Goal: Entertainment & Leisure: Consume media (video, audio)

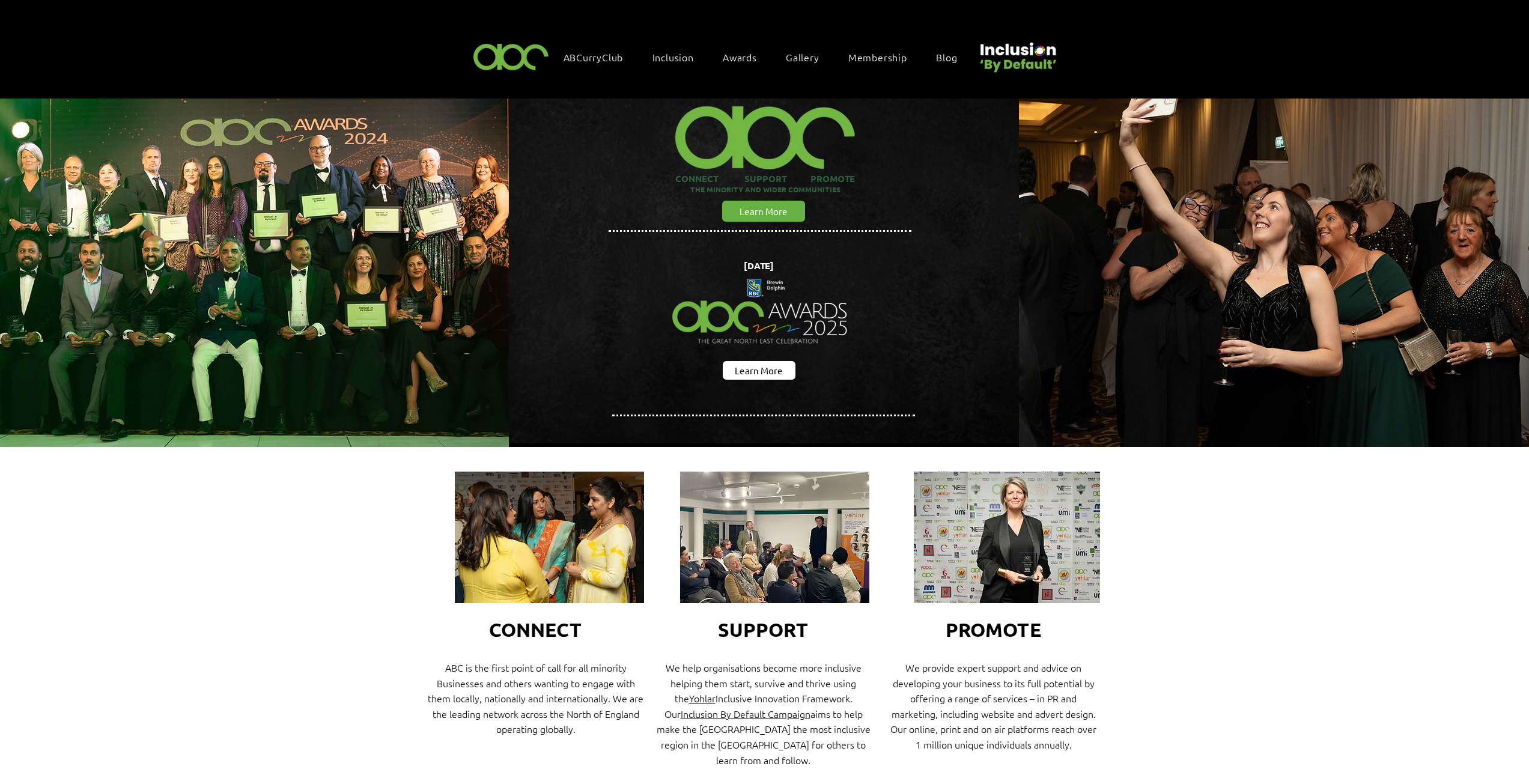
click at [514, 52] on img at bounding box center [511, 56] width 83 height 36
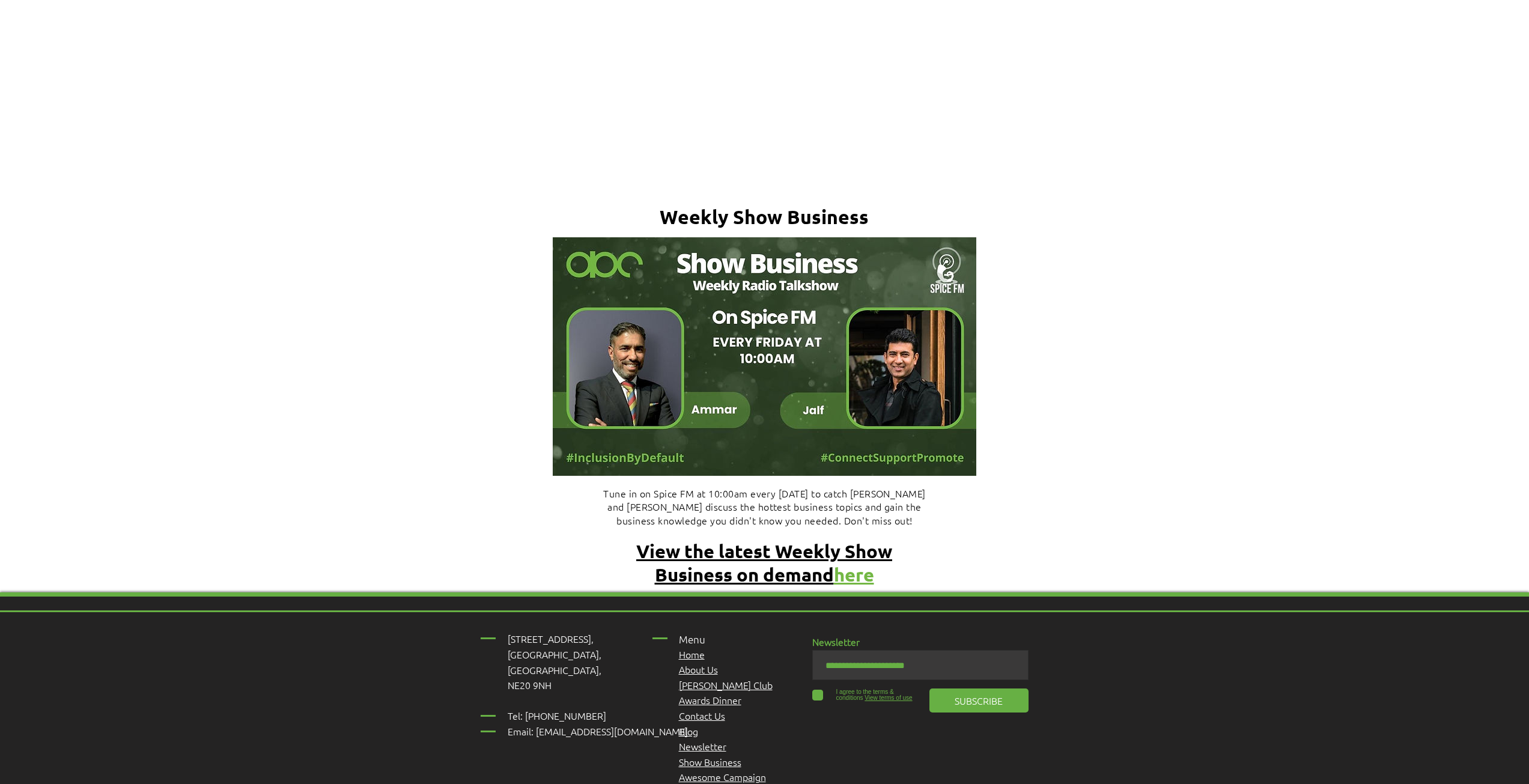
scroll to position [4780, 0]
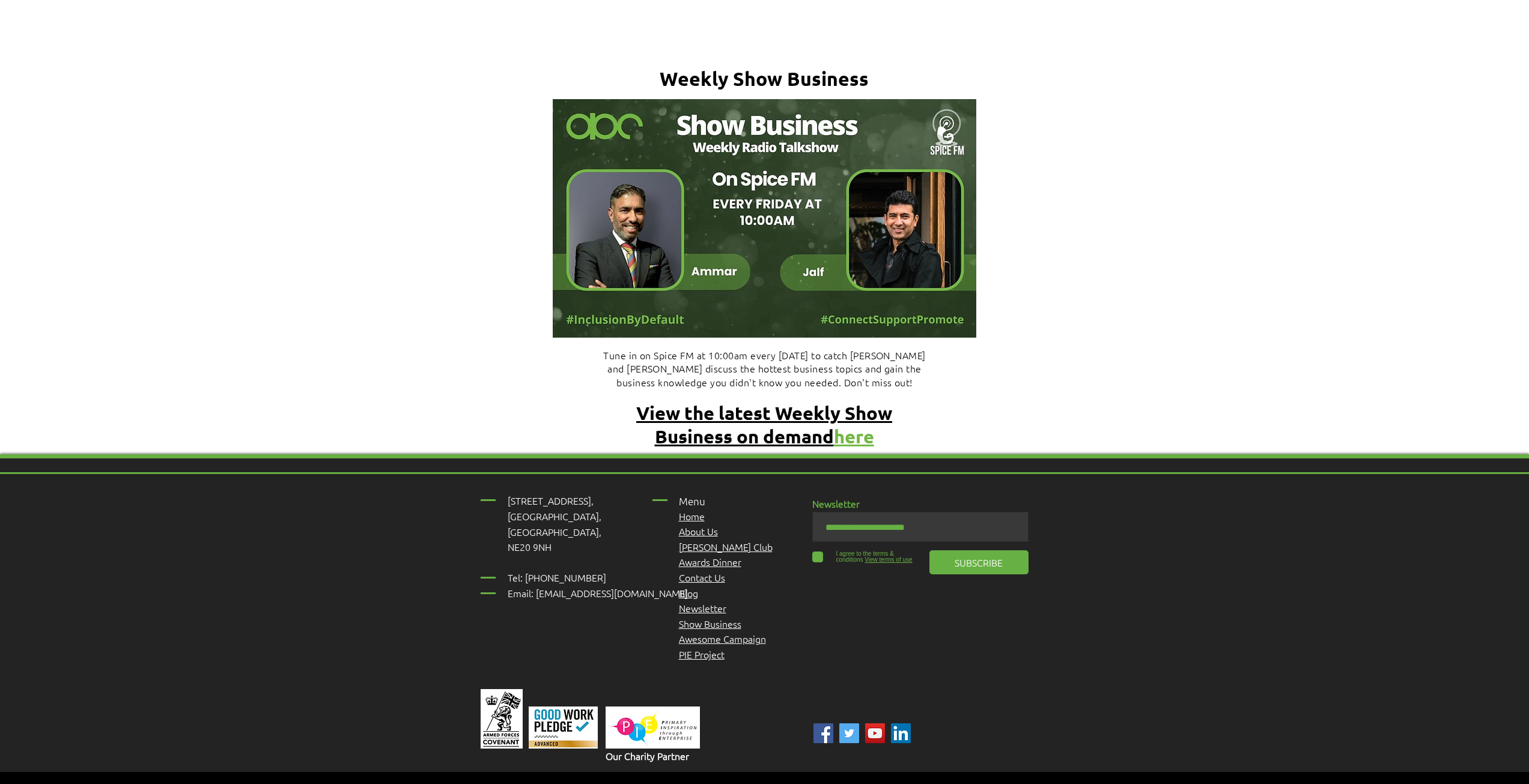
click at [703, 524] on span "About Us" at bounding box center [698, 531] width 39 height 13
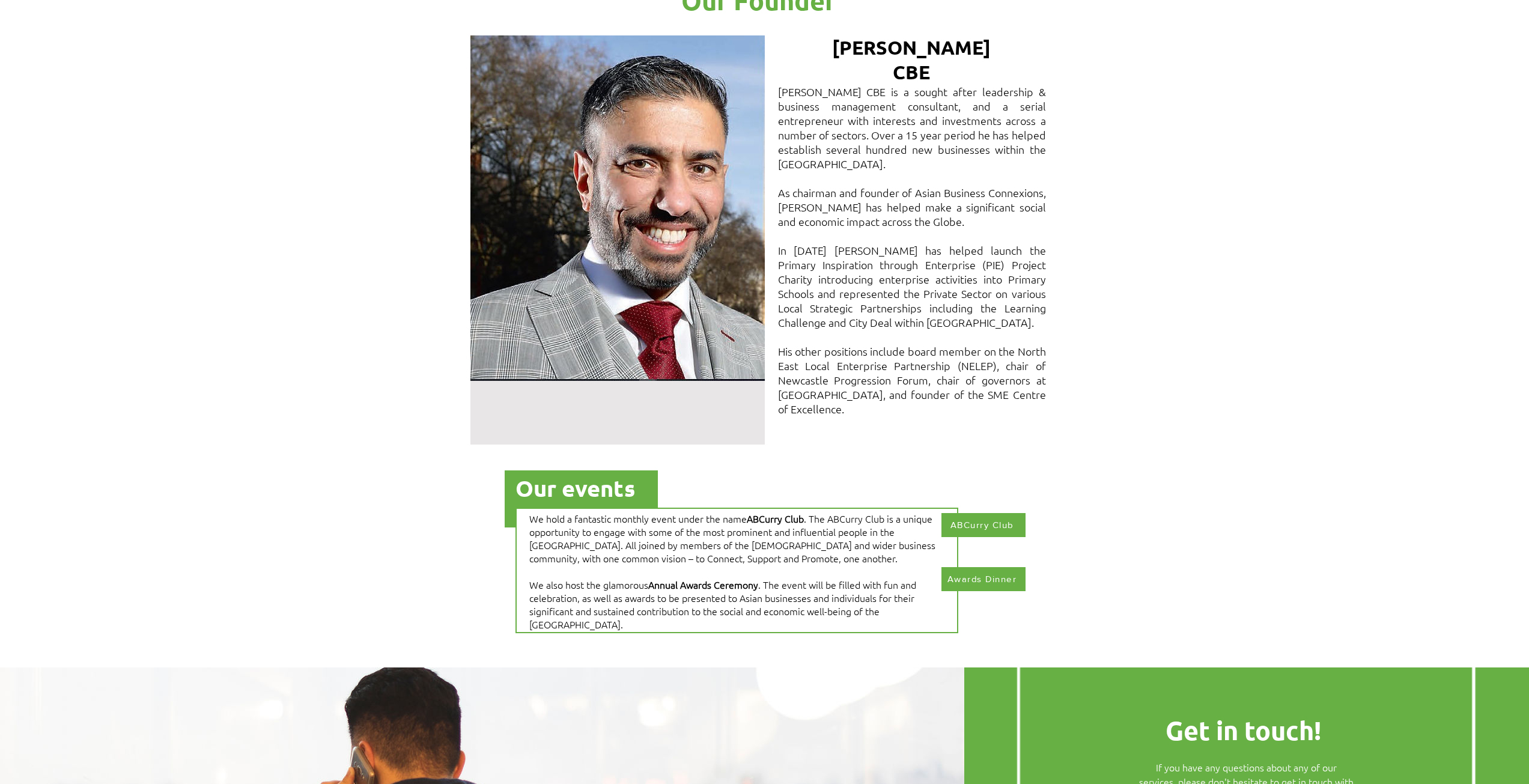
scroll to position [1242, 0]
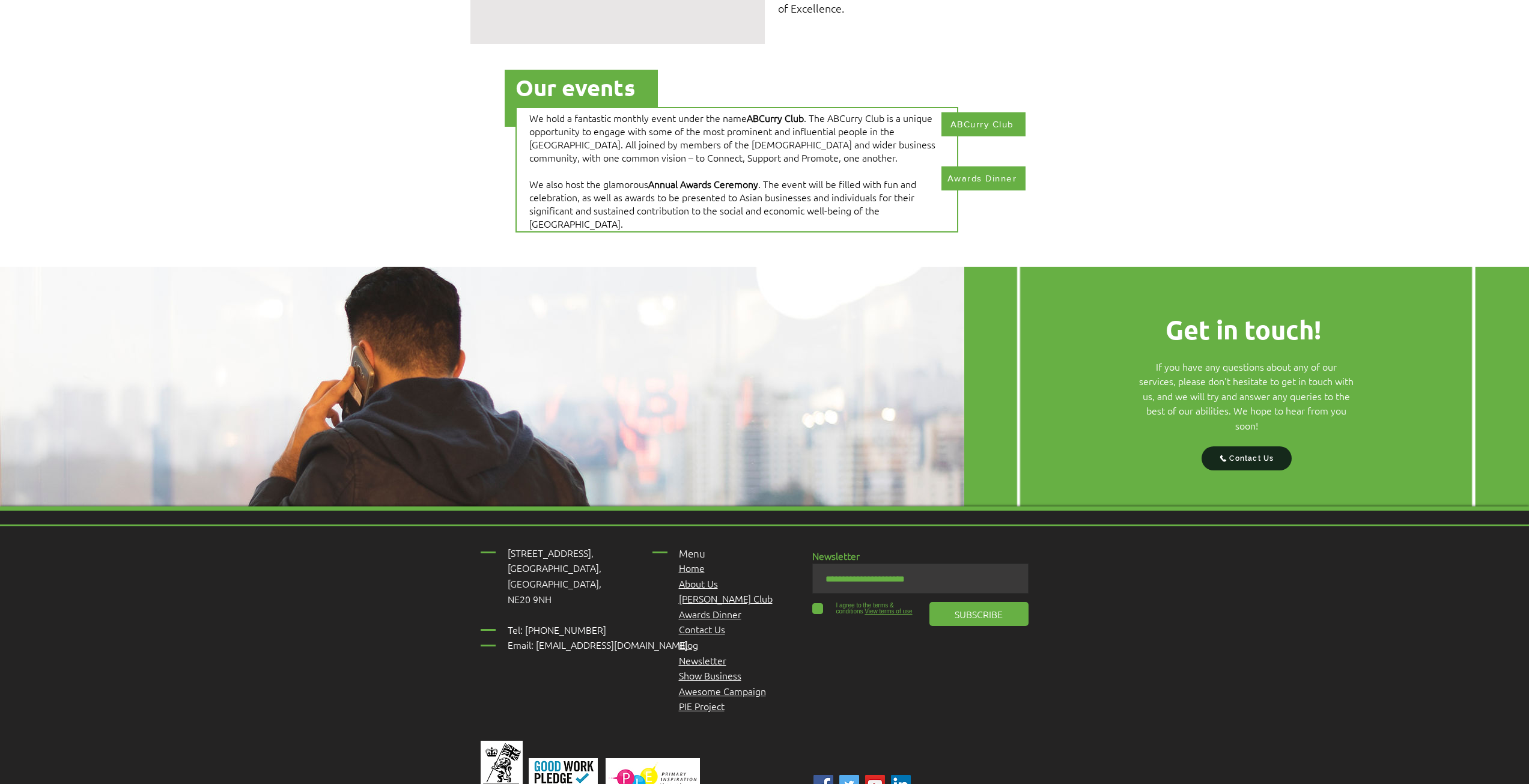
click at [714, 622] on link "Contact Us" at bounding box center [702, 629] width 47 height 13
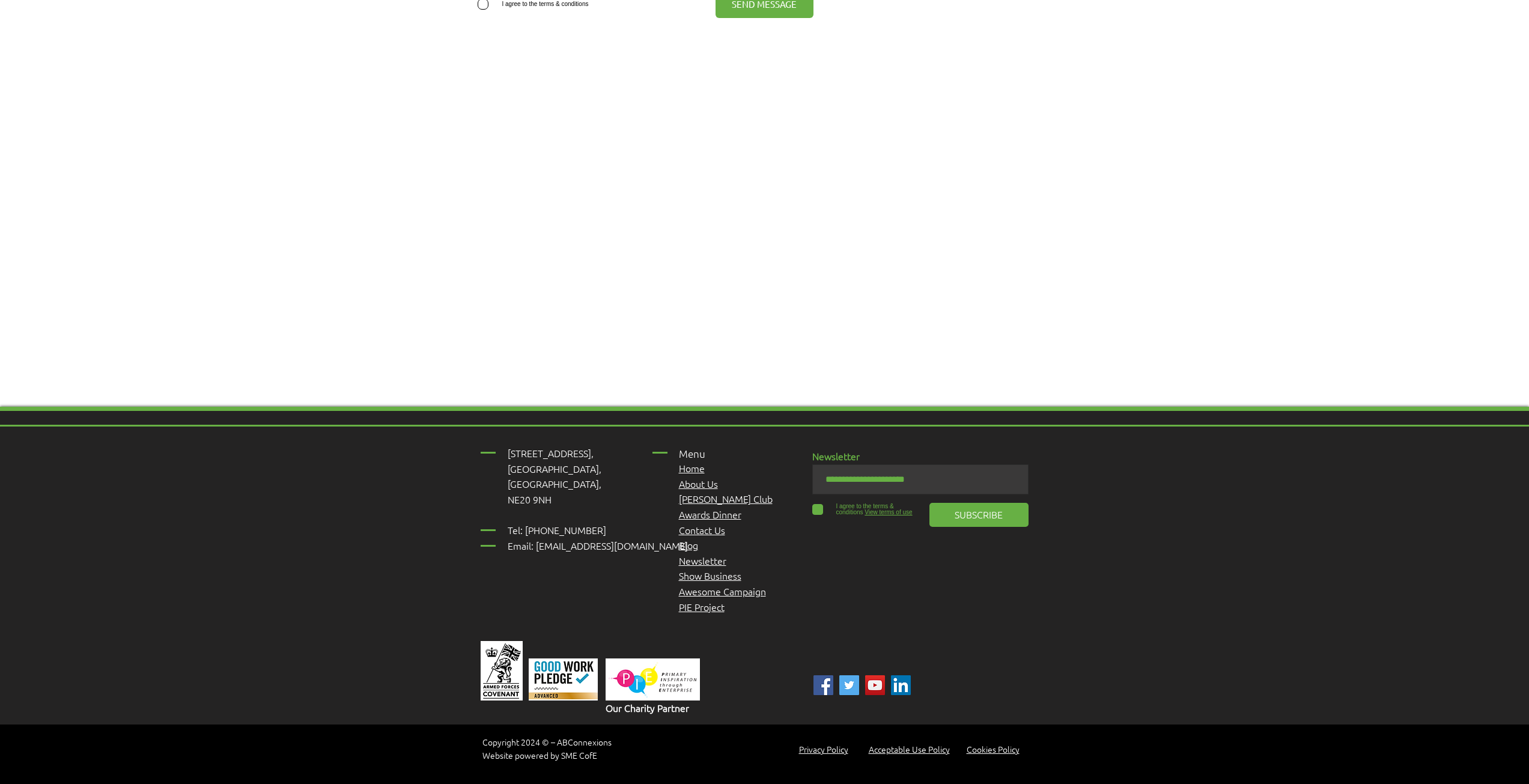
scroll to position [605, 0]
click at [716, 587] on span "Awesome Campaign" at bounding box center [722, 590] width 87 height 13
click at [706, 570] on span "Show Business" at bounding box center [710, 575] width 63 height 13
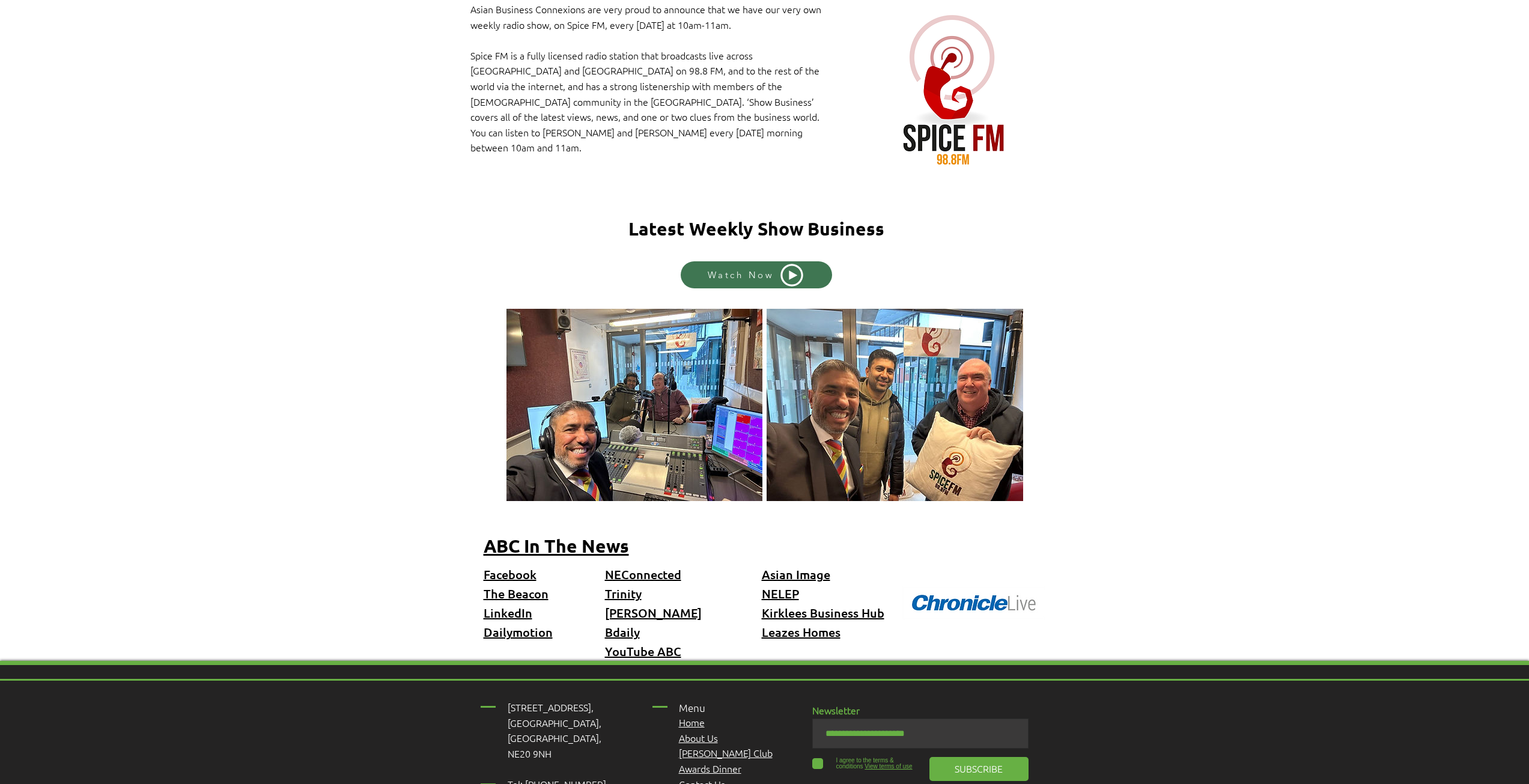
scroll to position [301, 0]
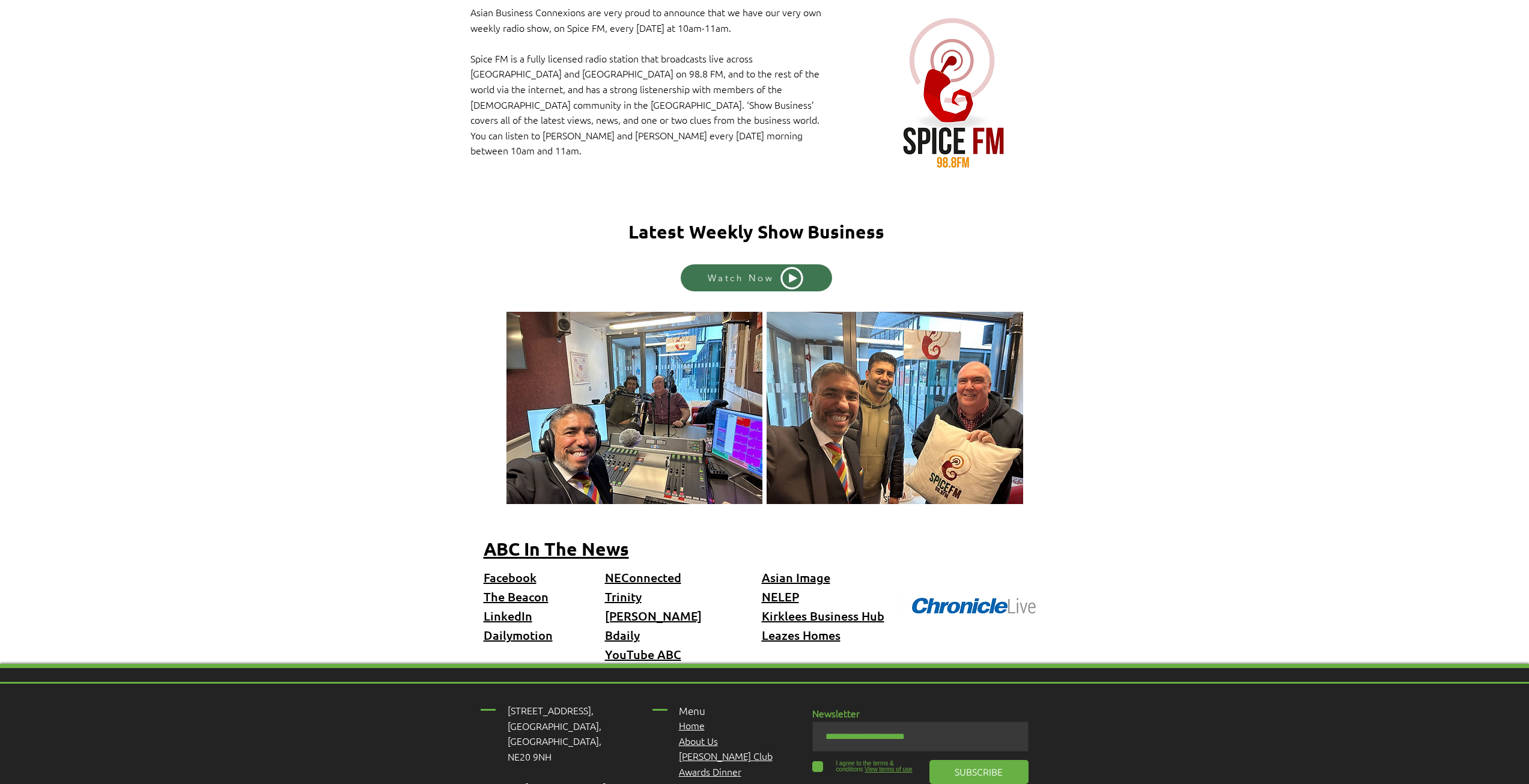
click at [793, 269] on icon "Watch Now" at bounding box center [791, 278] width 25 height 25
click at [627, 646] on span "YouTube ABC" at bounding box center [643, 654] width 76 height 15
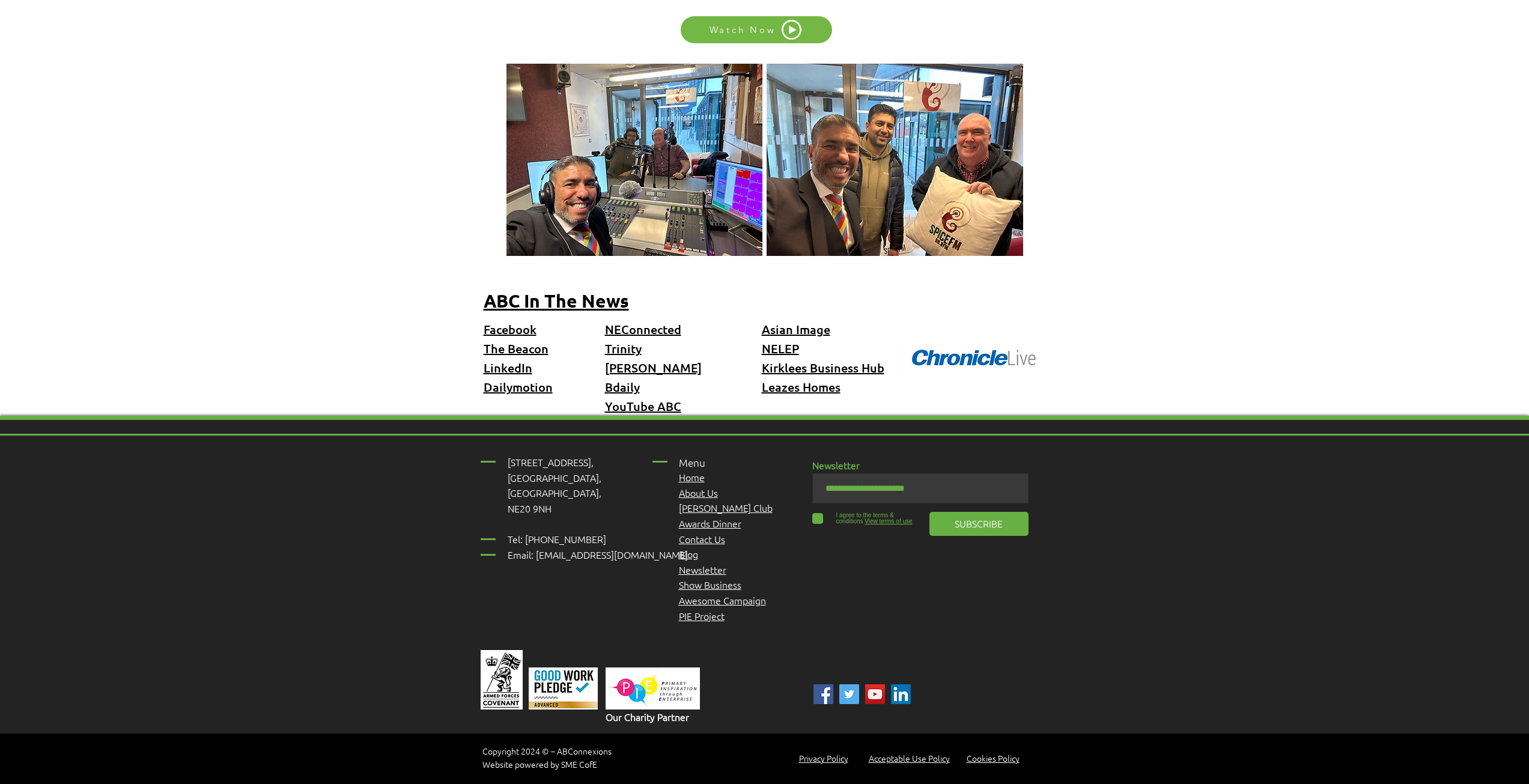
scroll to position [551, 0]
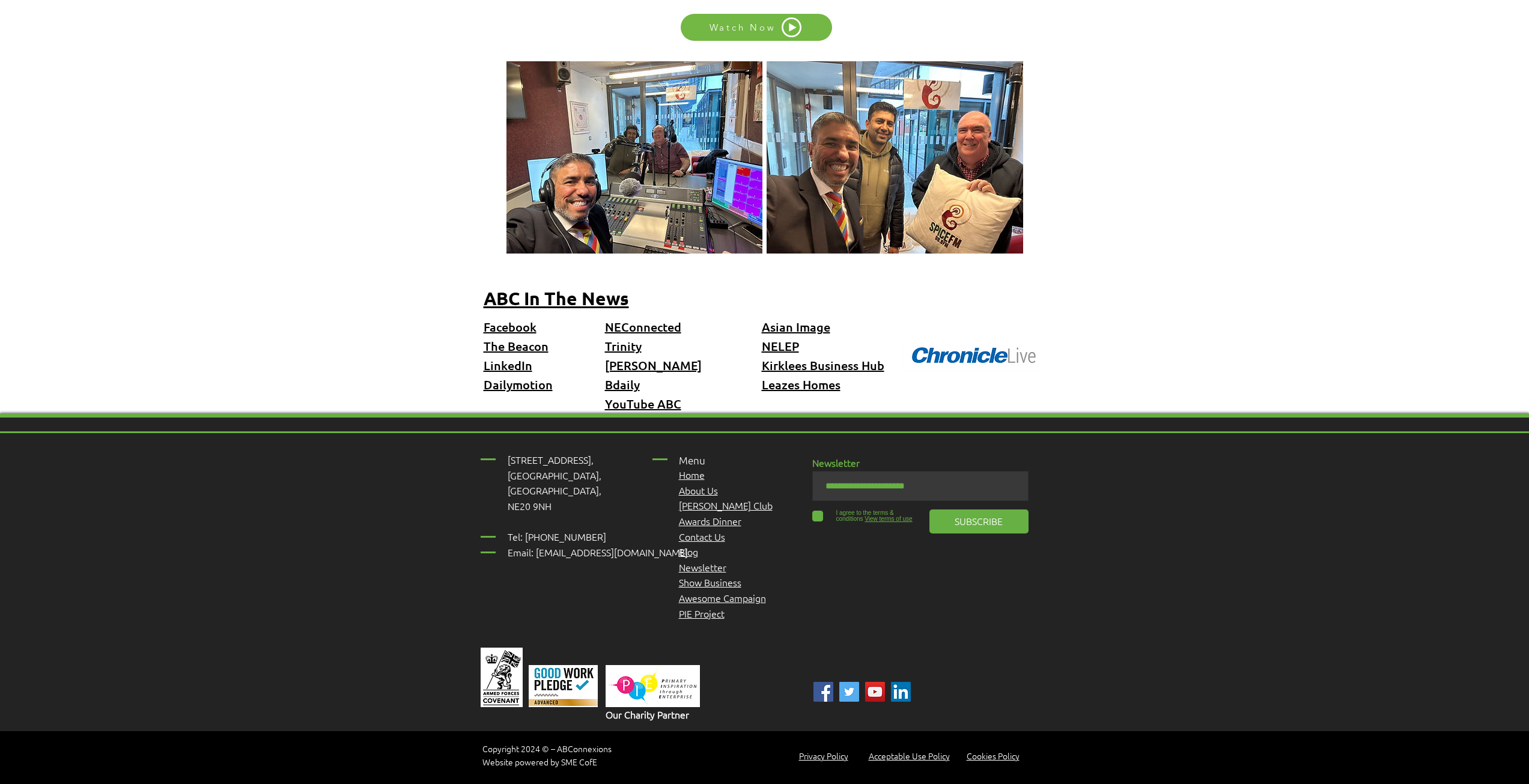
click at [714, 514] on span "Awards Dinner" at bounding box center [710, 520] width 63 height 13
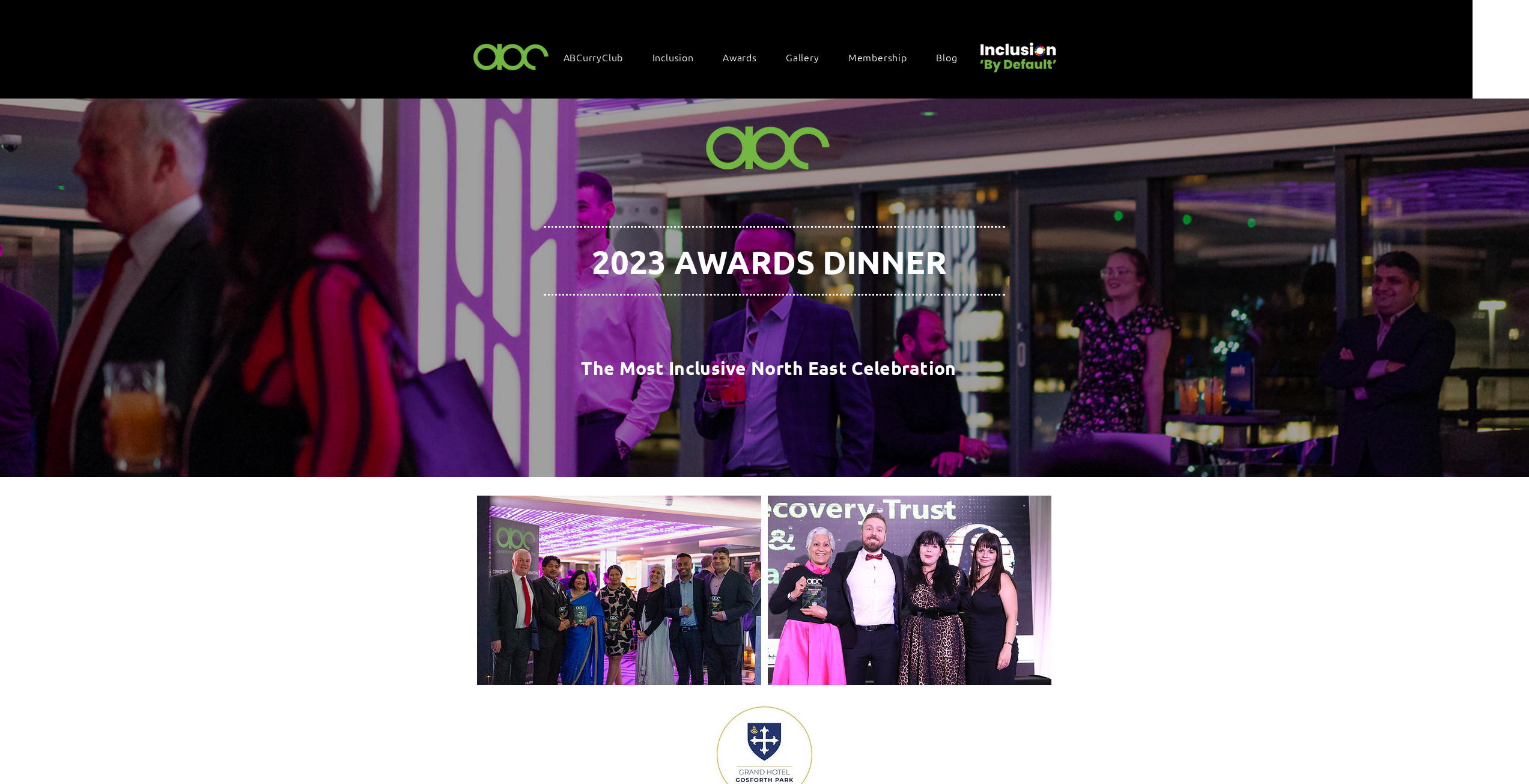
scroll to position [551, 0]
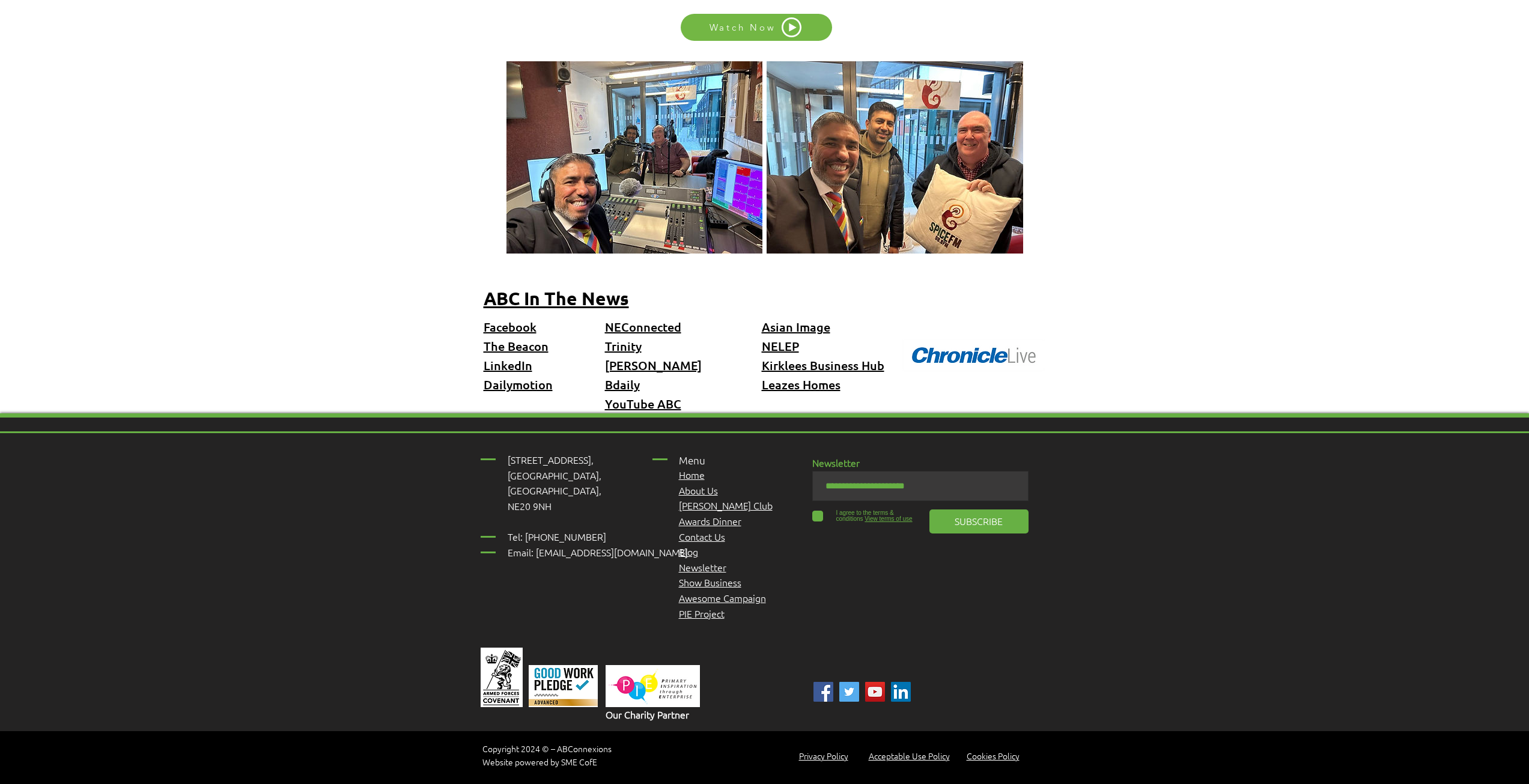
click at [709, 514] on span "Awards Dinner" at bounding box center [710, 520] width 63 height 13
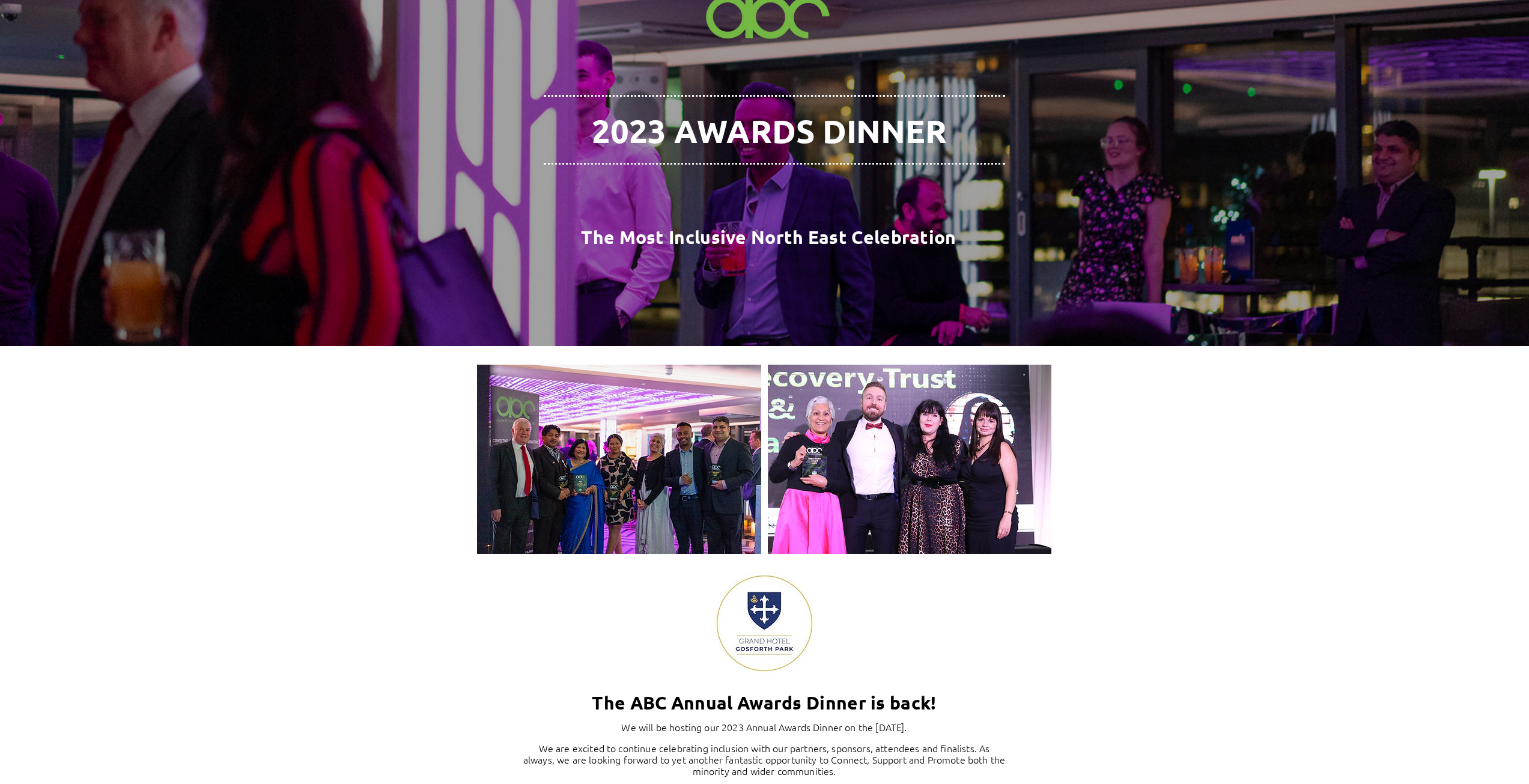
scroll to position [421, 0]
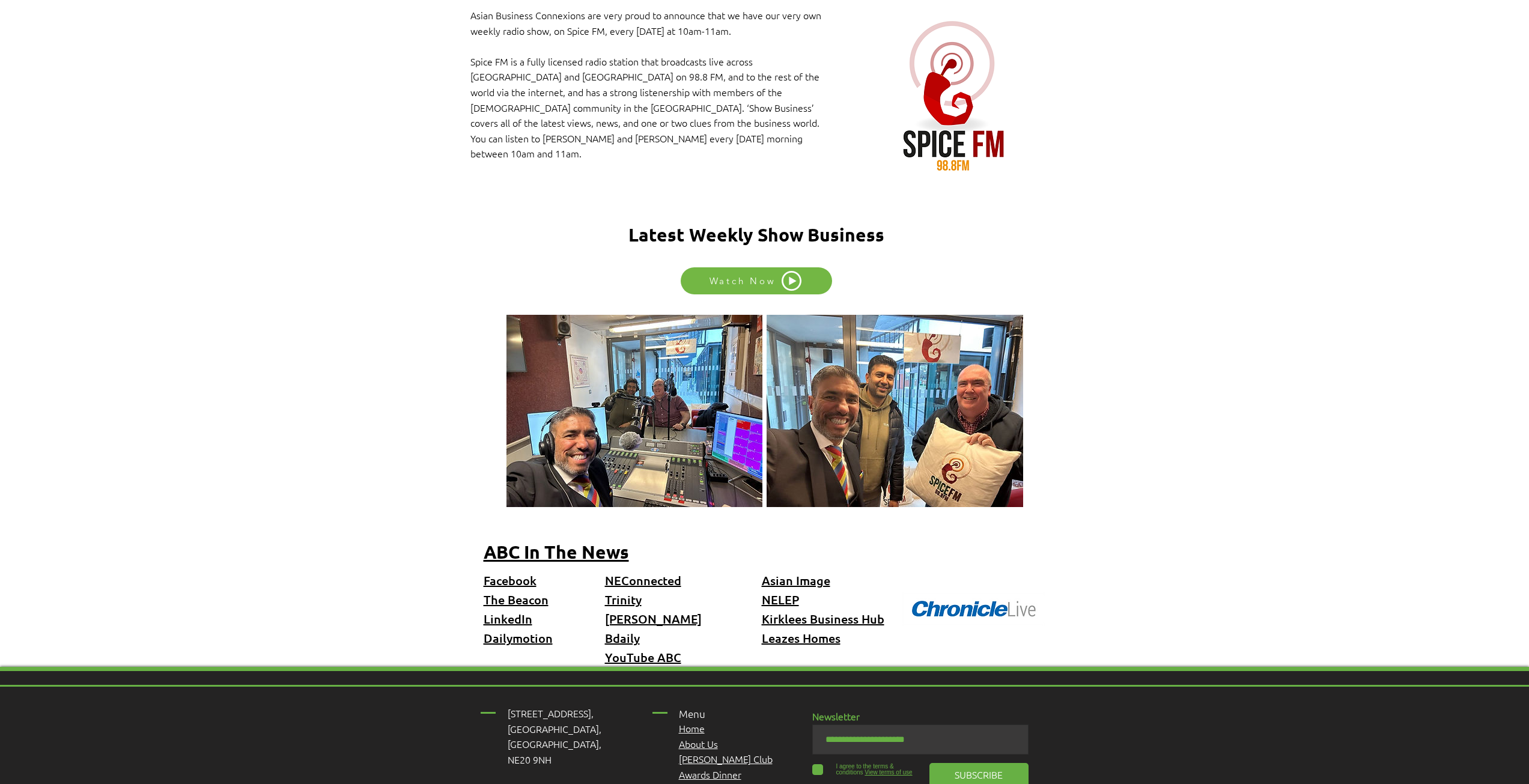
scroll to position [431, 0]
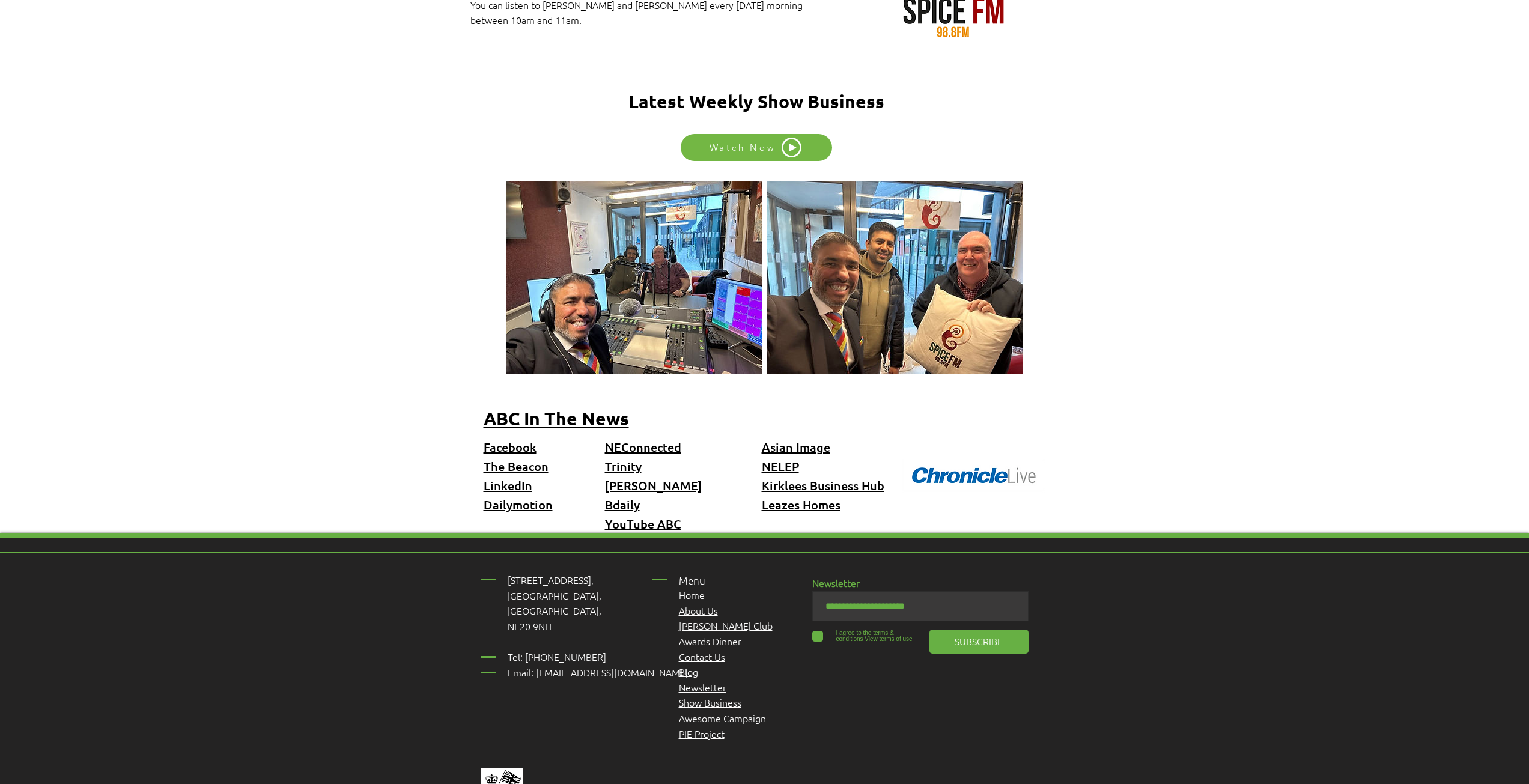
click at [703, 634] on span "Awards Dinner" at bounding box center [710, 641] width 63 height 13
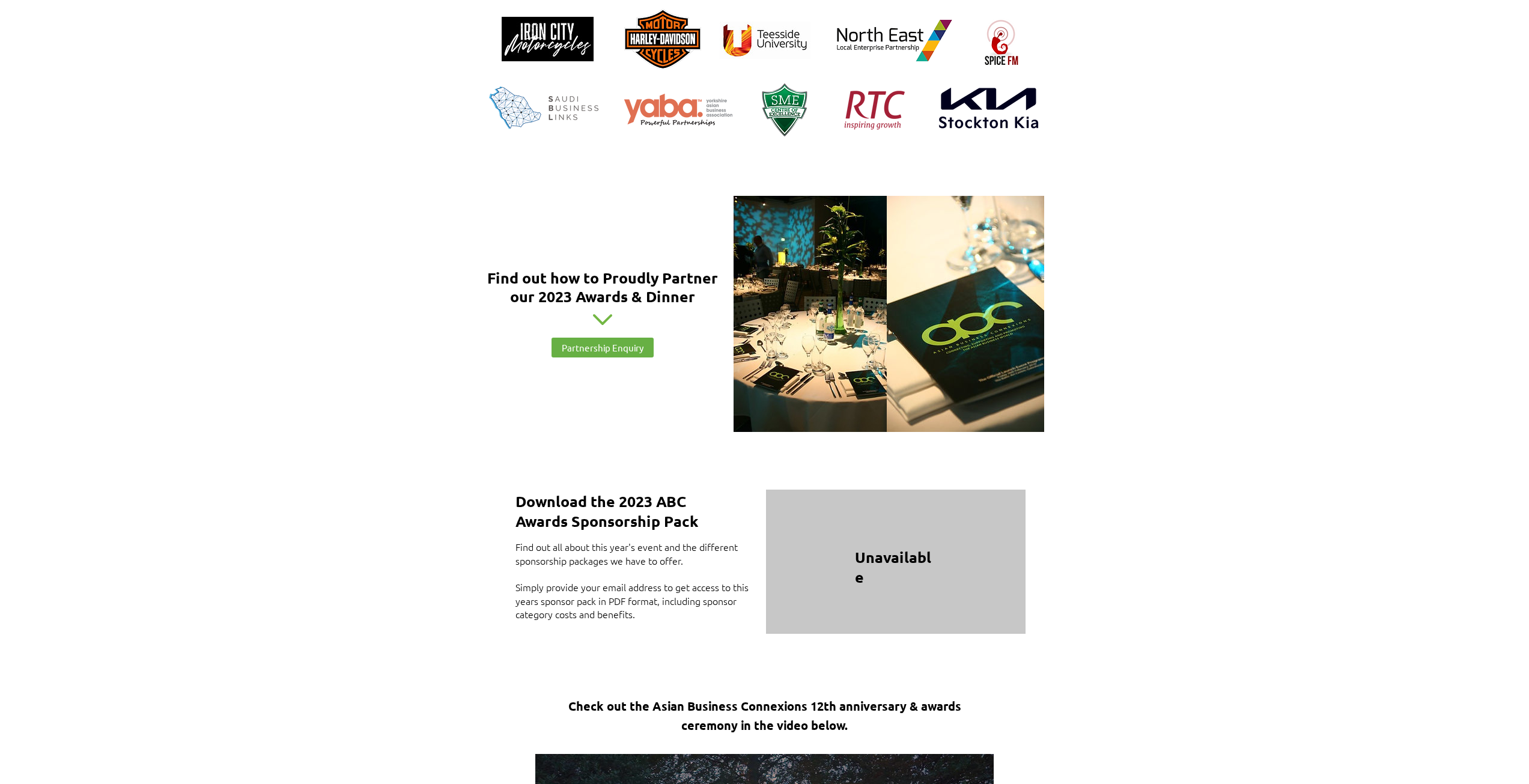
scroll to position [1262, 0]
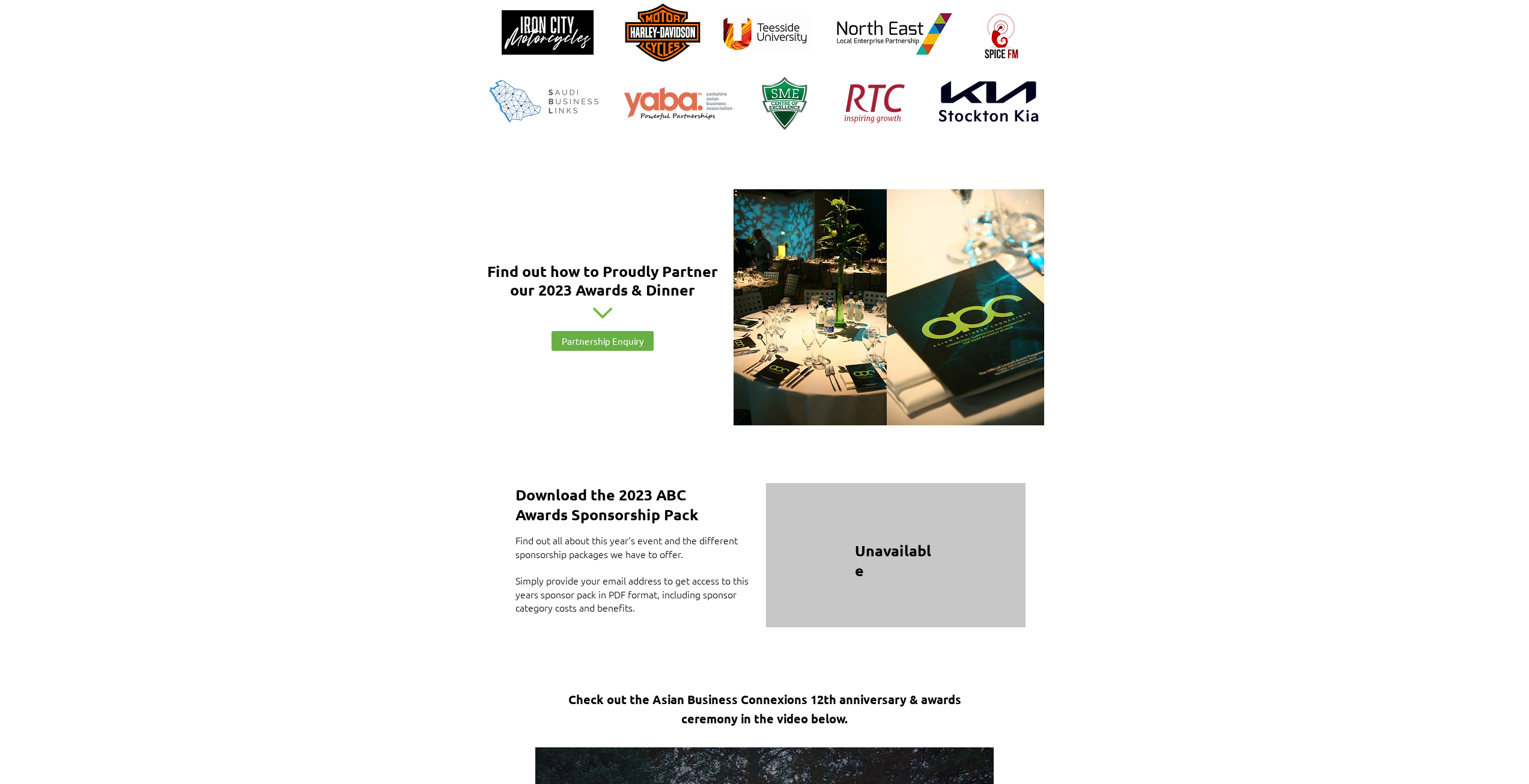
click at [829, 291] on img at bounding box center [834, 307] width 201 height 236
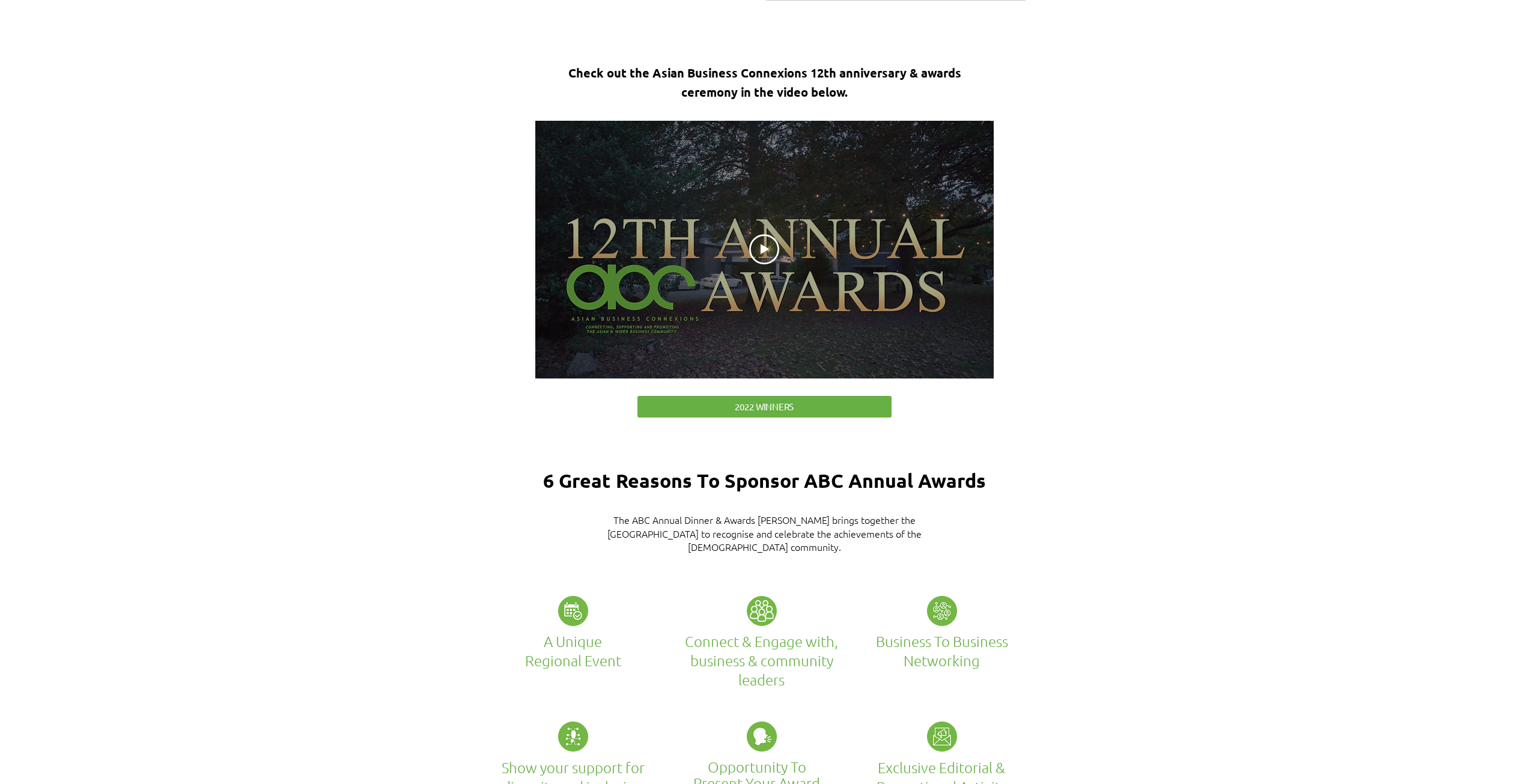
scroll to position [1742, 0]
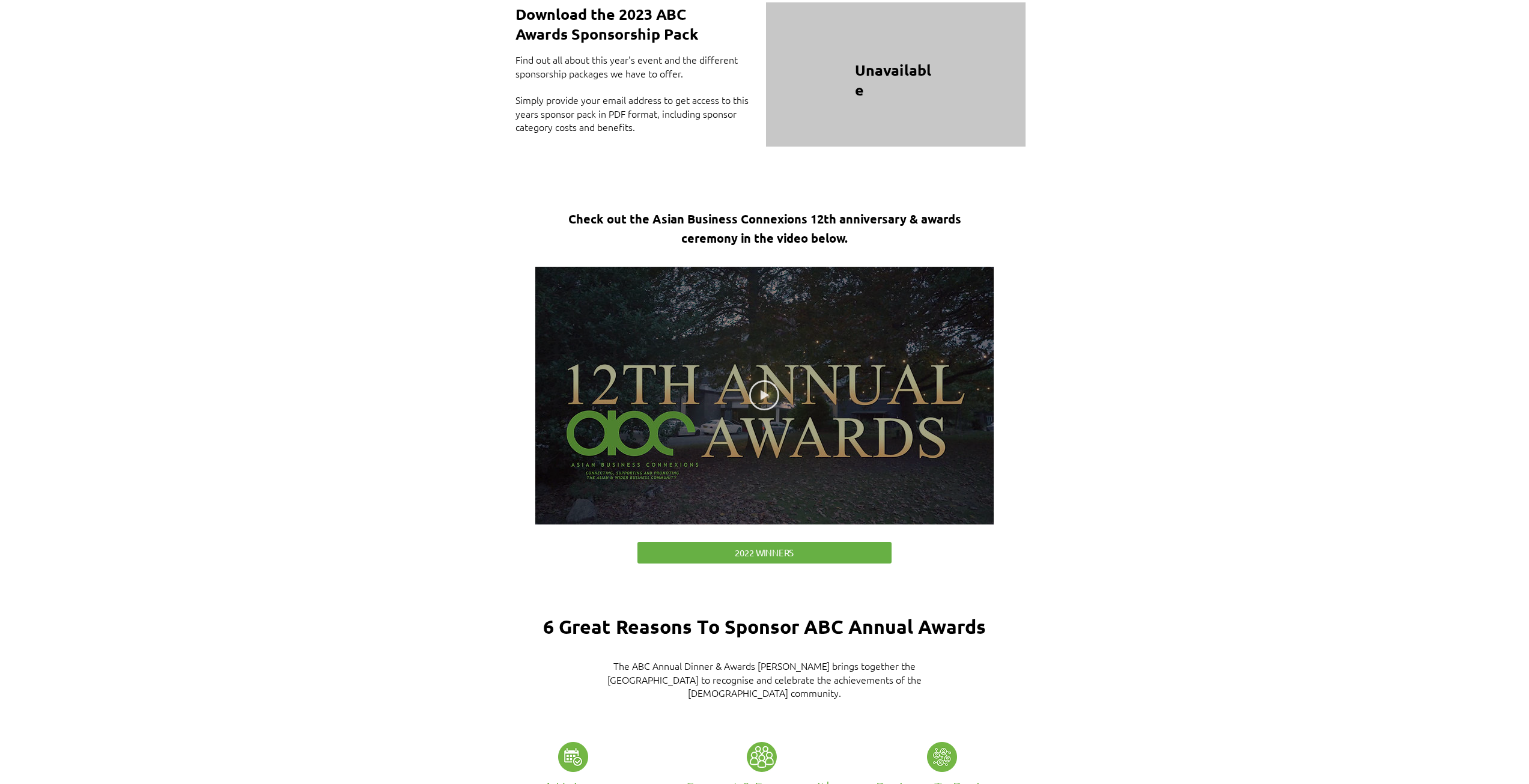
click at [757, 380] on icon "Play video" at bounding box center [764, 395] width 30 height 30
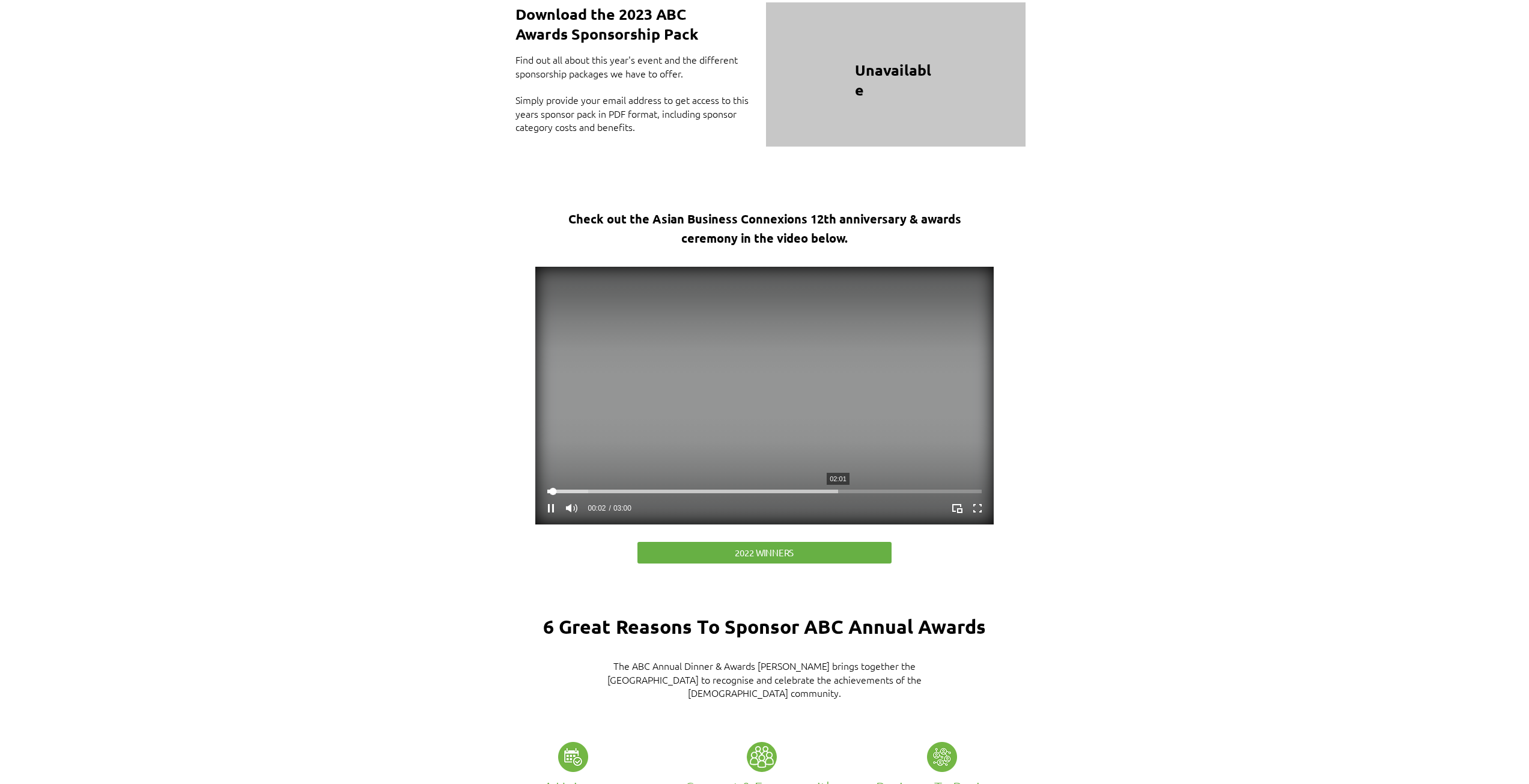
click at [838, 490] on div at bounding box center [764, 491] width 435 height 4
click at [748, 490] on div at bounding box center [764, 491] width 435 height 4
click at [548, 500] on icon "Pause" at bounding box center [550, 507] width 15 height 15
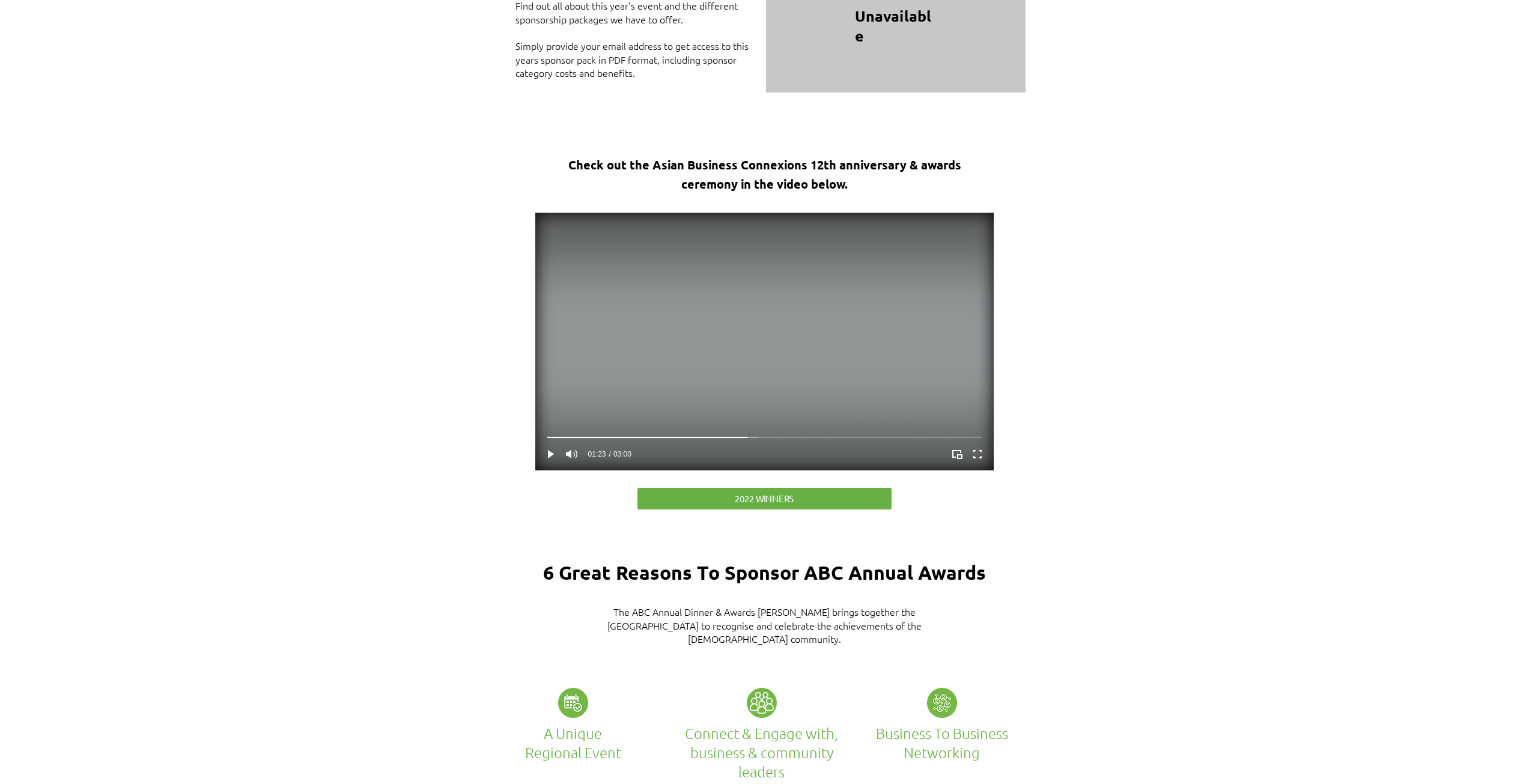
scroll to position [1982, 0]
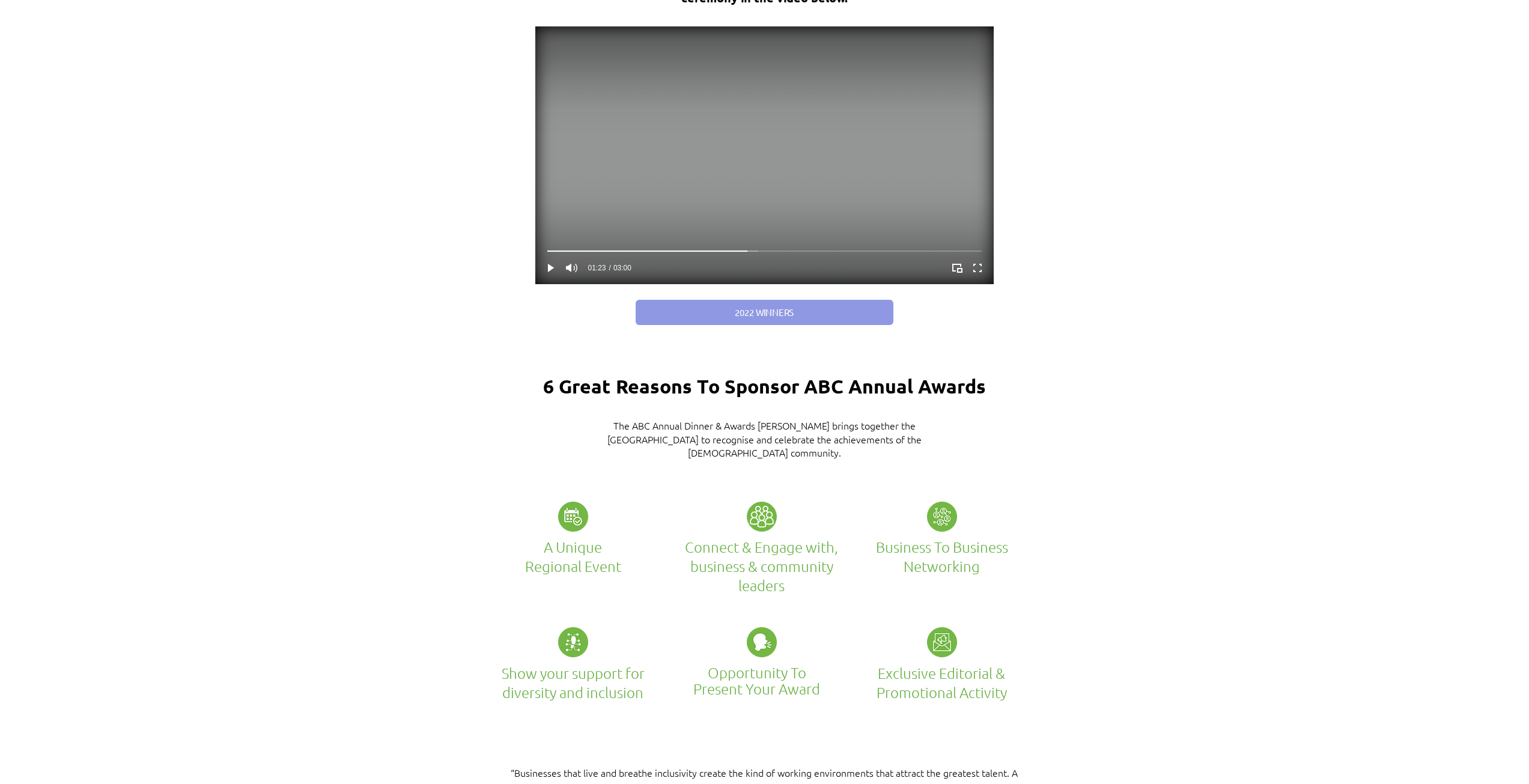
click at [799, 304] on link "2022 WINNERS" at bounding box center [764, 312] width 258 height 25
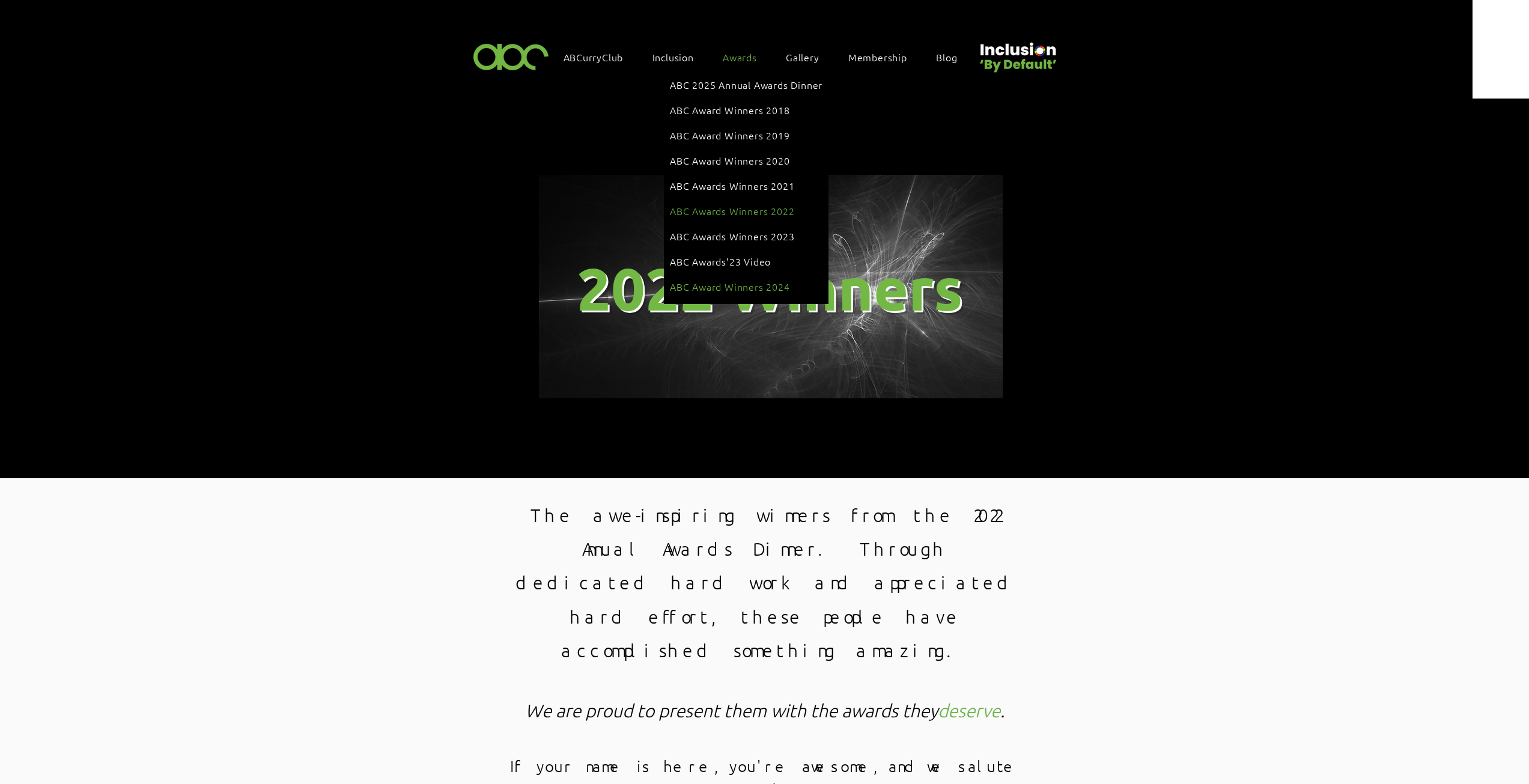
click at [740, 280] on span "ABC Award Winners 2024" at bounding box center [730, 287] width 120 height 13
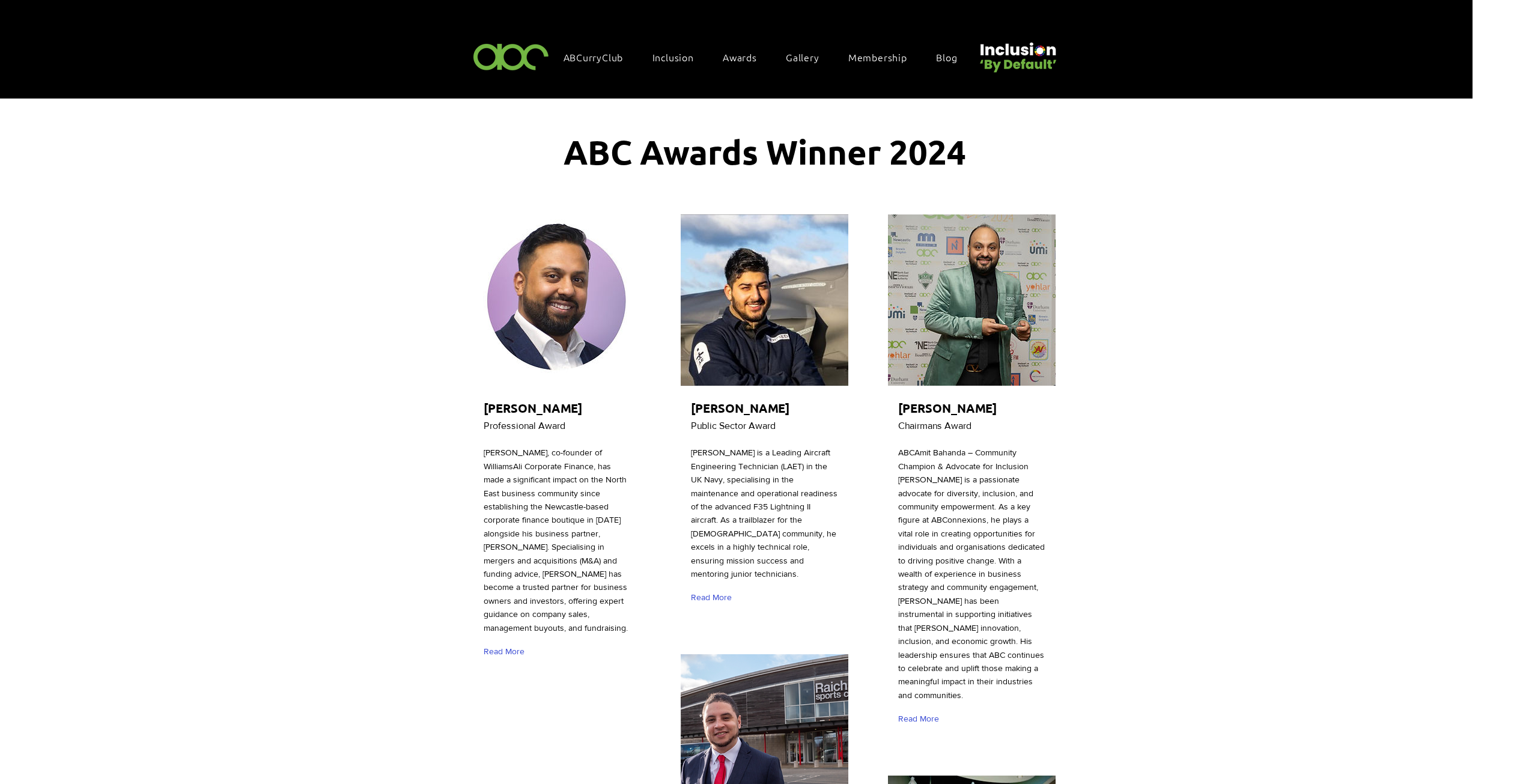
scroll to position [240, 0]
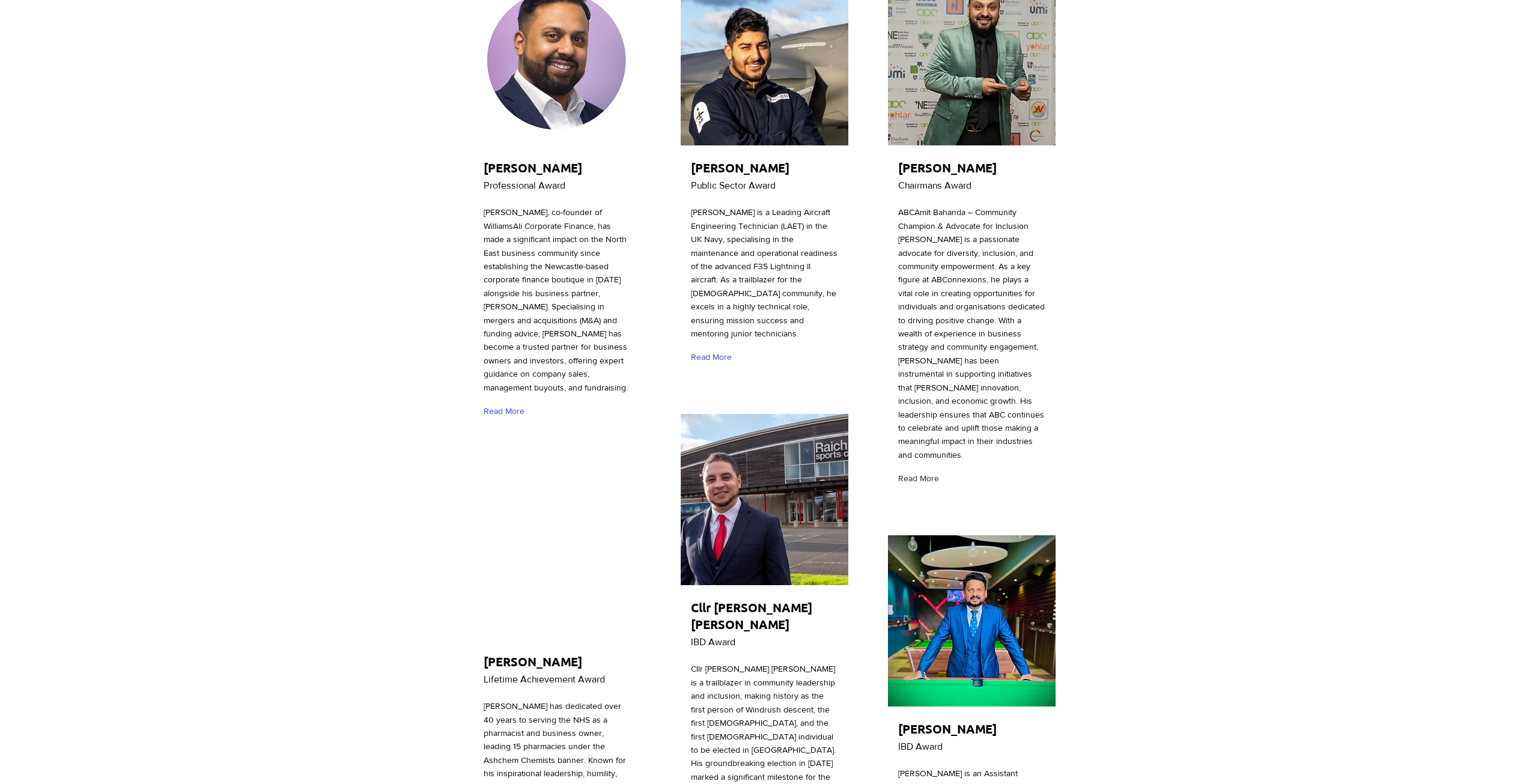
click at [928, 472] on span "Read More" at bounding box center [919, 478] width 41 height 12
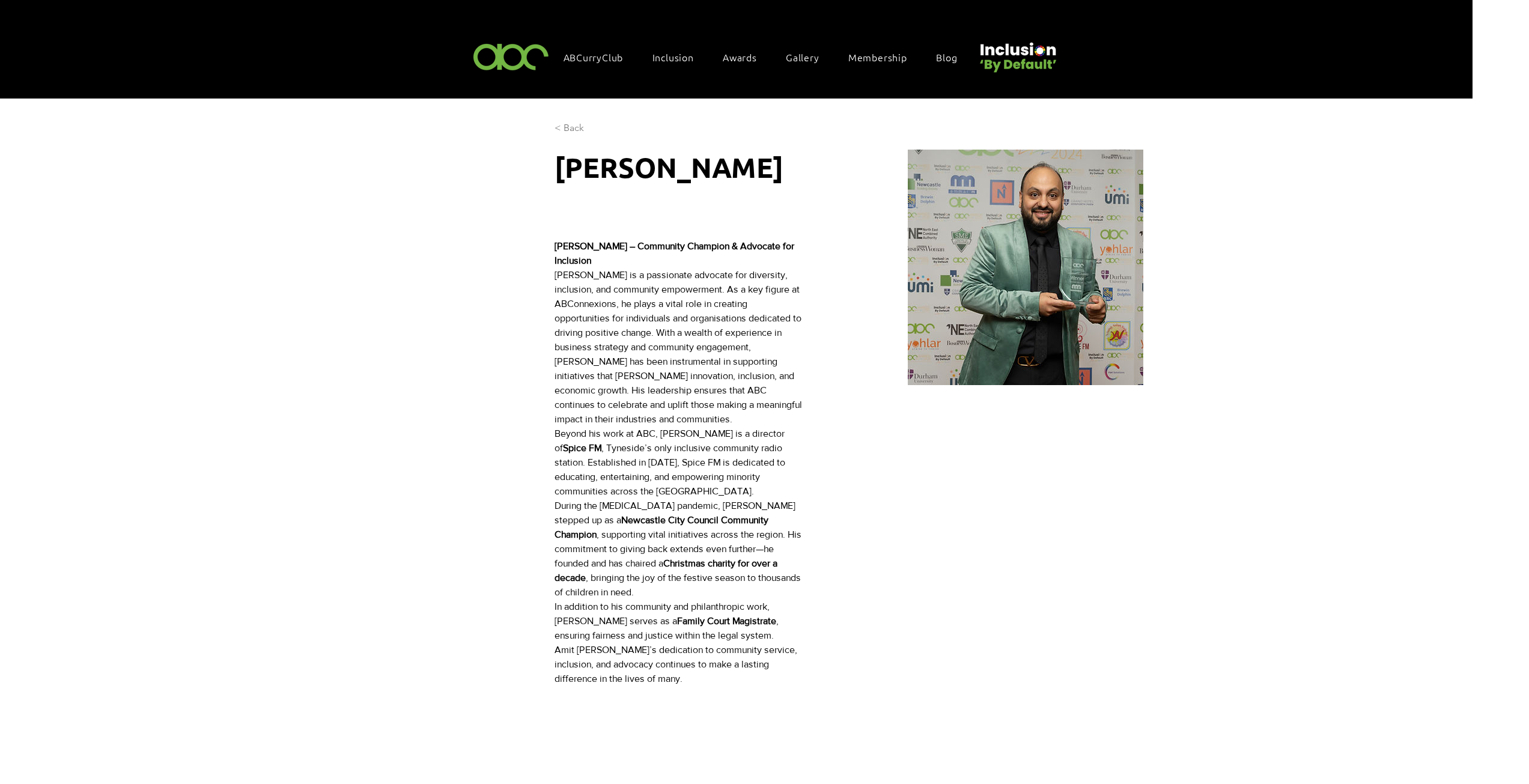
click at [569, 127] on span "< Back" at bounding box center [569, 128] width 29 height 13
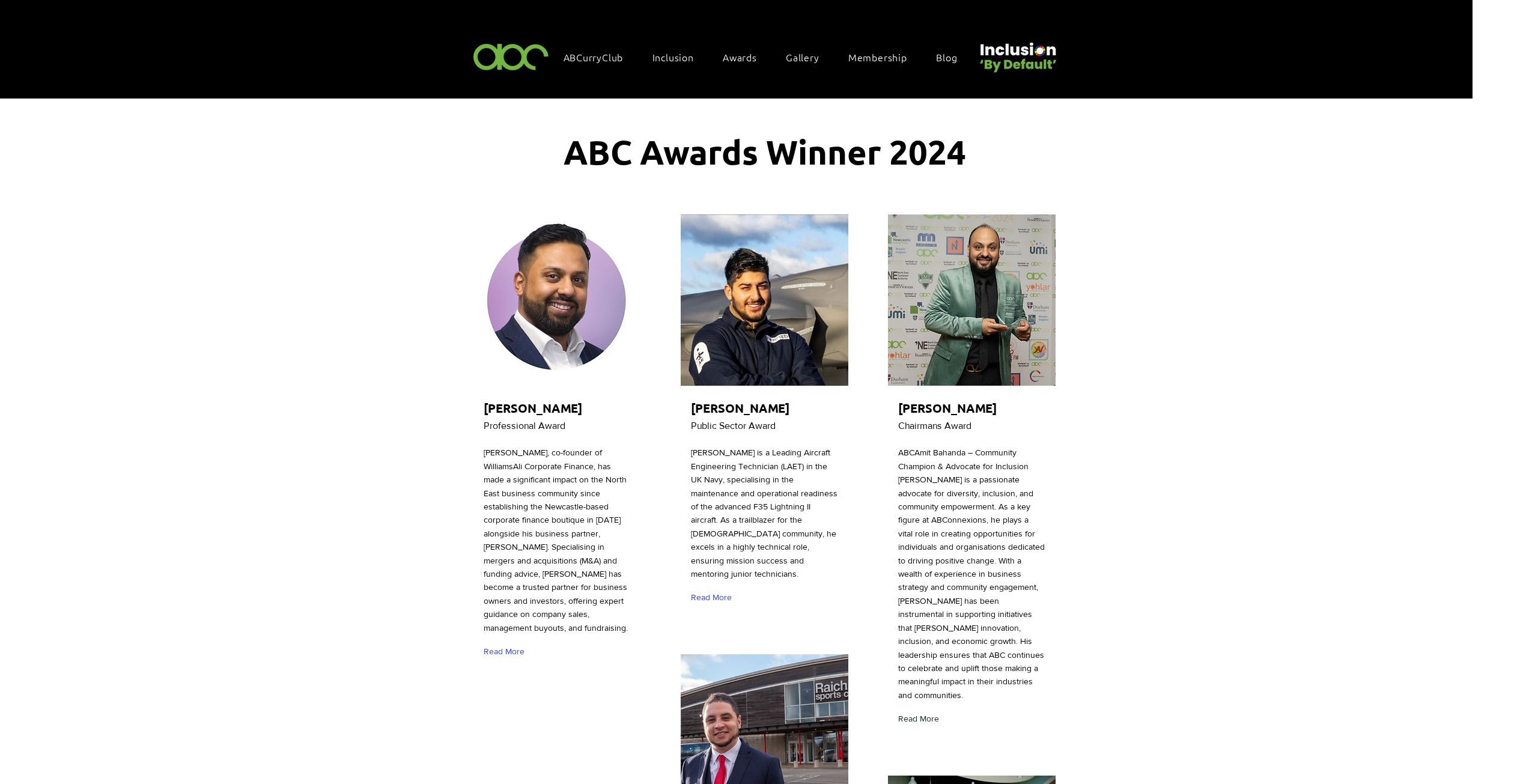
click at [918, 713] on span "Read More" at bounding box center [919, 719] width 41 height 12
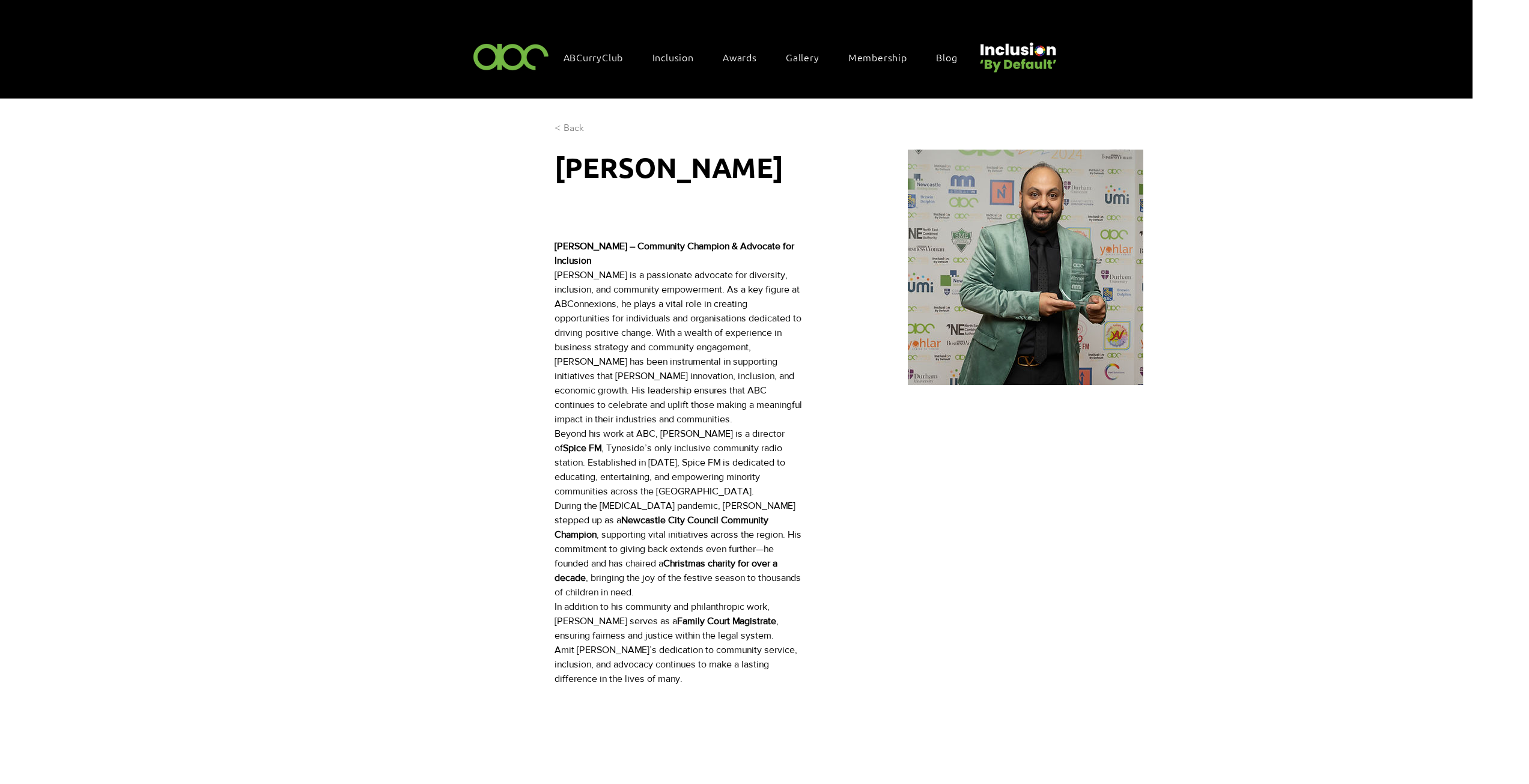
click at [563, 126] on span "< Back" at bounding box center [569, 128] width 29 height 13
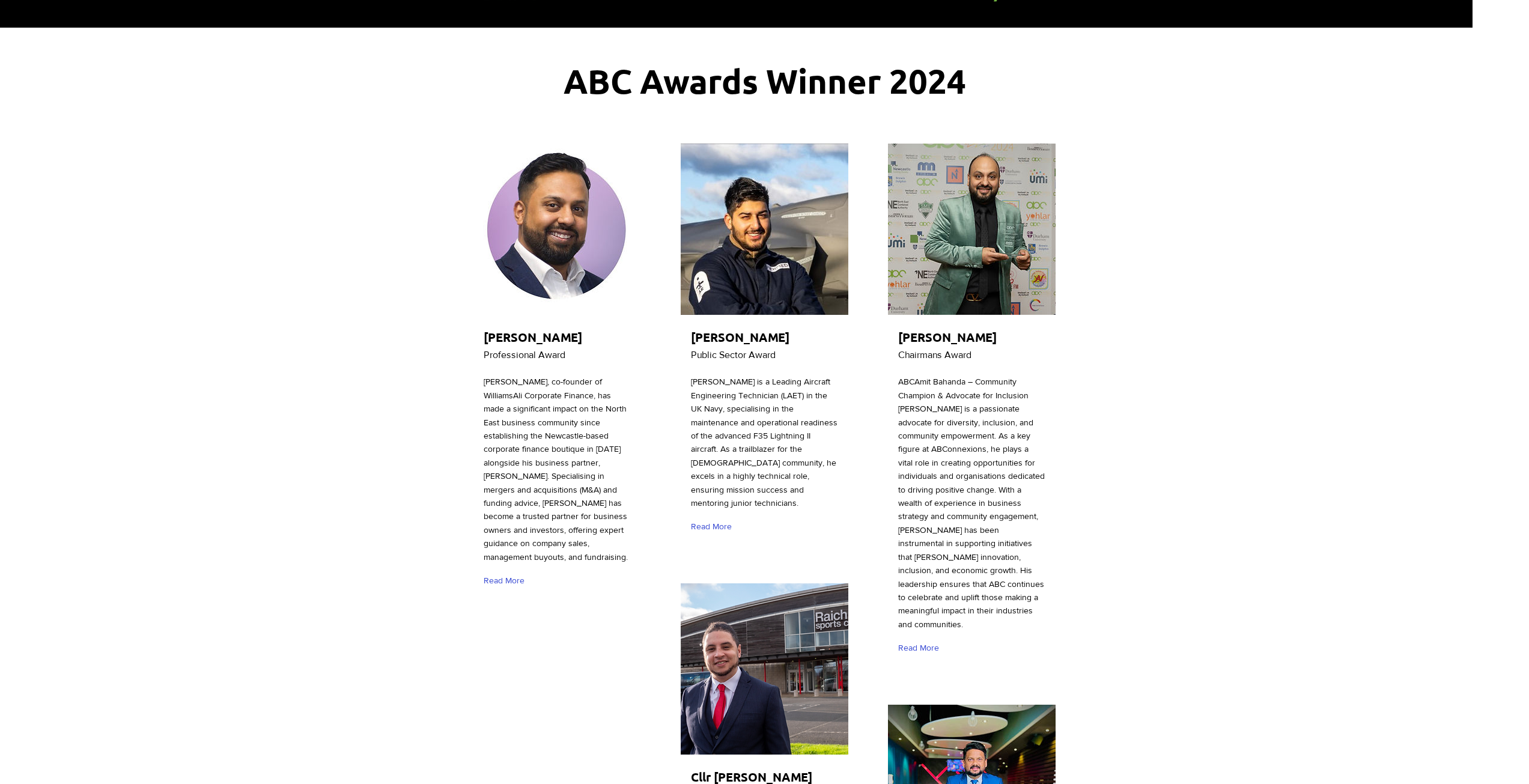
scroll to position [181, 0]
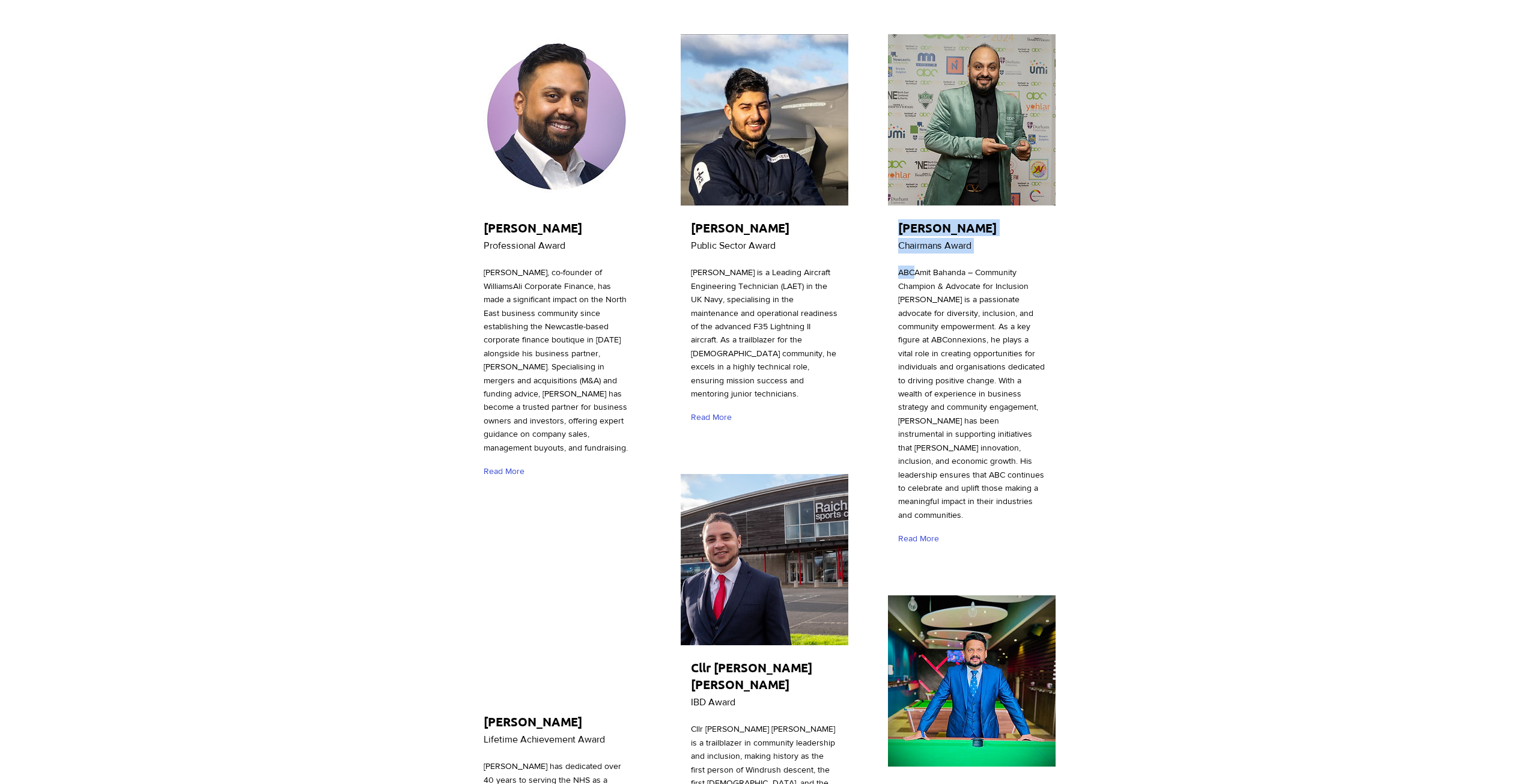
drag, startPoint x: 912, startPoint y: 269, endPoint x: 898, endPoint y: 270, distance: 14.0
click at [898, 270] on div "Amit Bahanda Chairmans Award ABCAmit Bahanda – Community Champion & Advocate fo…" at bounding box center [971, 294] width 171 height 525
click at [964, 297] on span "ABCAmit Bahanda – Community Champion & Advocate for Inclusion Amit Bahanda is a…" at bounding box center [971, 393] width 146 height 252
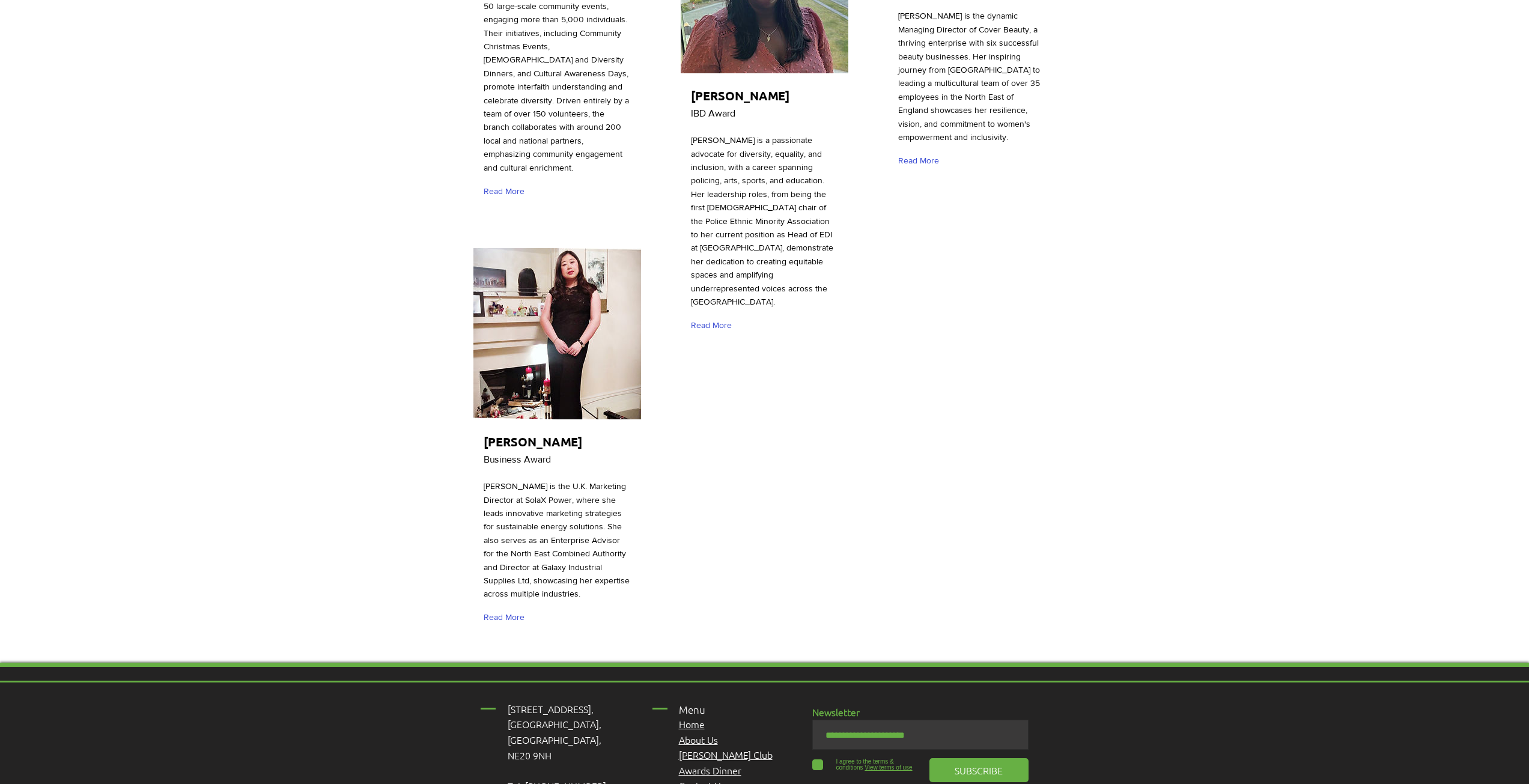
scroll to position [3972, 0]
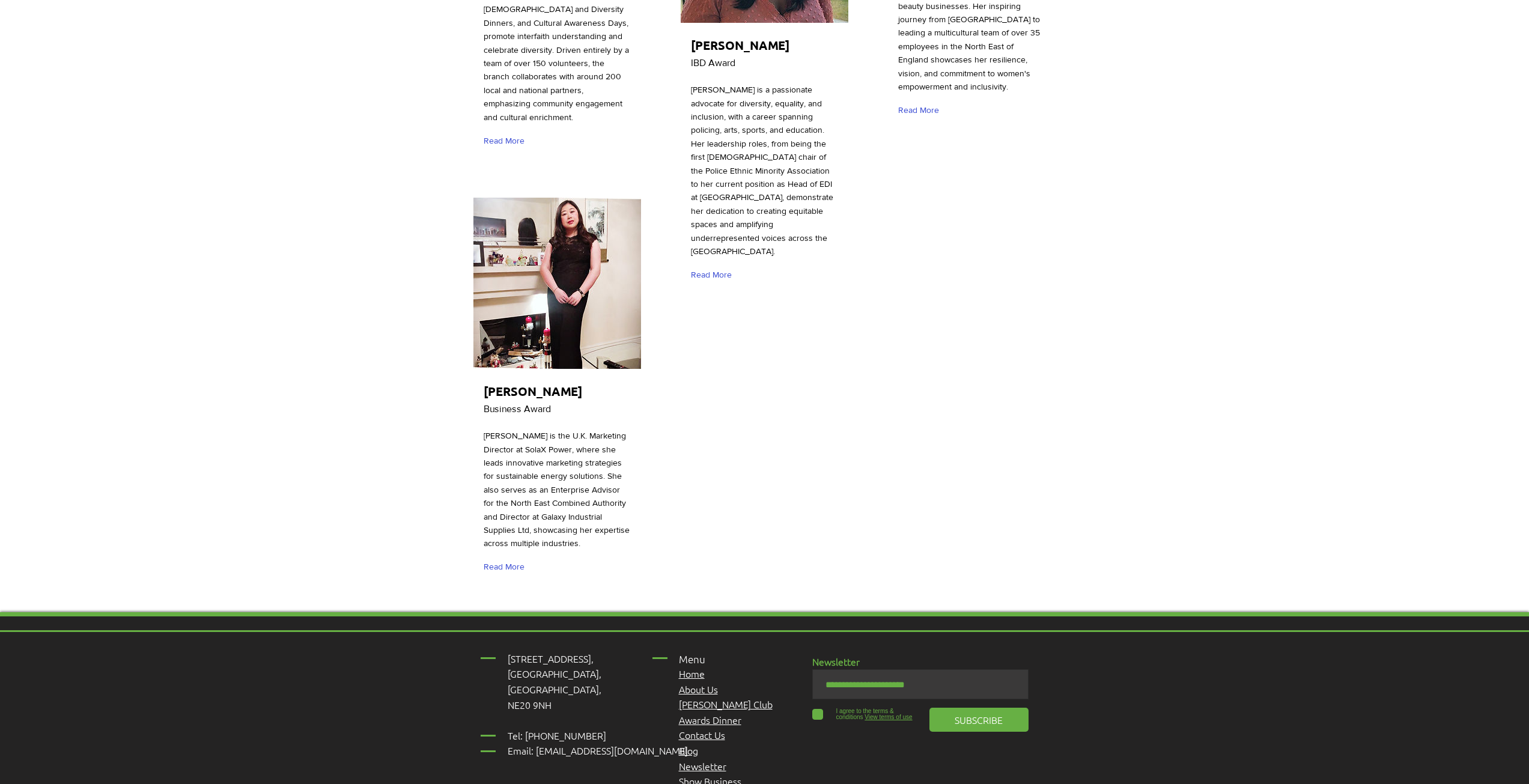
click at [720, 713] on span "Awards Dinner" at bounding box center [710, 720] width 63 height 13
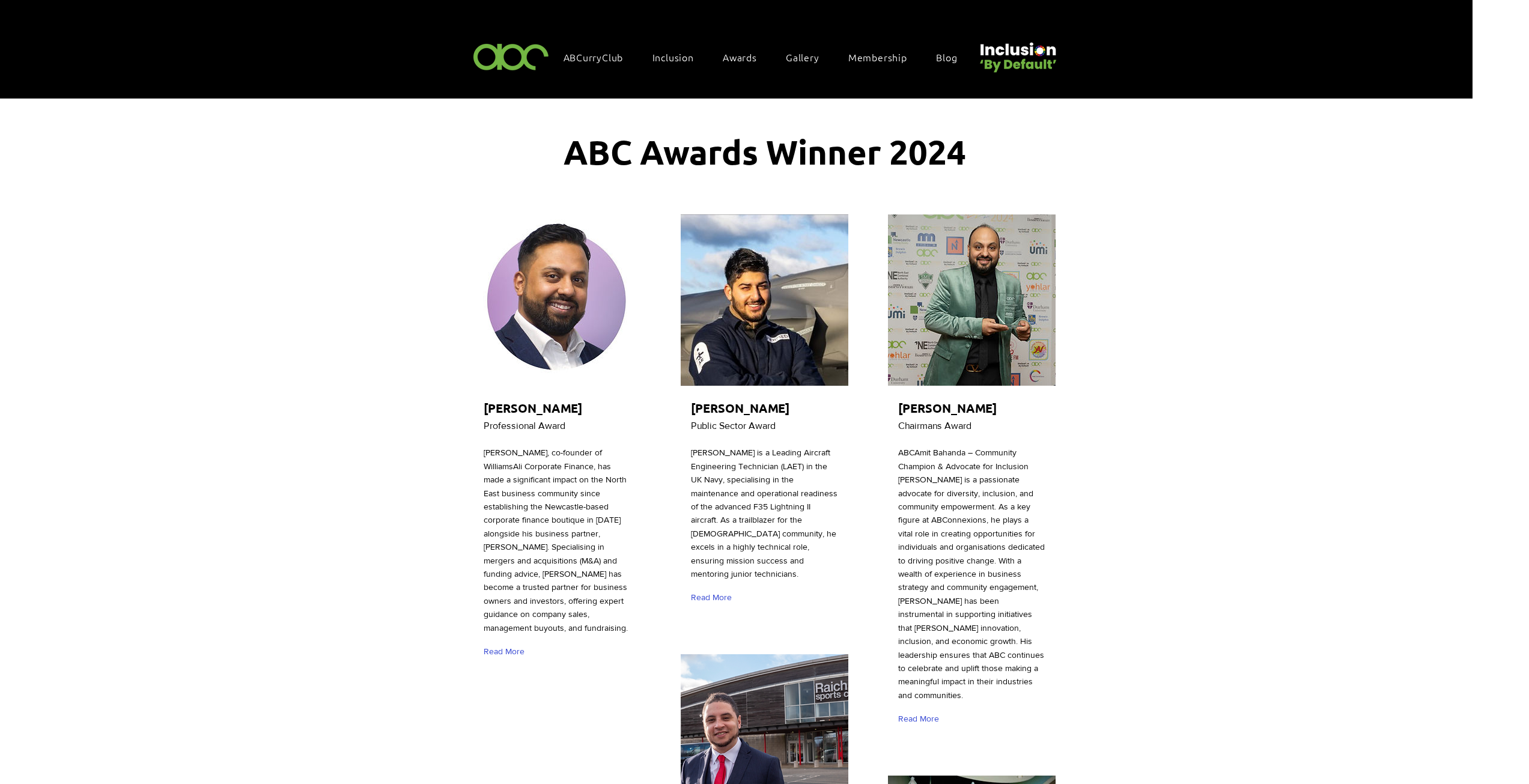
scroll to position [3972, 0]
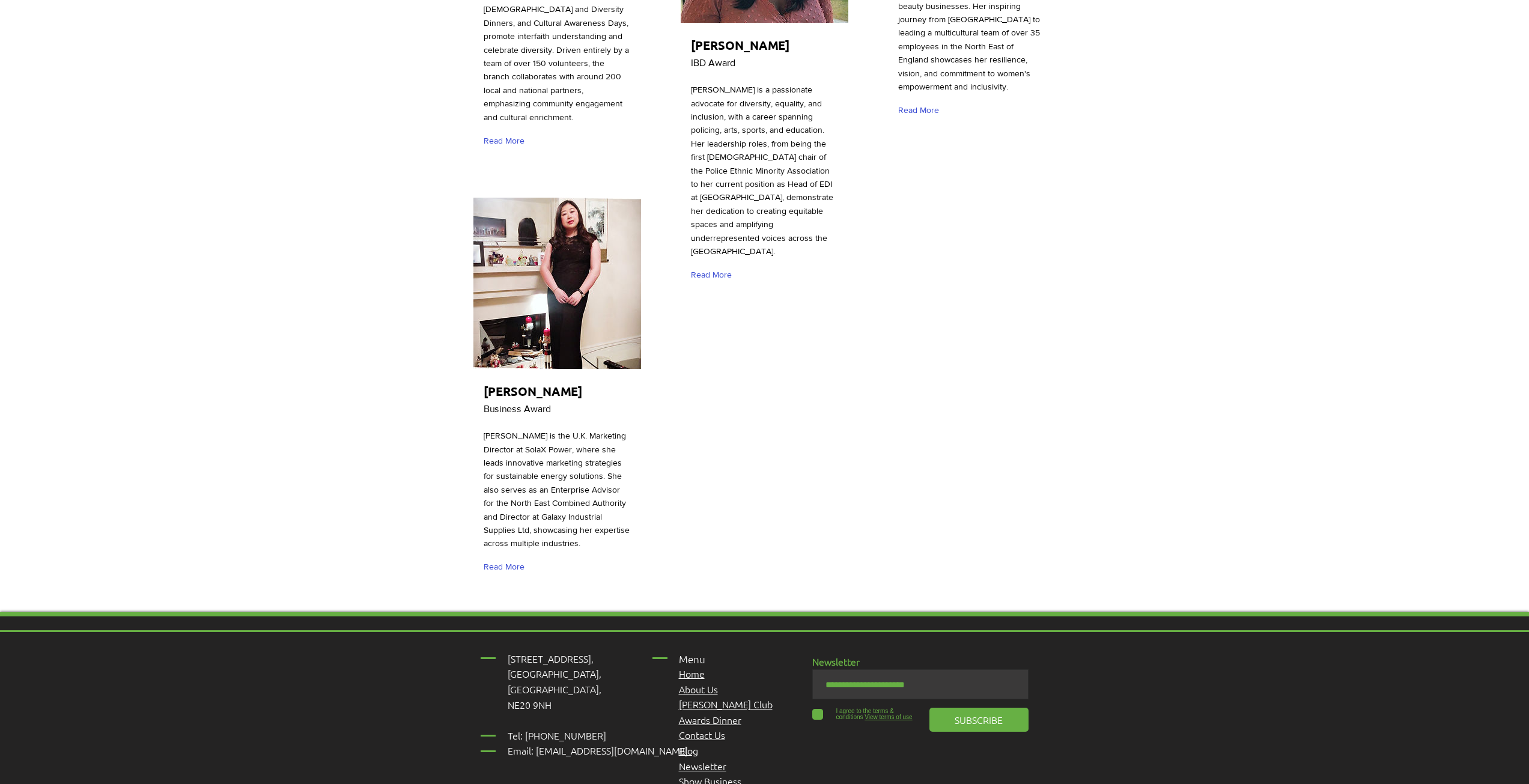
click at [695, 775] on span "Show Business" at bounding box center [710, 781] width 63 height 13
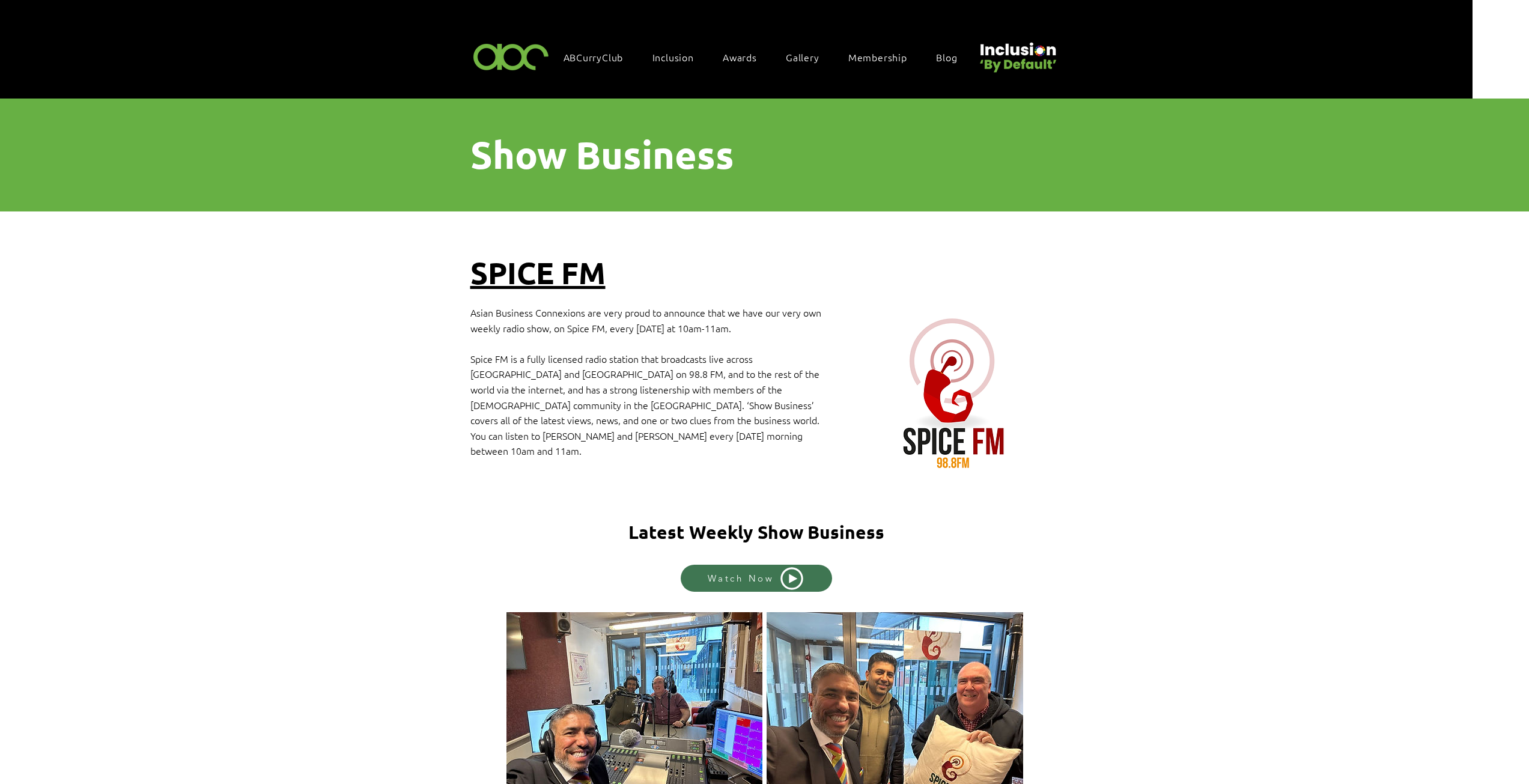
click at [722, 572] on span "Watch Now" at bounding box center [741, 578] width 67 height 12
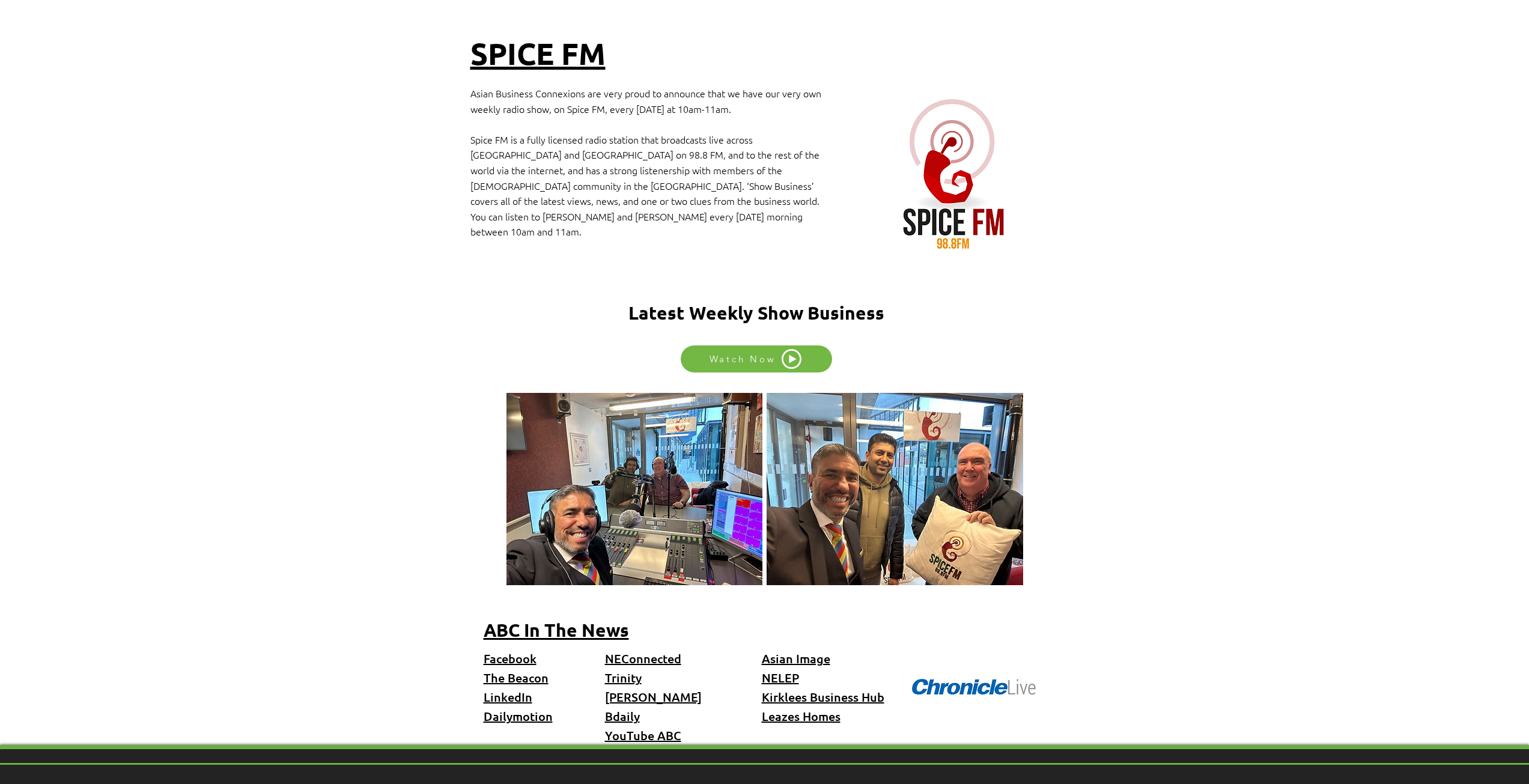
scroll to position [551, 0]
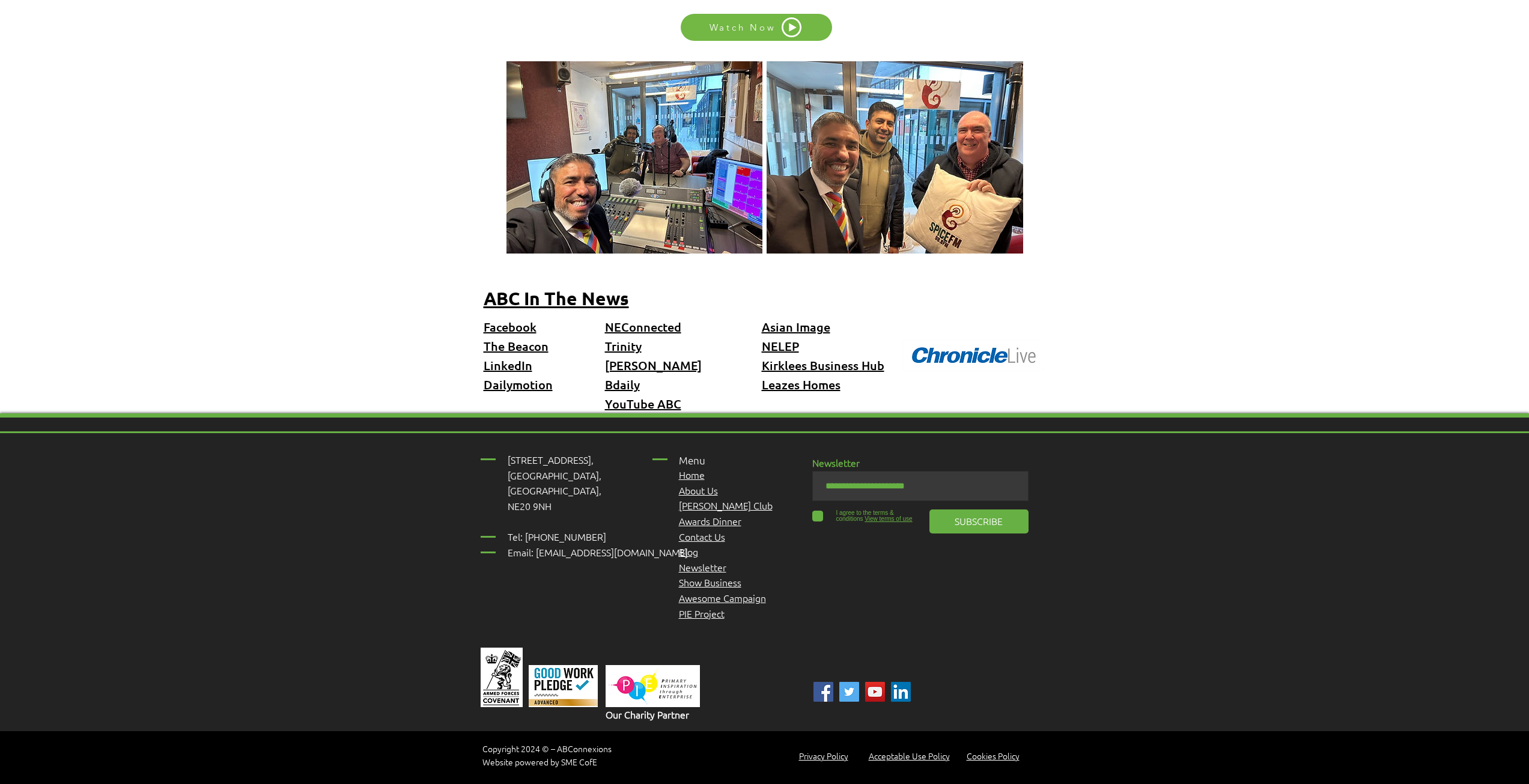
click at [706, 514] on span "Awards Dinner" at bounding box center [710, 520] width 63 height 13
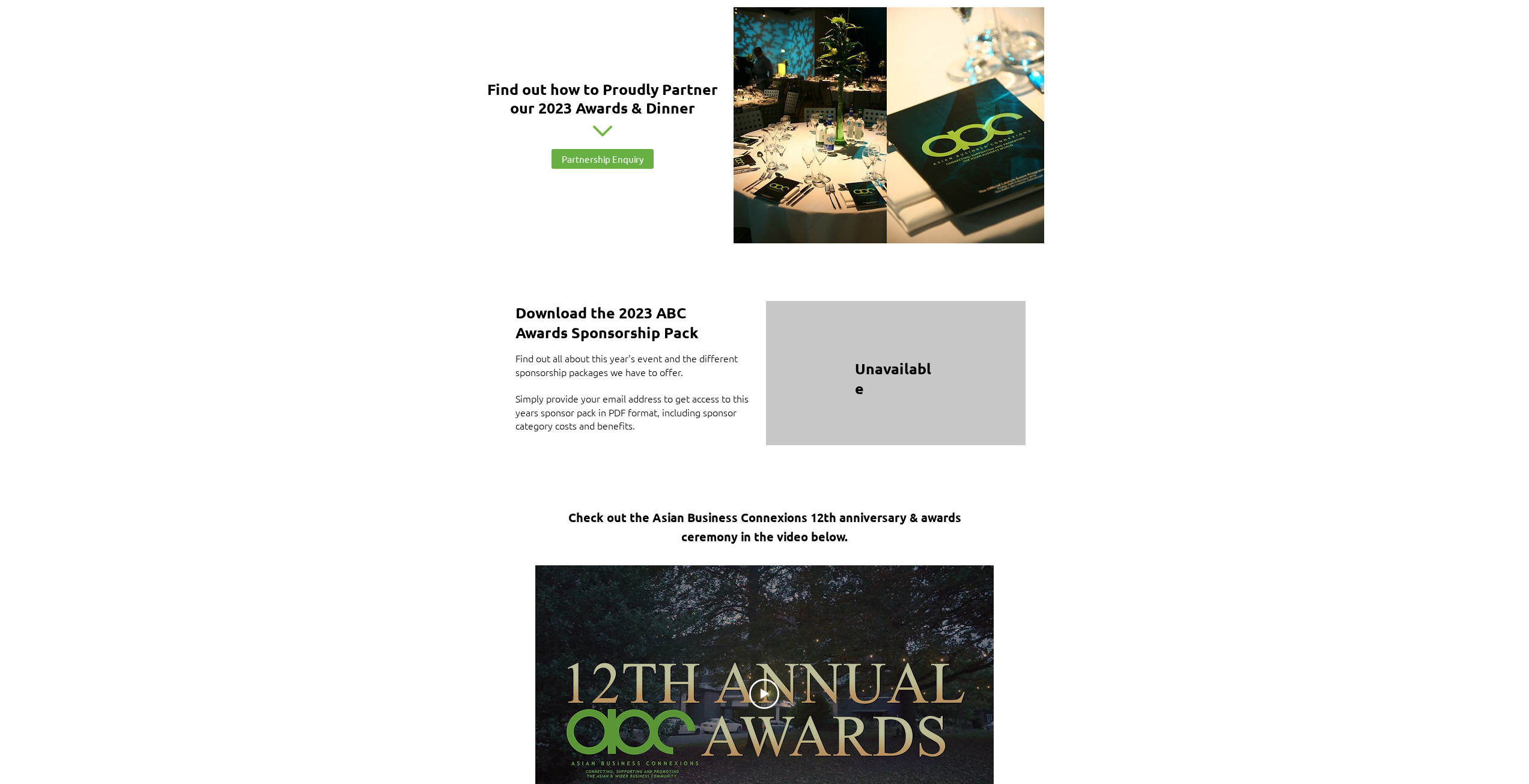
scroll to position [1802, 0]
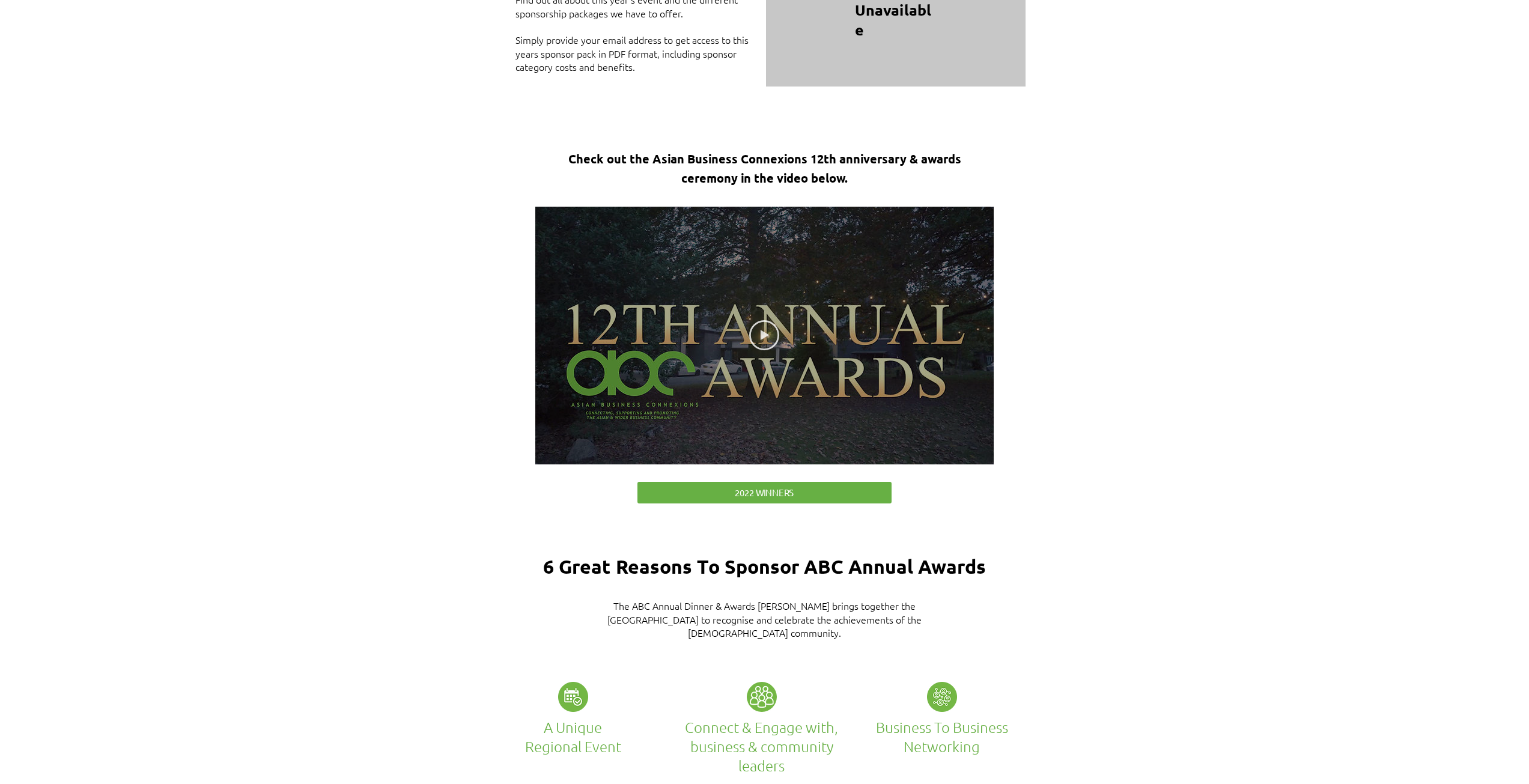
click at [762, 330] on icon "Play video" at bounding box center [764, 335] width 30 height 30
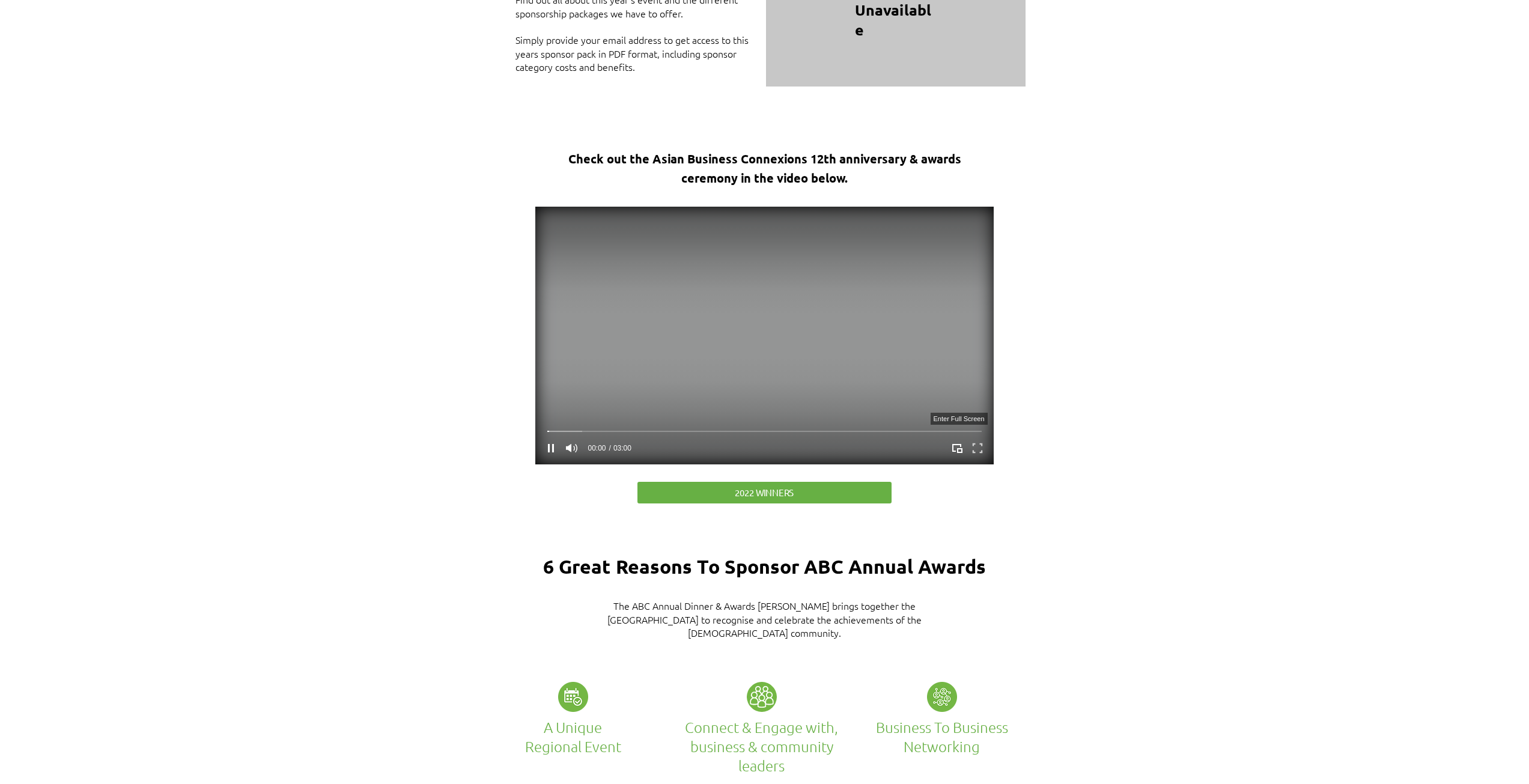
click at [978, 443] on icon "Enter full screen" at bounding box center [977, 448] width 19 height 19
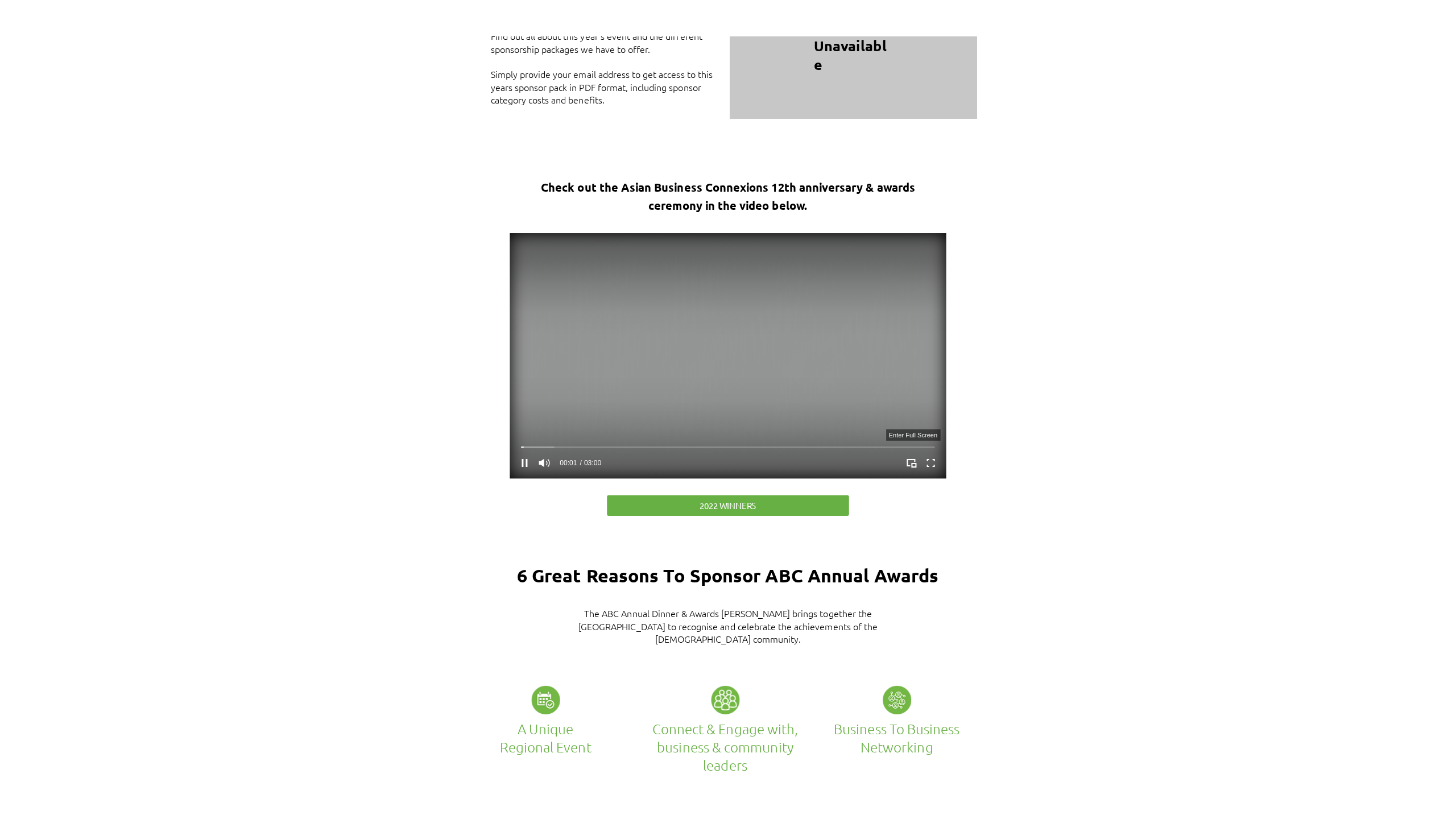
scroll to position [0, 0]
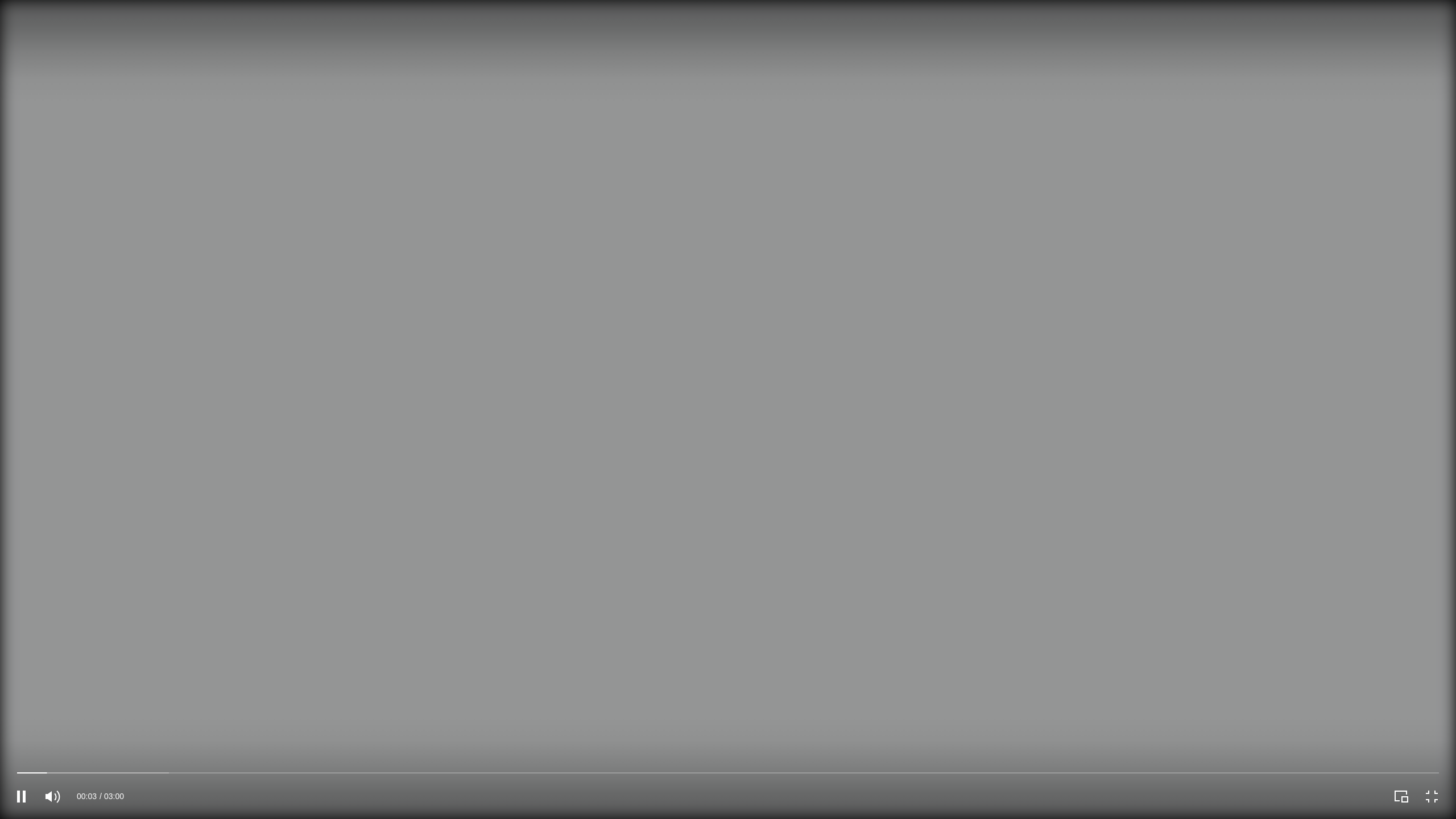
click at [699, 214] on video at bounding box center [728, 410] width 1456 height 819
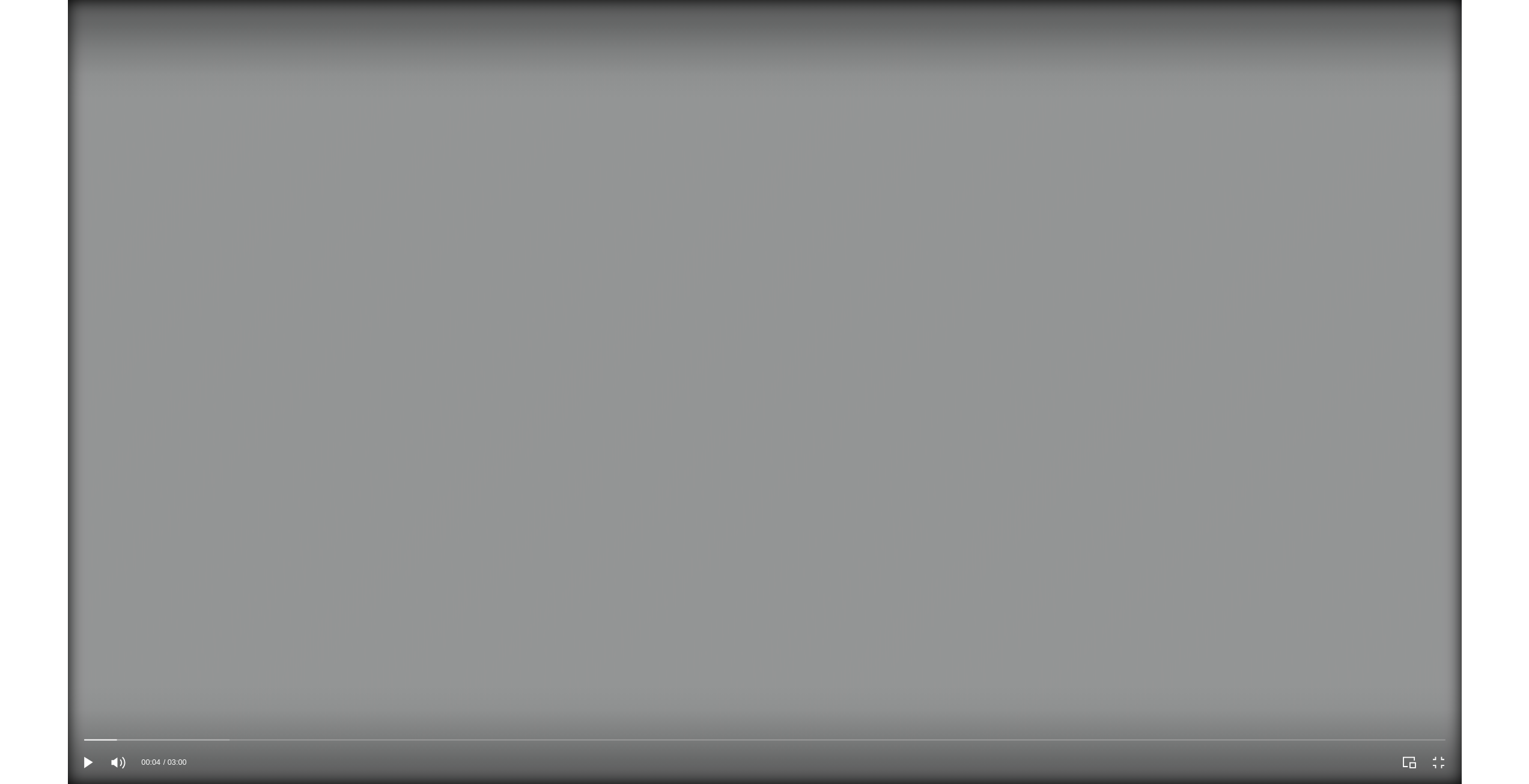
scroll to position [1802, 0]
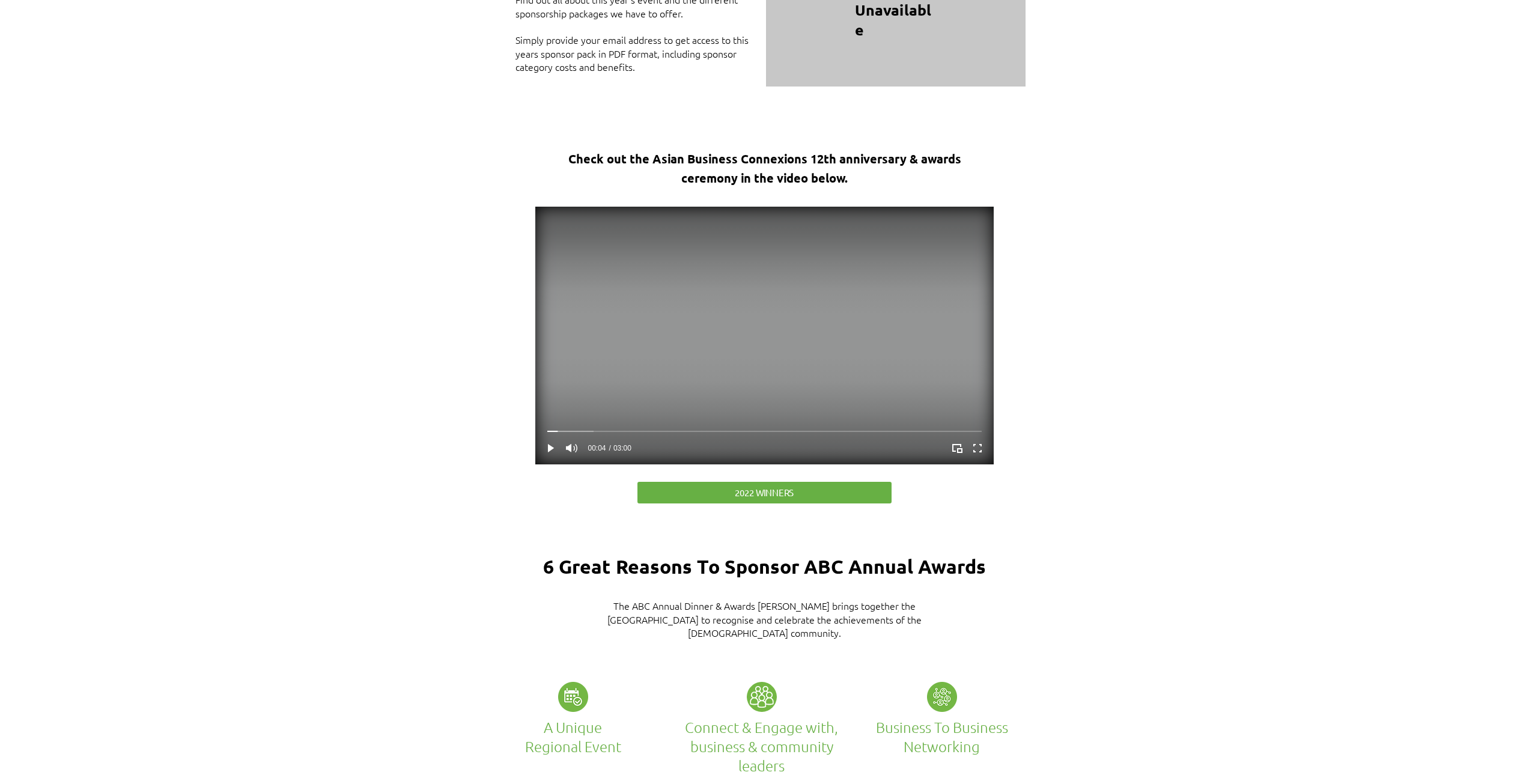
click at [786, 295] on video at bounding box center [764, 336] width 459 height 258
click at [975, 448] on div at bounding box center [879, 448] width 229 height 33
click at [985, 440] on icon "Enter full screen" at bounding box center [977, 448] width 19 height 19
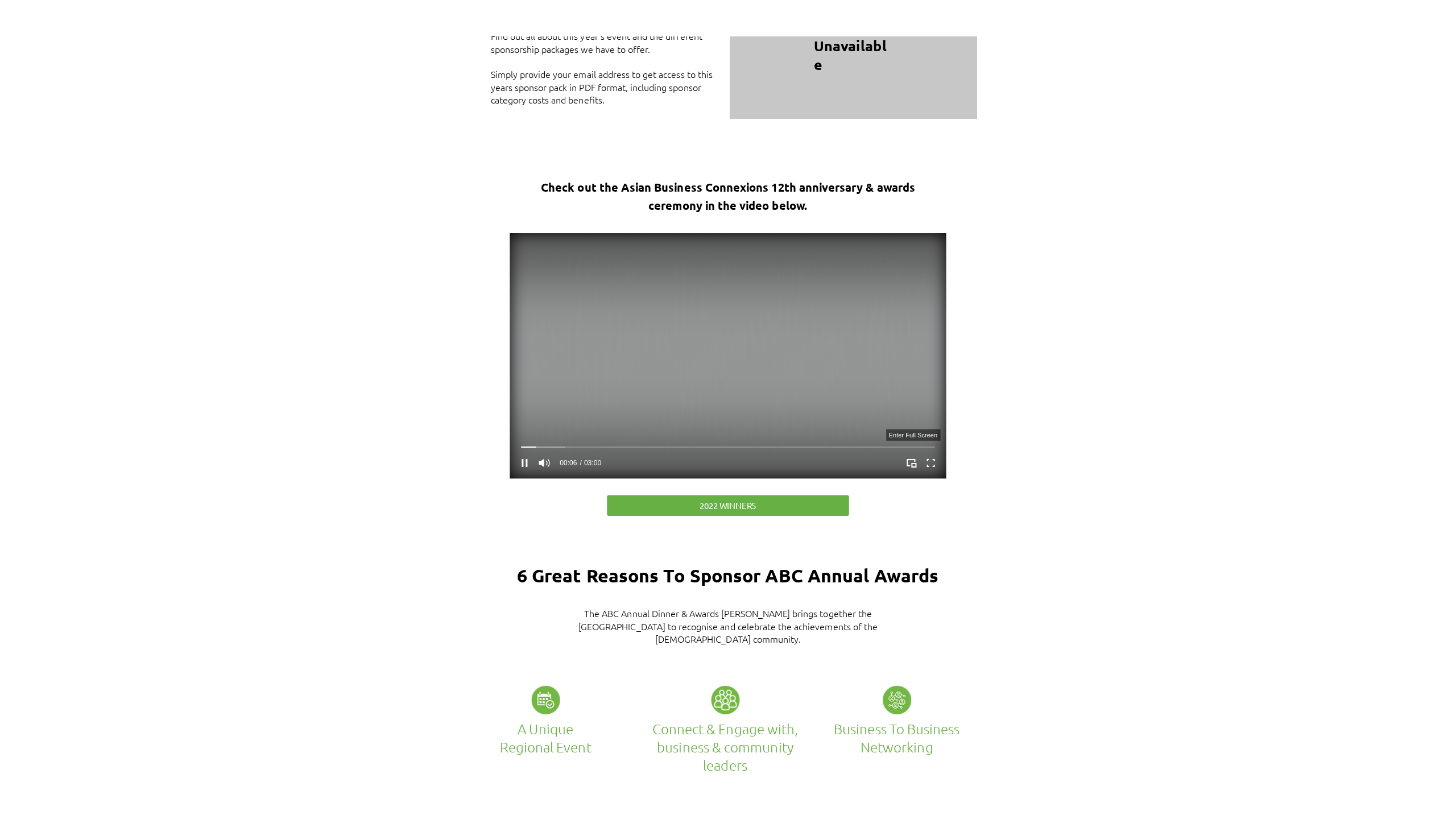
scroll to position [0, 0]
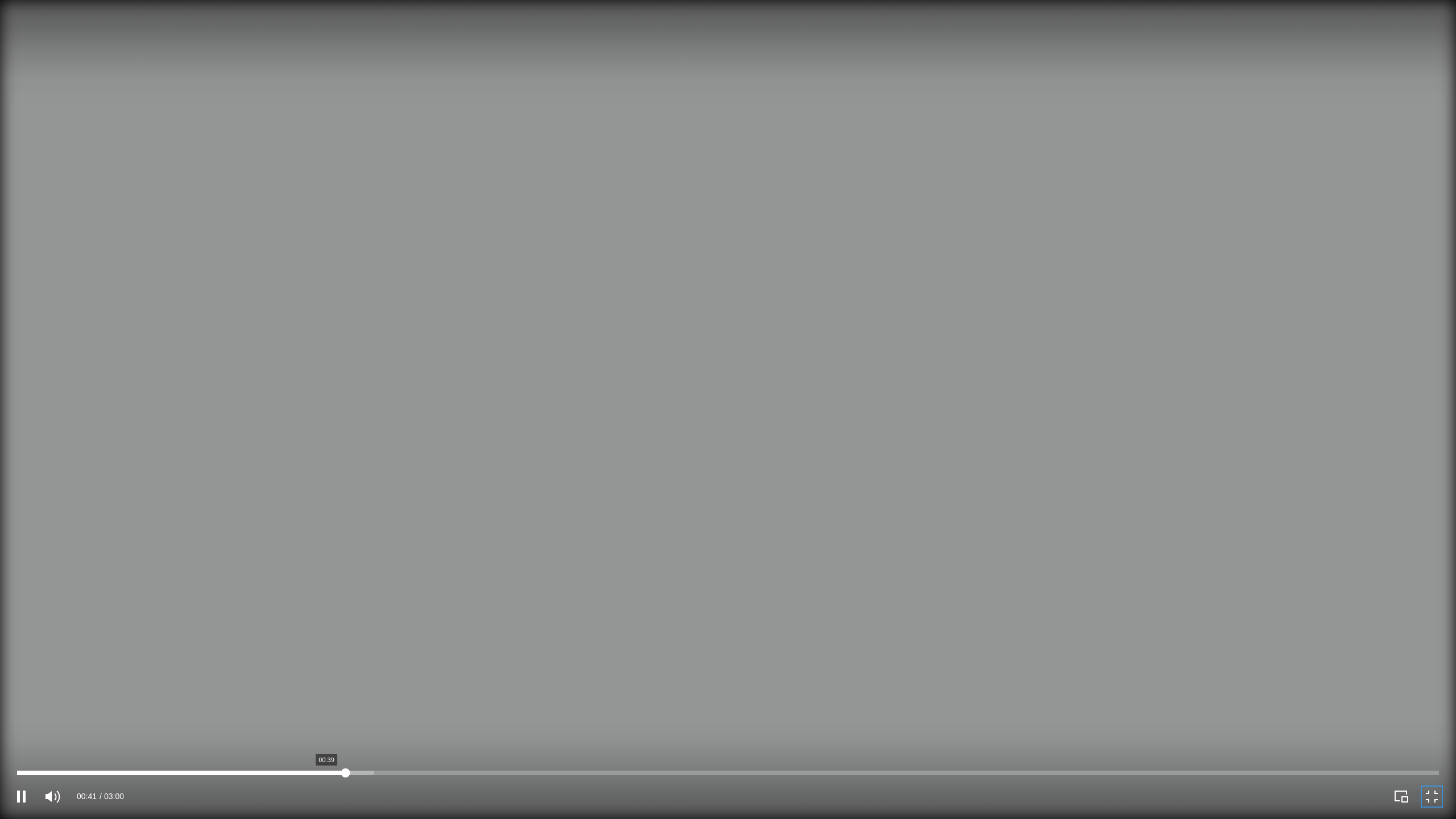
click at [327, 742] on div at bounding box center [728, 773] width 1422 height 5
click at [21, 742] on icon "Pause" at bounding box center [21, 796] width 20 height 20
click at [21, 742] on icon "Play" at bounding box center [21, 796] width 9 height 12
click at [336, 742] on div at bounding box center [728, 773] width 1422 height 5
click at [19, 742] on icon "Pause" at bounding box center [21, 796] width 8 height 12
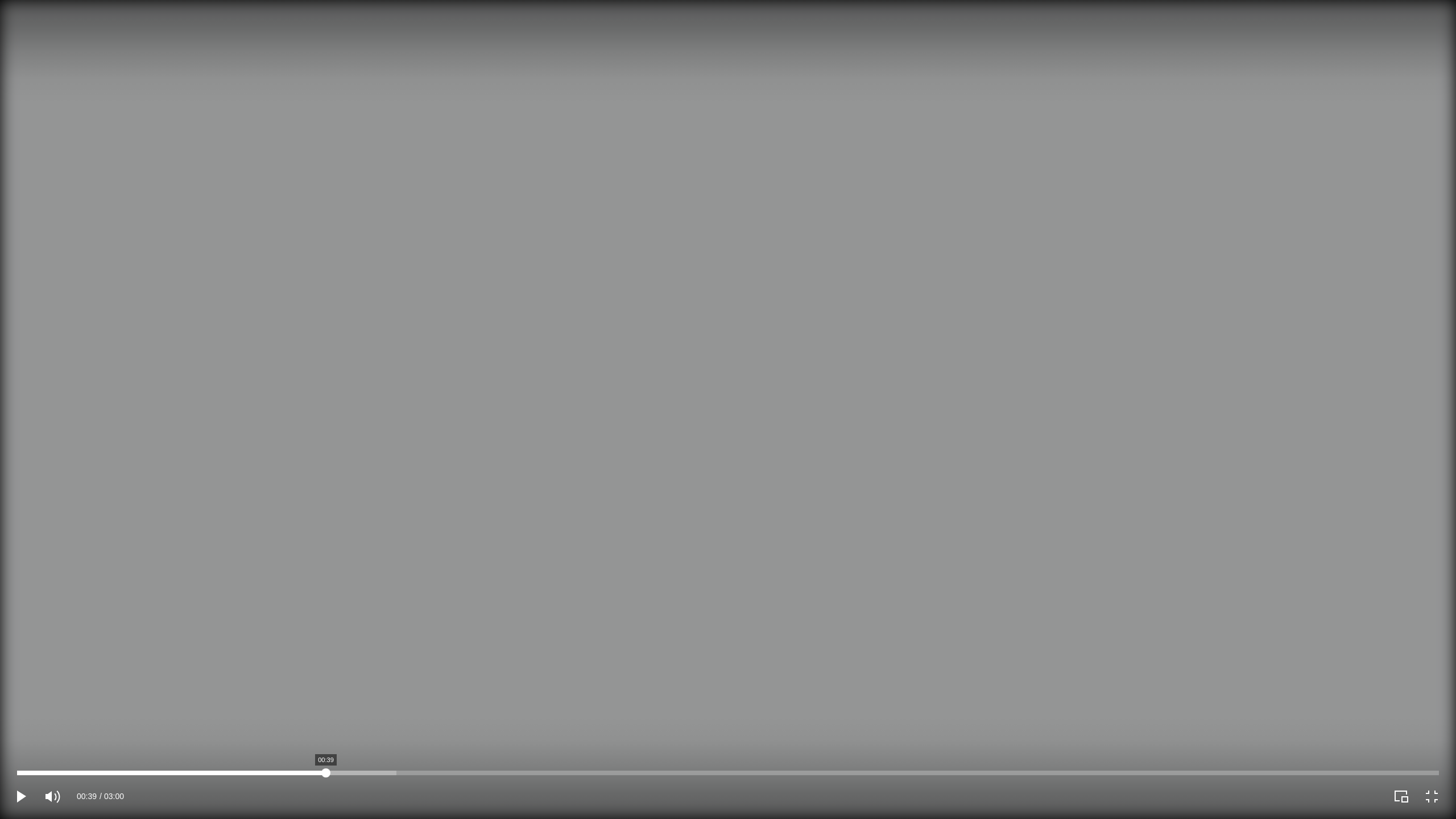
click at [326, 742] on div at bounding box center [728, 773] width 1422 height 5
click at [24, 742] on icon "Play" at bounding box center [21, 796] width 9 height 12
click at [28, 742] on icon "Pause" at bounding box center [21, 796] width 20 height 20
click at [28, 742] on icon "Play" at bounding box center [21, 796] width 20 height 20
click at [24, 742] on icon "Pause" at bounding box center [21, 796] width 8 height 12
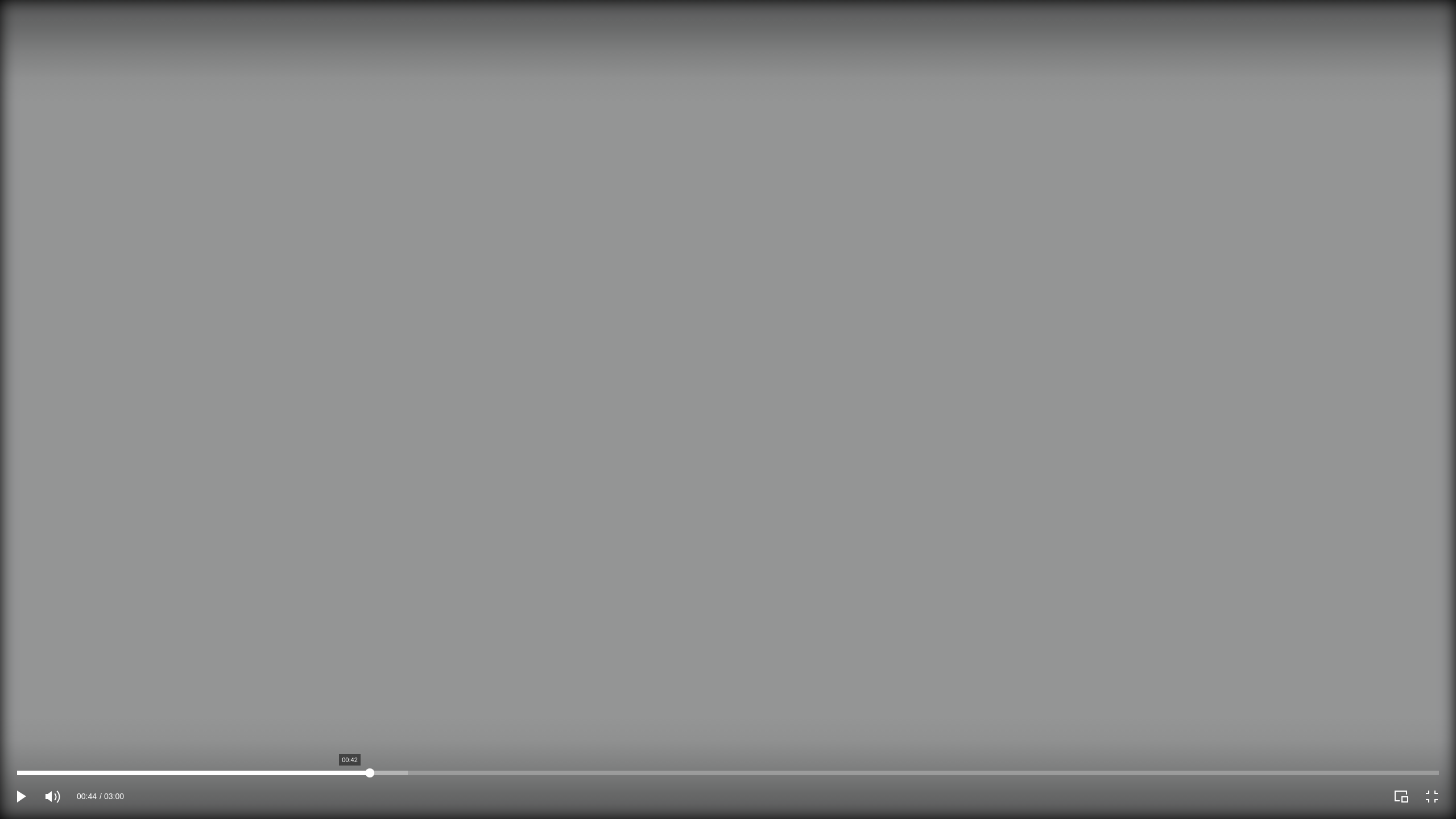
click at [350, 742] on div at bounding box center [728, 773] width 1422 height 5
click at [28, 742] on icon "Play" at bounding box center [21, 796] width 20 height 20
click at [315, 742] on div at bounding box center [728, 773] width 1422 height 5
click at [18, 742] on icon "Pause" at bounding box center [21, 796] width 8 height 12
click at [20, 742] on icon "Play" at bounding box center [21, 796] width 9 height 12
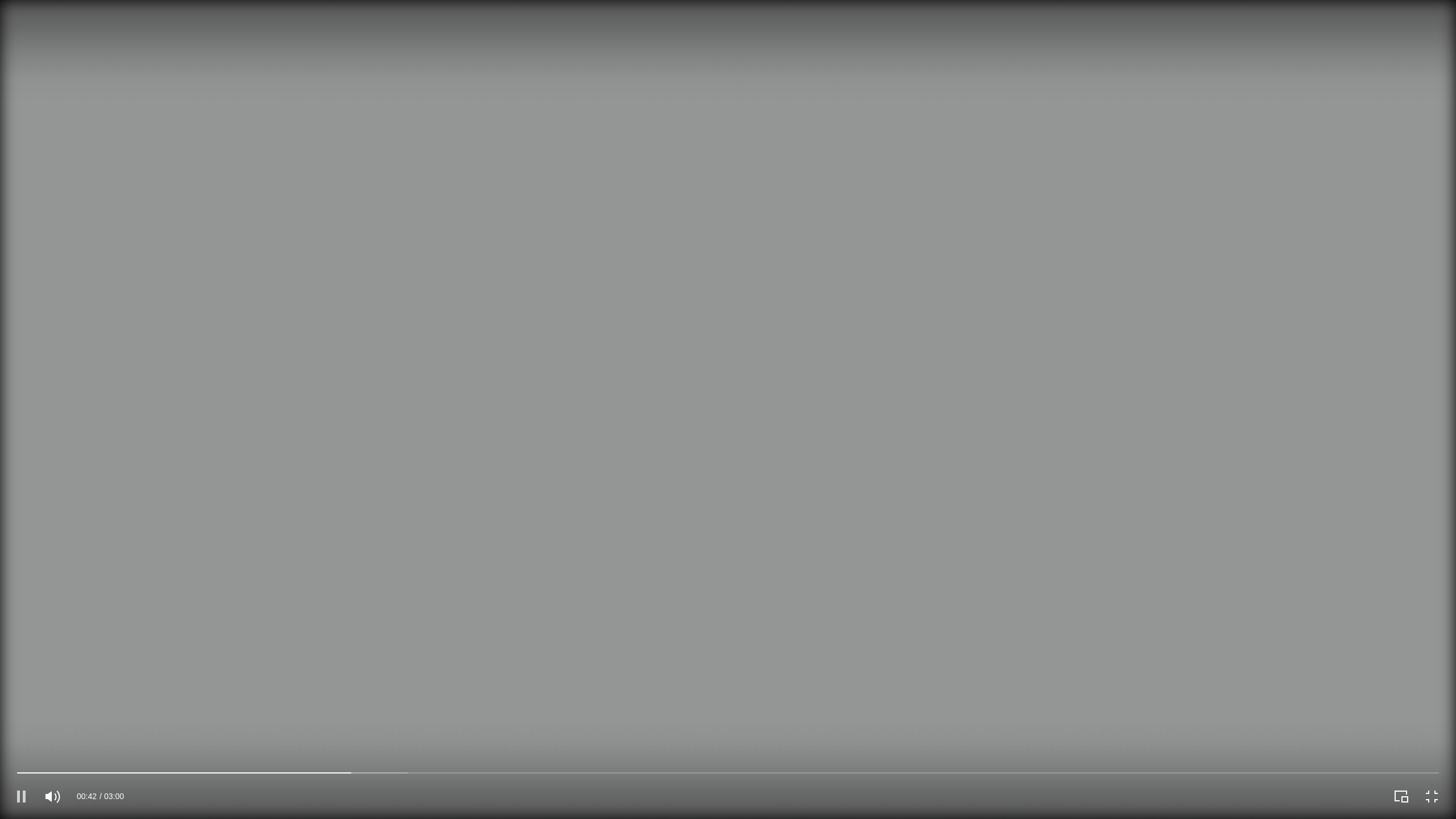
click at [19, 742] on icon "Pause" at bounding box center [21, 796] width 8 height 12
click at [335, 742] on div at bounding box center [728, 773] width 1422 height 5
click at [30, 742] on icon "Play" at bounding box center [21, 796] width 20 height 20
click at [21, 742] on icon "Pause" at bounding box center [21, 796] width 20 height 20
click at [334, 742] on div at bounding box center [728, 773] width 1422 height 5
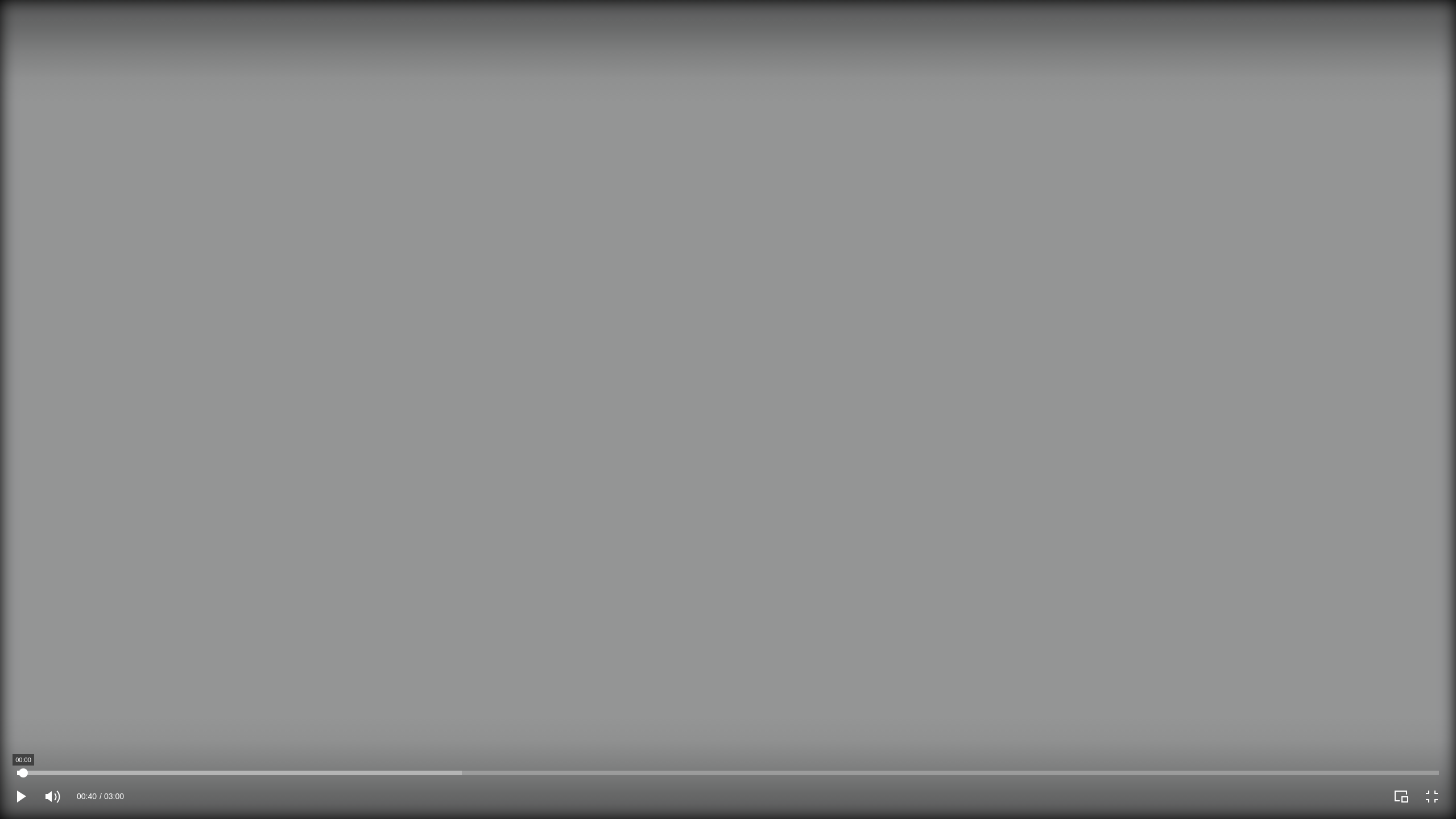
click at [23, 742] on div at bounding box center [728, 773] width 1422 height 5
drag, startPoint x: 23, startPoint y: 774, endPoint x: 418, endPoint y: 779, distance: 395.0
click at [418, 742] on div "00:50 03:00" at bounding box center [728, 794] width 1456 height 50
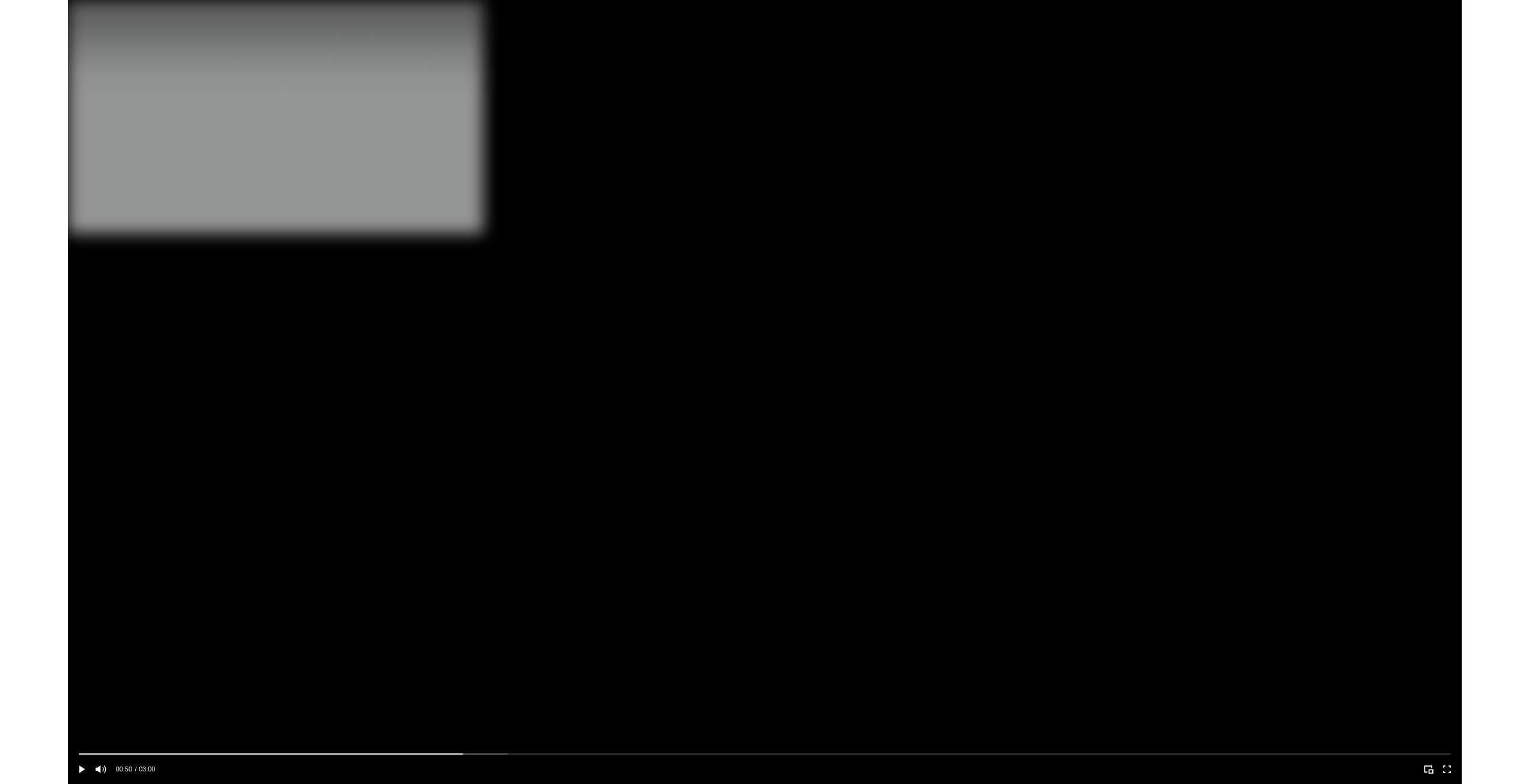
scroll to position [1802, 0]
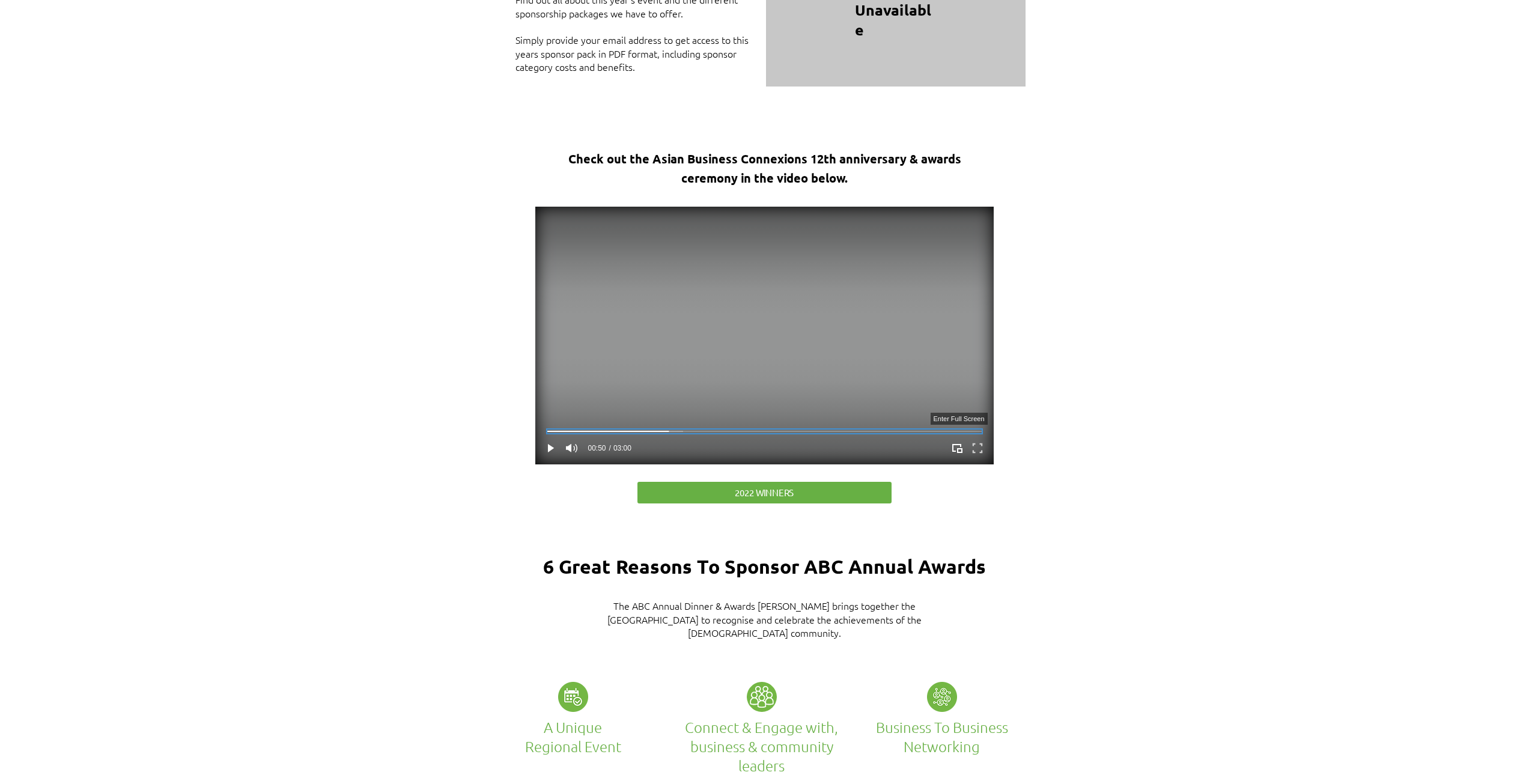
click at [974, 438] on icon "Enter full screen" at bounding box center [977, 448] width 19 height 19
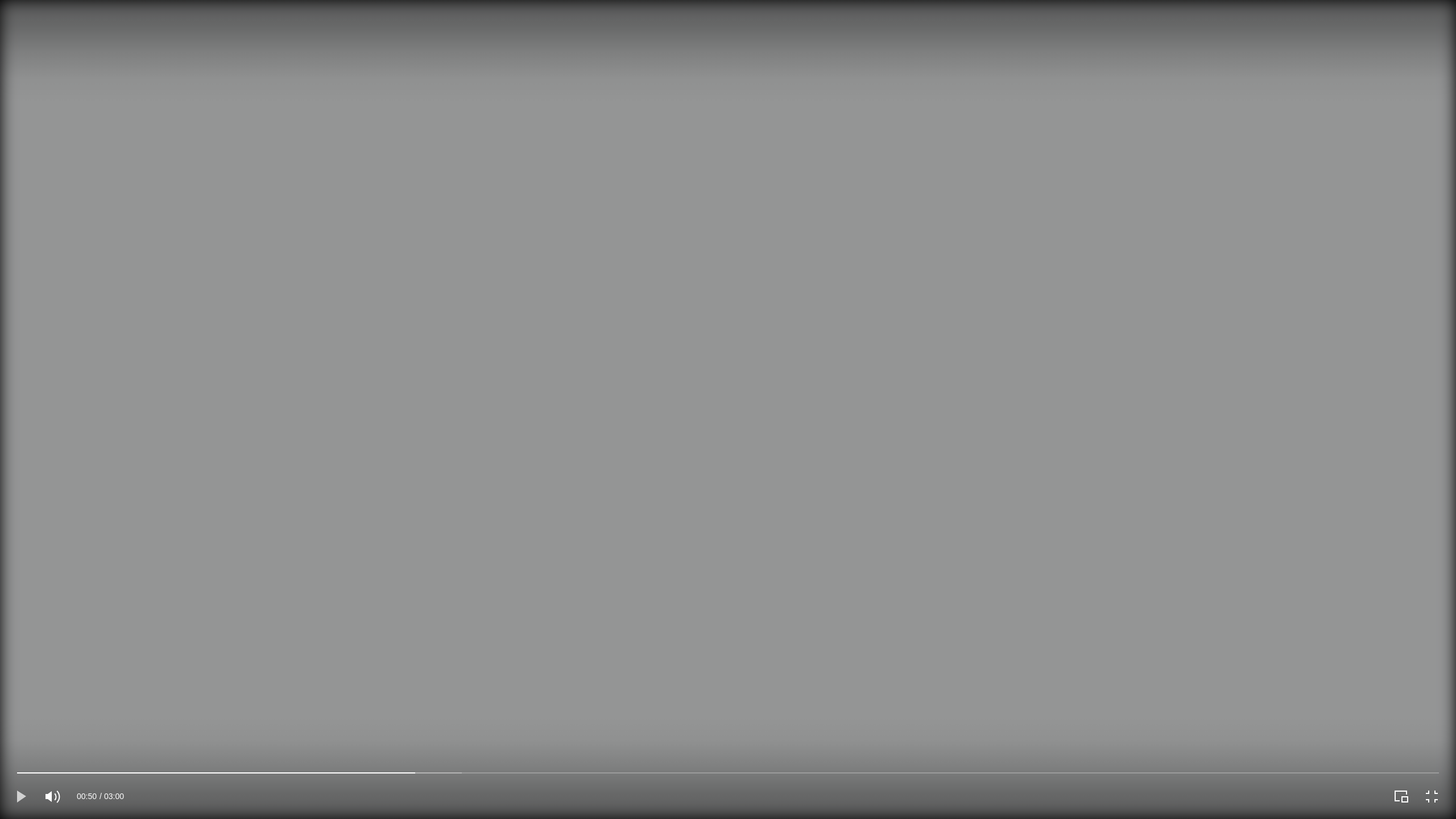
click at [21, 742] on icon "Play" at bounding box center [21, 796] width 9 height 12
drag, startPoint x: 22, startPoint y: 794, endPoint x: 209, endPoint y: 522, distance: 330.1
click at [20, 742] on icon "Pause" at bounding box center [21, 796] width 20 height 20
click at [23, 742] on icon "Play" at bounding box center [21, 796] width 20 height 20
click at [25, 742] on icon "Pause" at bounding box center [21, 796] width 8 height 12
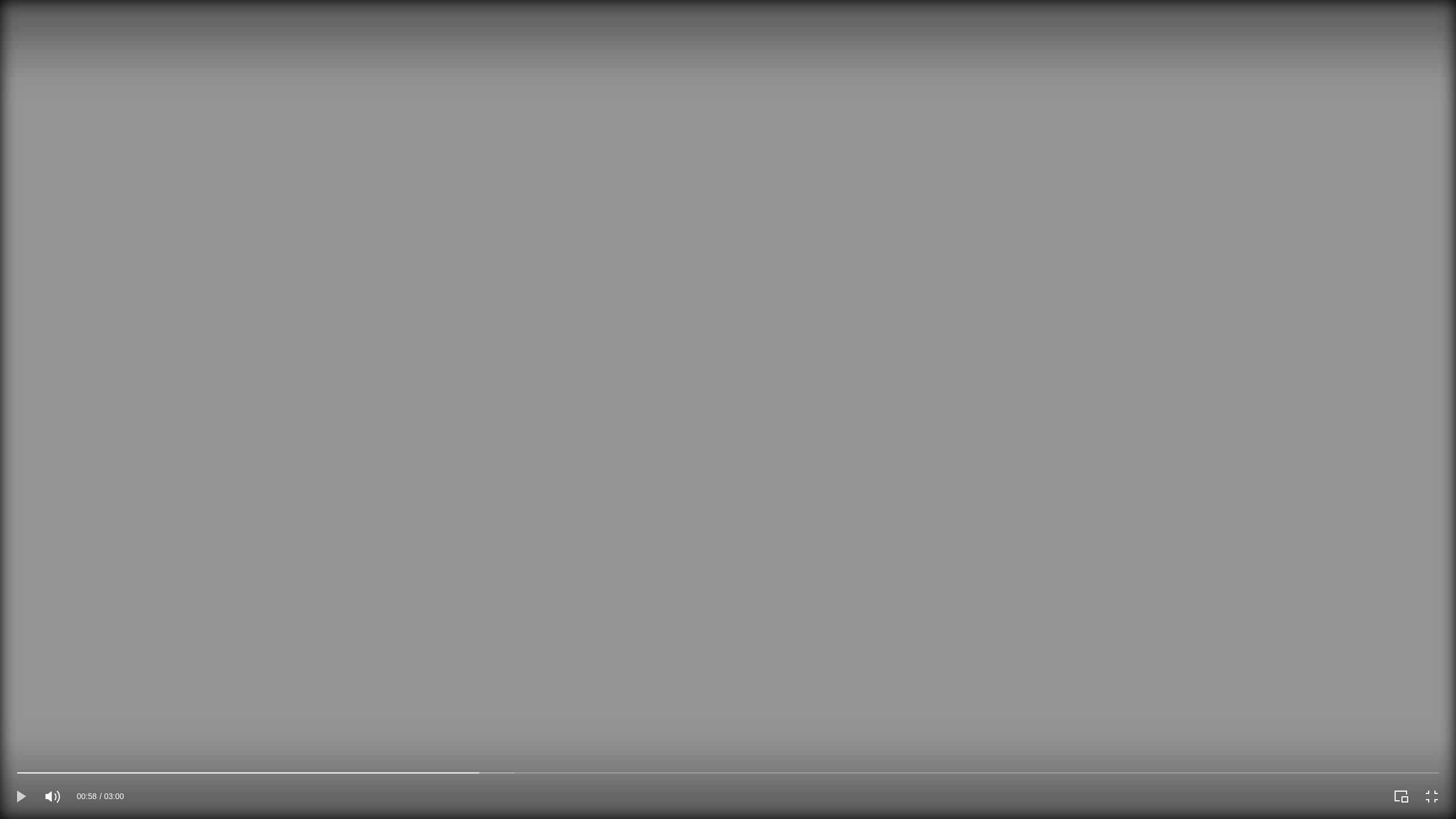
click at [25, 742] on icon "Play" at bounding box center [21, 796] width 20 height 20
click at [28, 742] on icon "Pause" at bounding box center [21, 796] width 20 height 20
click at [17, 742] on icon "Play" at bounding box center [21, 796] width 9 height 12
click at [18, 742] on icon "Pause" at bounding box center [21, 796] width 8 height 12
click at [18, 742] on icon "Play" at bounding box center [21, 796] width 9 height 12
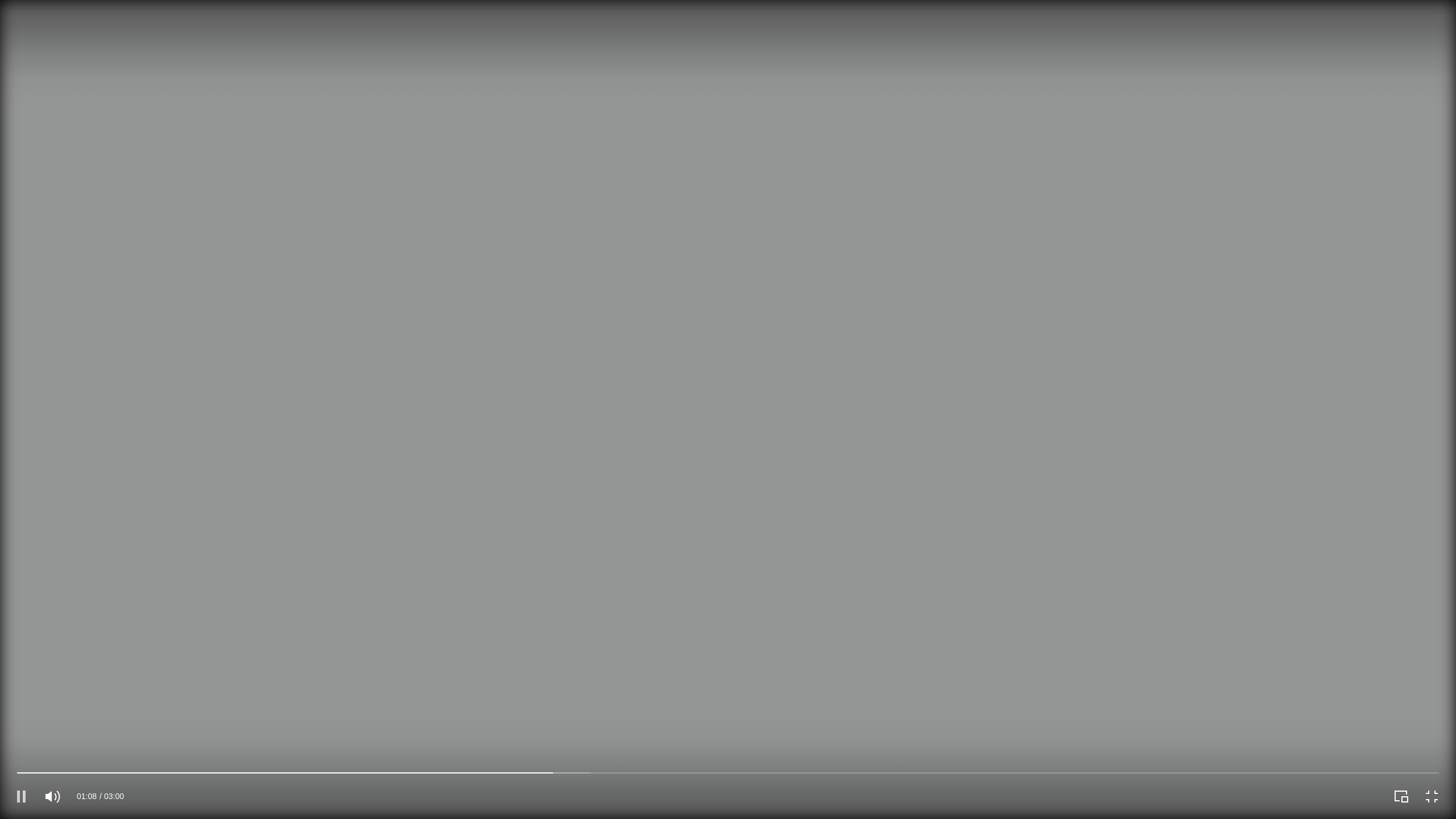
click at [18, 742] on icon "Pause" at bounding box center [21, 796] width 8 height 12
click at [18, 742] on icon "Play" at bounding box center [21, 796] width 9 height 12
click at [87, 742] on div "Volume control" at bounding box center [91, 796] width 51 height 14
drag, startPoint x: 87, startPoint y: 792, endPoint x: 81, endPoint y: 793, distance: 6.1
click at [81, 742] on div "Volume control" at bounding box center [91, 796] width 51 height 14
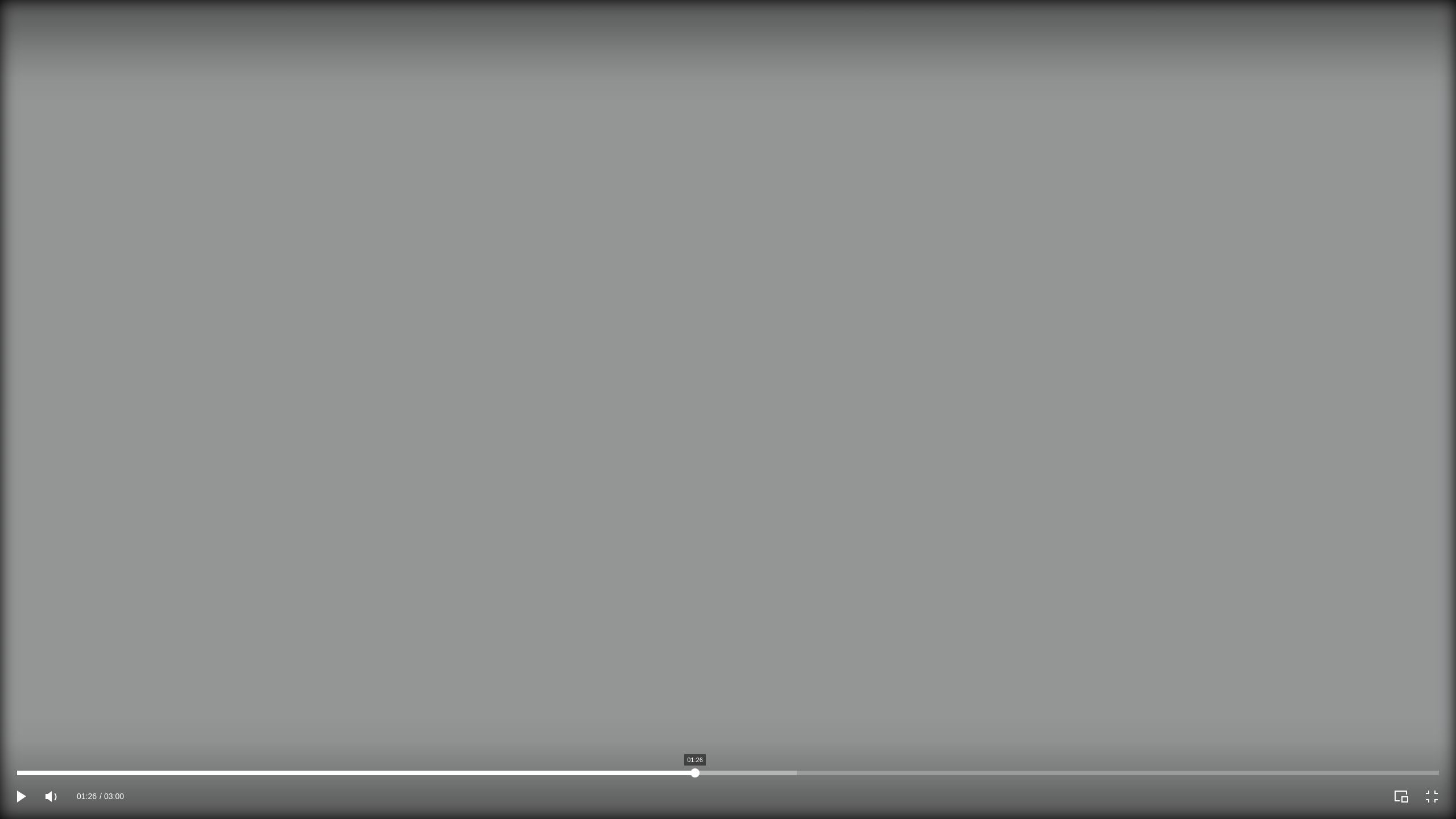
click at [695, 742] on div at bounding box center [728, 773] width 1422 height 5
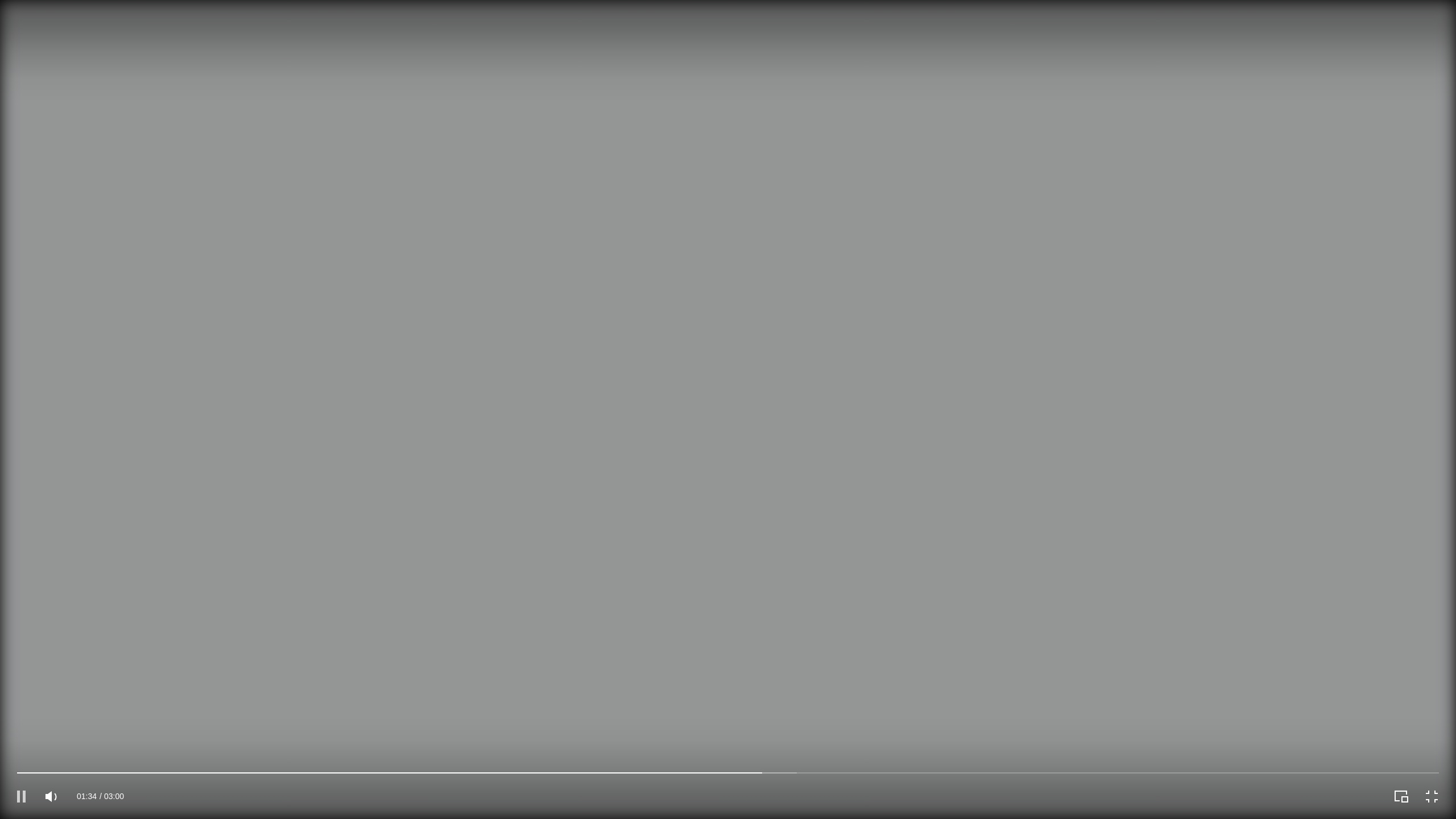
click at [18, 742] on icon "Pause" at bounding box center [21, 796] width 8 height 12
click at [23, 742] on icon "Play" at bounding box center [21, 796] width 20 height 20
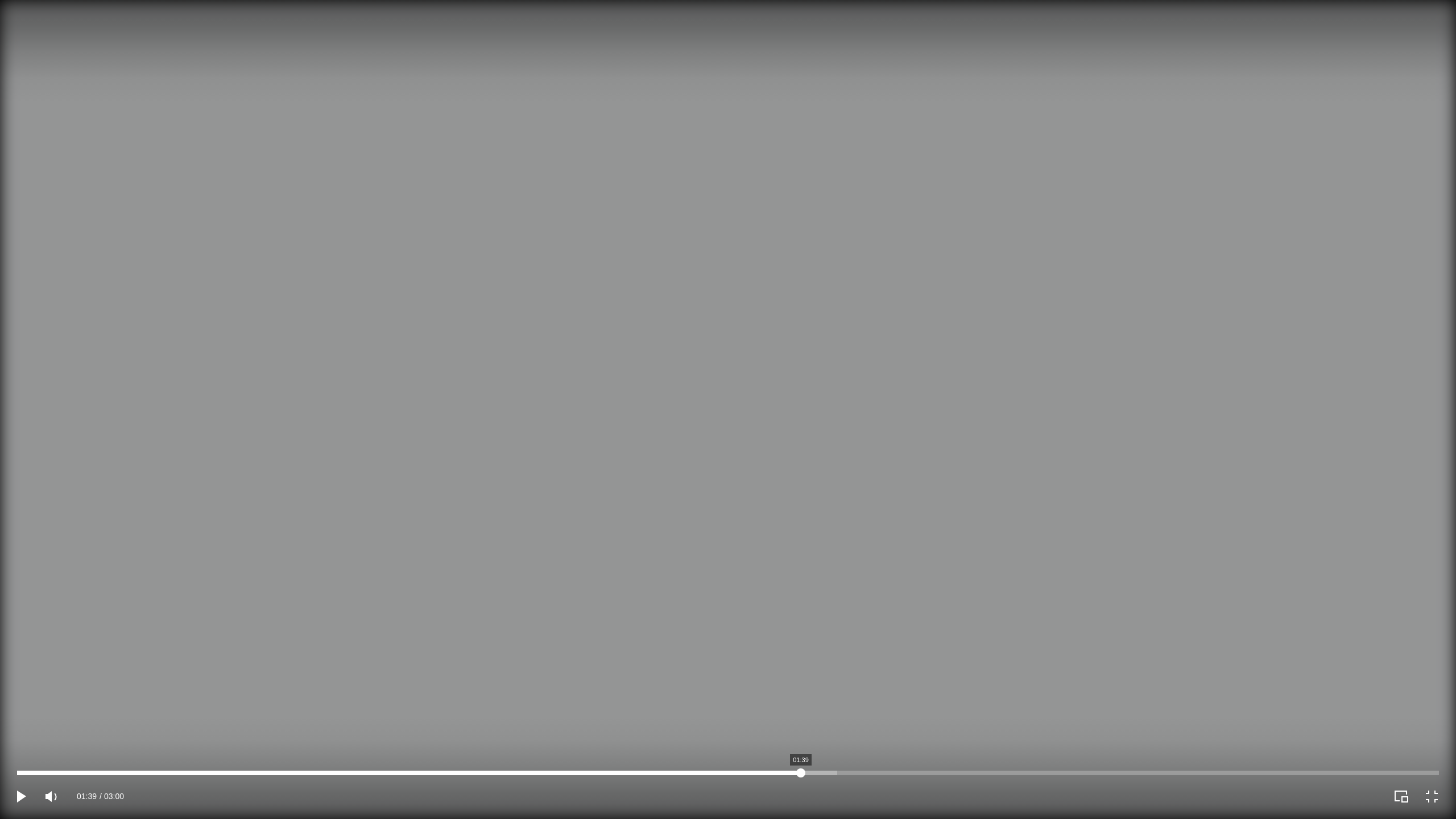
drag, startPoint x: 776, startPoint y: 775, endPoint x: 803, endPoint y: 775, distance: 27.0
click at [803, 742] on div at bounding box center [800, 773] width 9 height 9
drag, startPoint x: 842, startPoint y: 771, endPoint x: 907, endPoint y: 771, distance: 65.0
click at [907, 742] on div at bounding box center [907, 773] width 9 height 9
click at [865, 742] on div at bounding box center [728, 773] width 1422 height 5
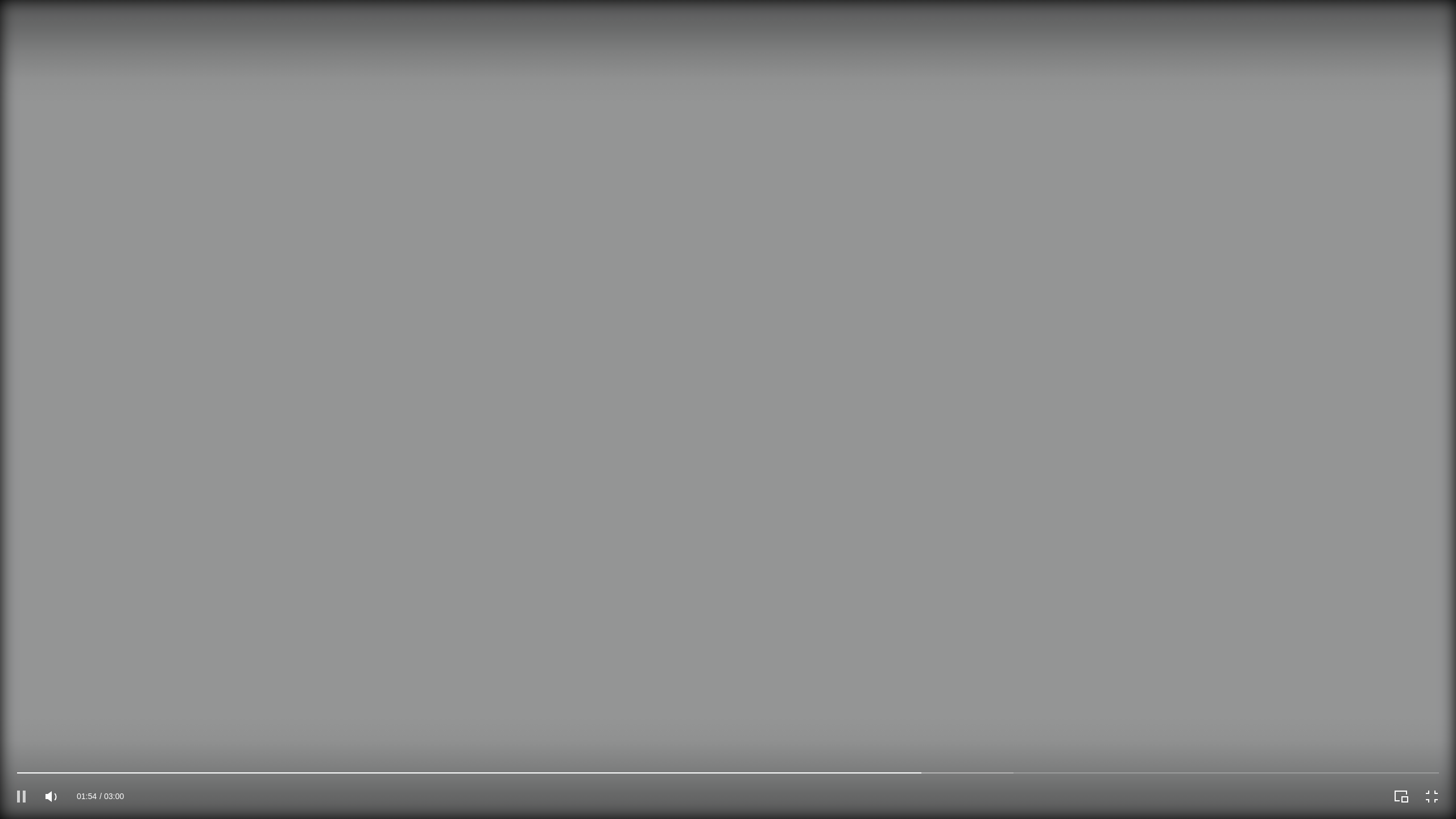
click at [20, 742] on icon "Pause" at bounding box center [21, 796] width 8 height 12
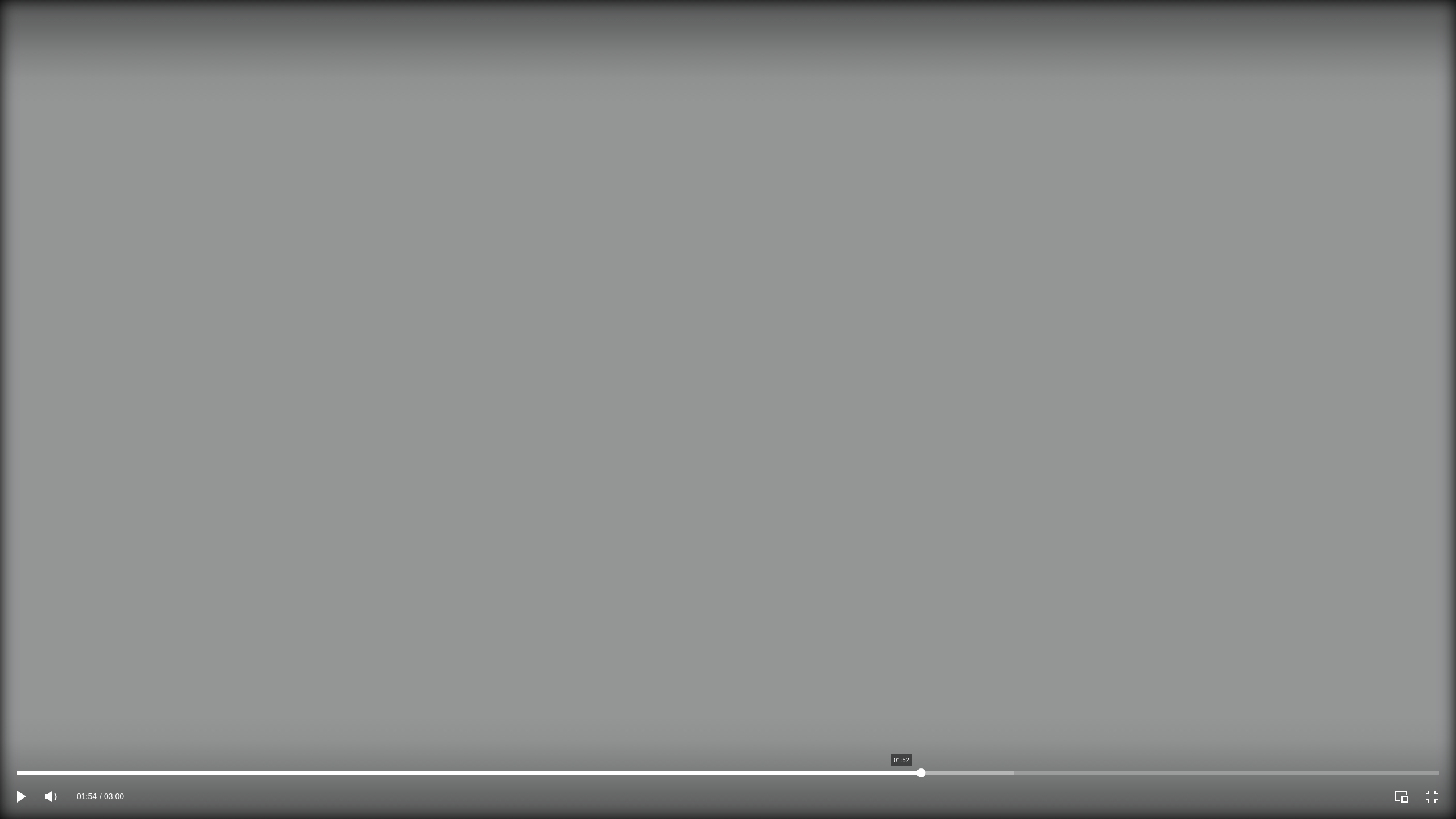
click at [901, 742] on div at bounding box center [728, 773] width 1422 height 5
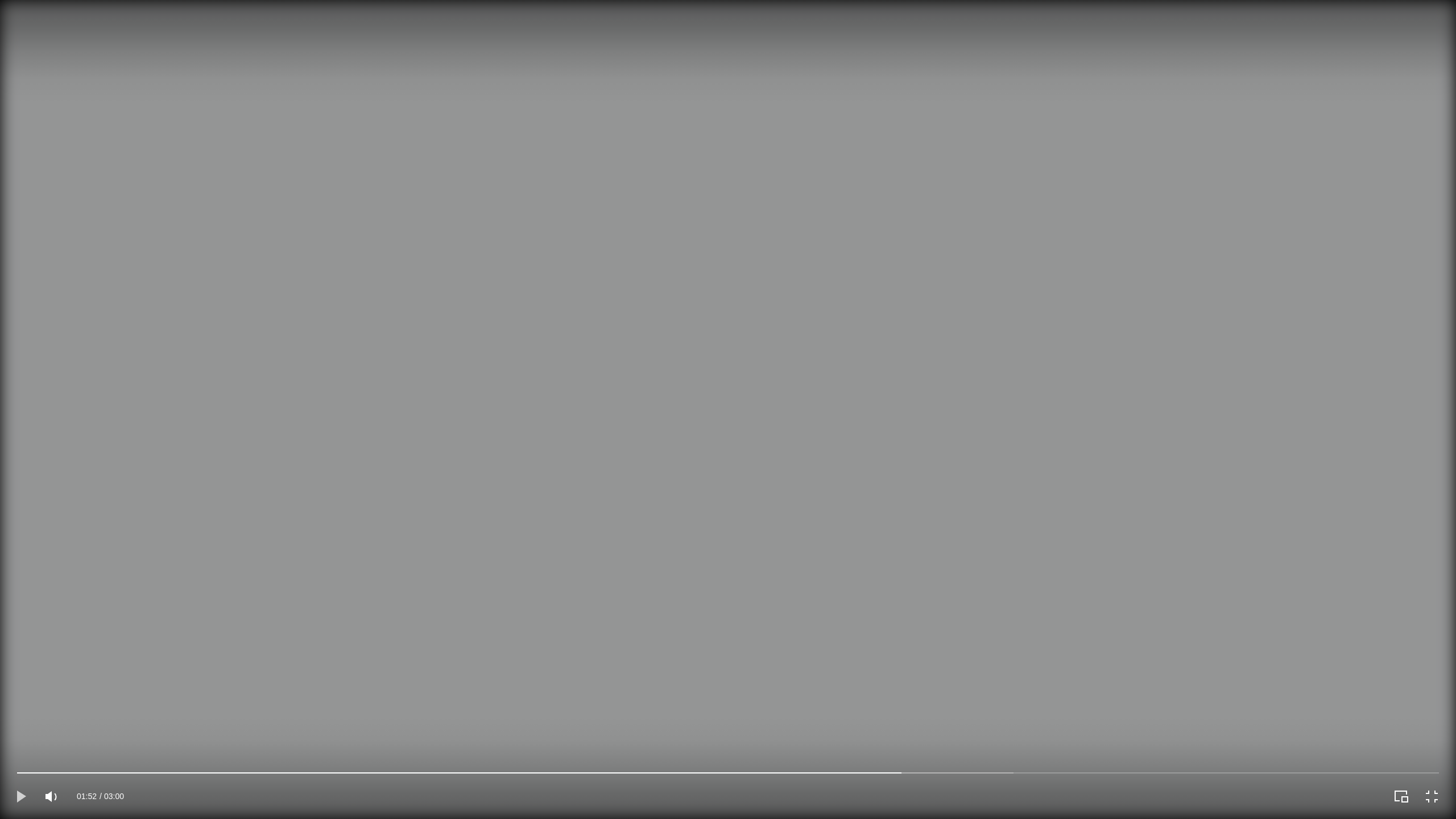
click at [22, 742] on icon "Play" at bounding box center [21, 796] width 9 height 12
click at [19, 742] on icon "Pause" at bounding box center [21, 796] width 8 height 12
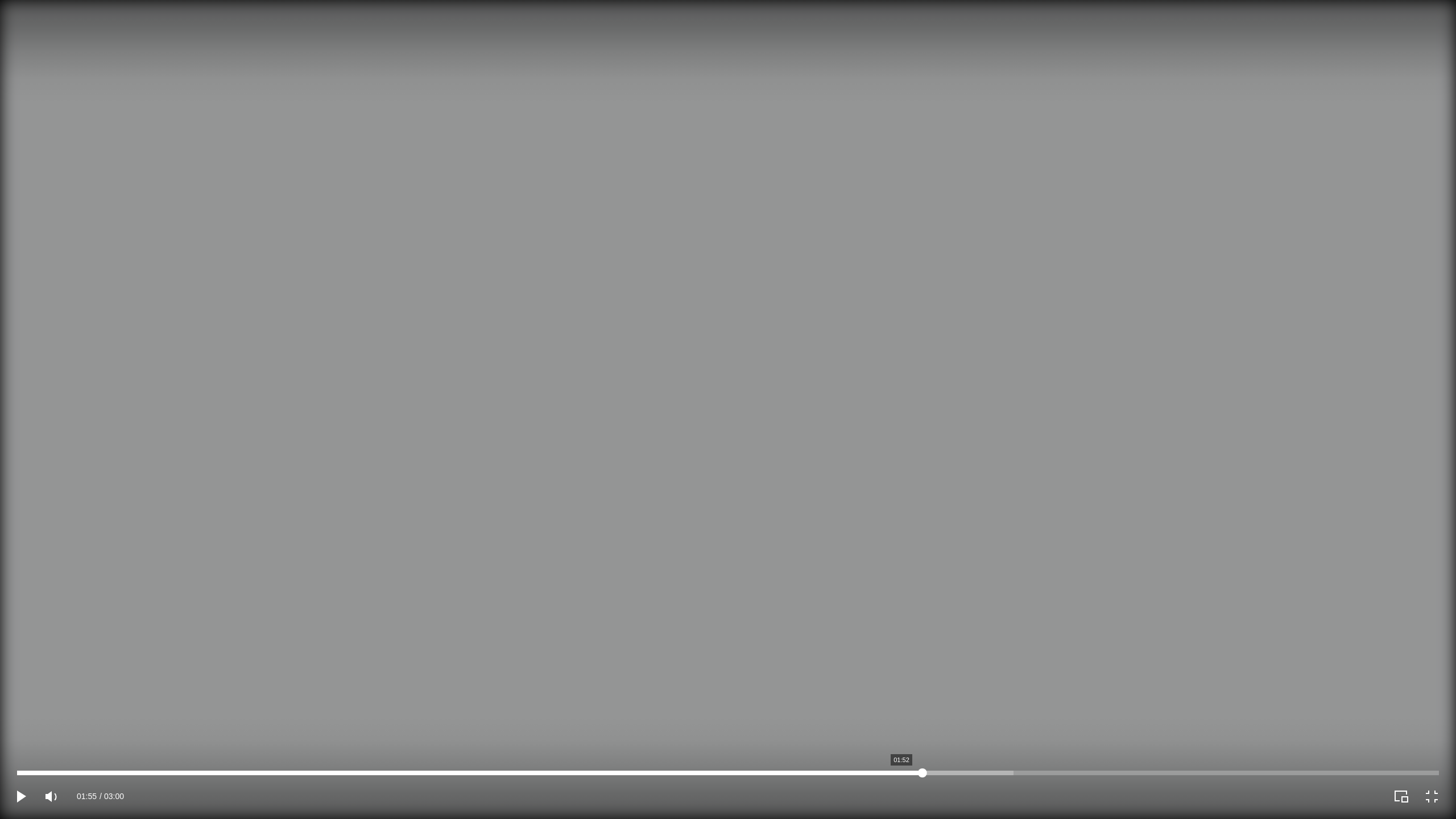
click at [901, 742] on div at bounding box center [728, 773] width 1422 height 5
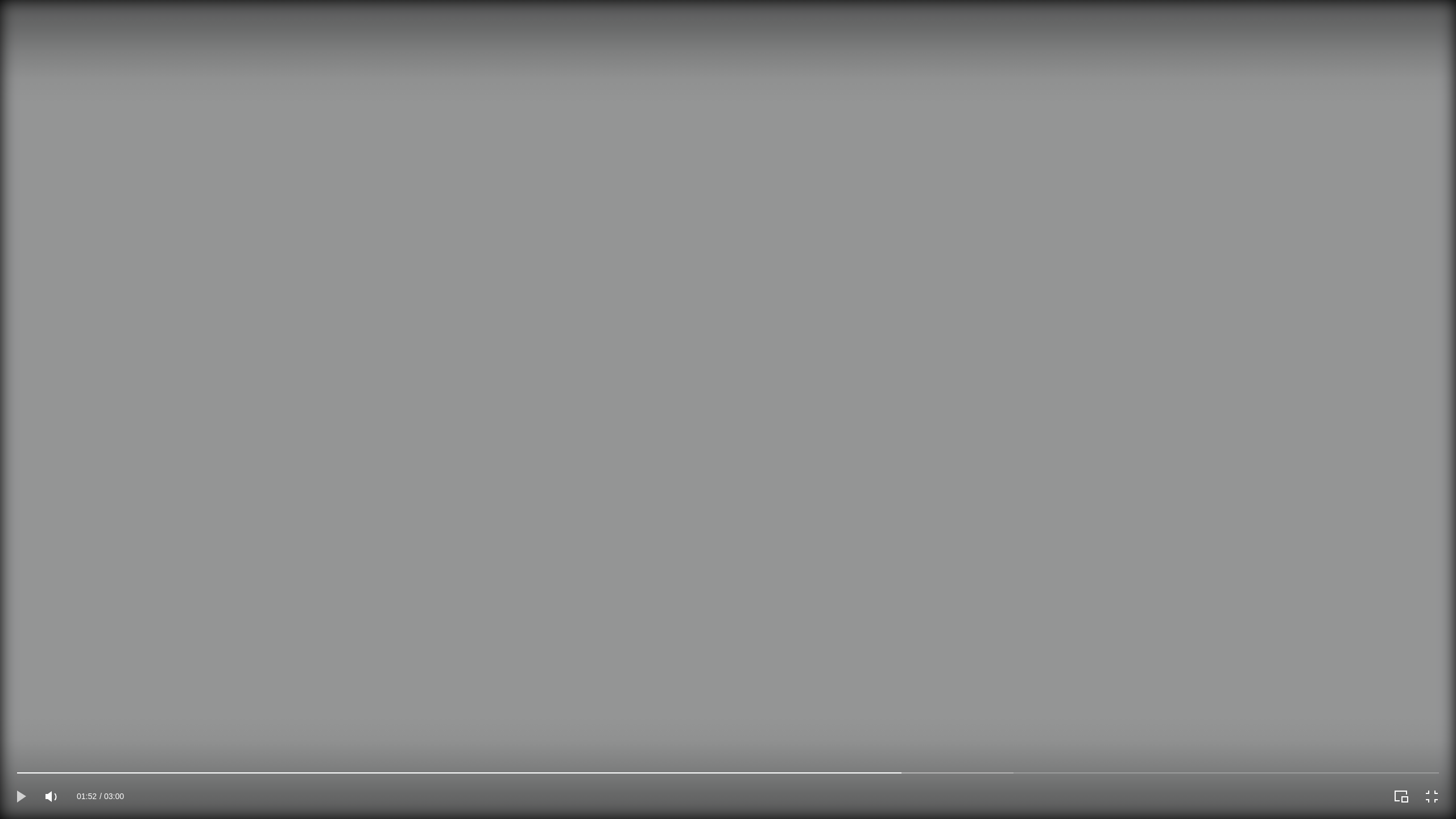
click at [20, 742] on icon "Play" at bounding box center [21, 796] width 9 height 12
click at [21, 742] on icon "Pause" at bounding box center [21, 796] width 20 height 20
click at [21, 742] on icon "Play" at bounding box center [21, 796] width 9 height 12
click at [34, 742] on div "02:34 03:00" at bounding box center [364, 796] width 728 height 46
click at [21, 742] on icon "Pause" at bounding box center [21, 796] width 20 height 20
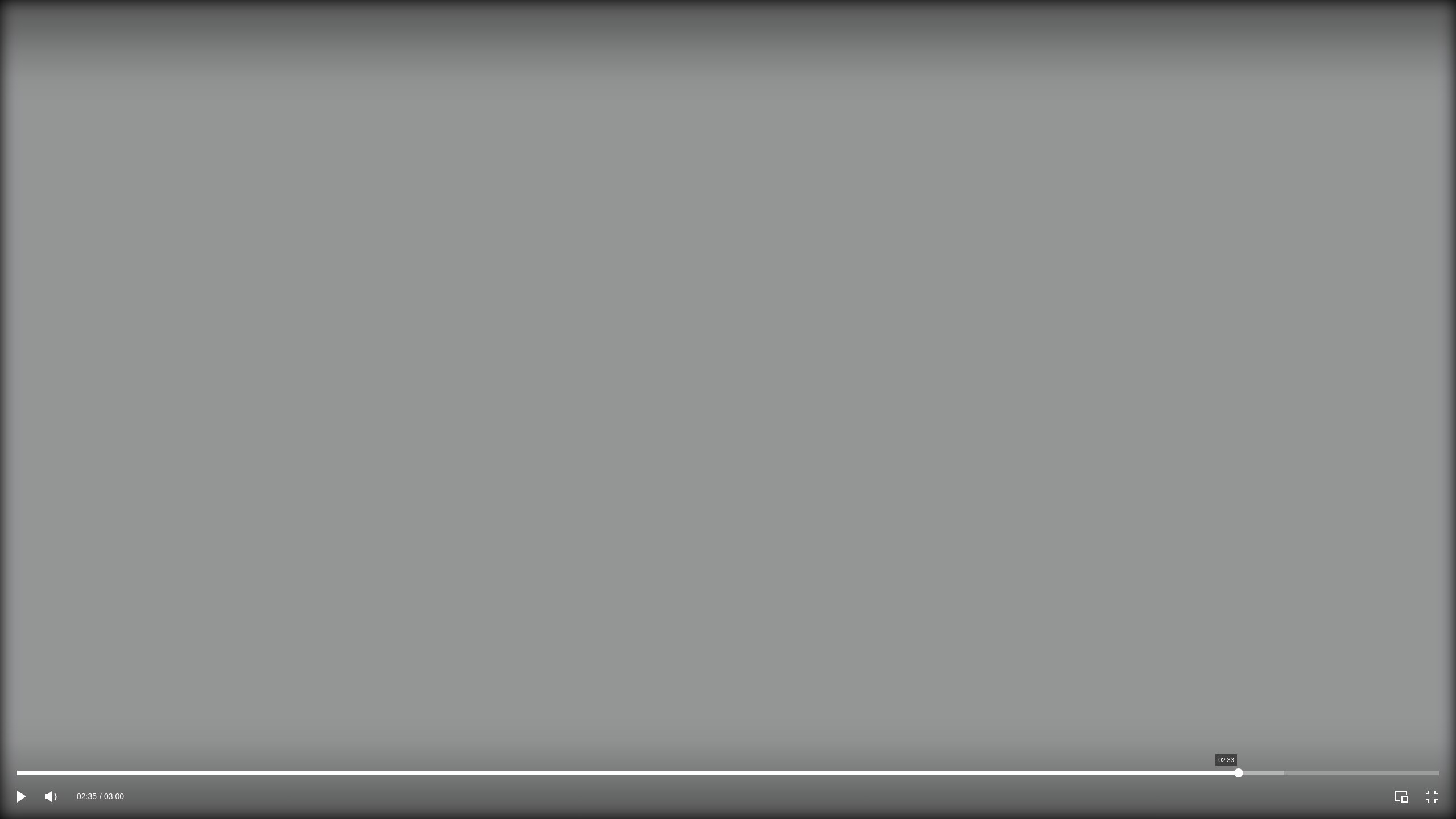
click at [1226, 742] on div at bounding box center [728, 773] width 1422 height 5
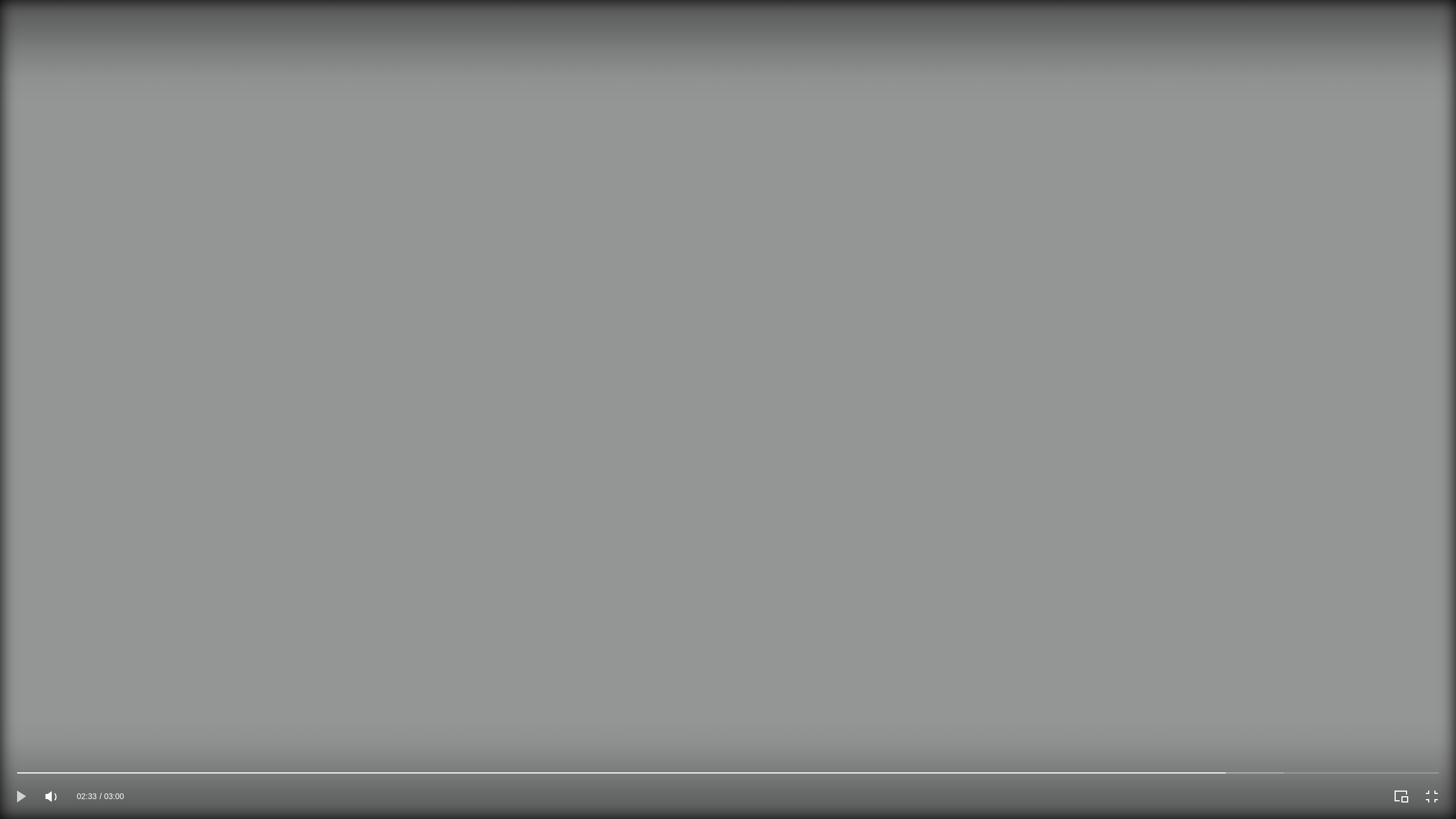
click at [19, 742] on icon "Play" at bounding box center [21, 796] width 9 height 12
click at [23, 742] on icon "Pause" at bounding box center [21, 796] width 8 height 12
click at [23, 742] on icon "Play" at bounding box center [21, 796] width 9 height 12
click at [23, 742] on icon "Pause" at bounding box center [21, 796] width 8 height 12
click at [23, 742] on icon "Play" at bounding box center [21, 796] width 9 height 12
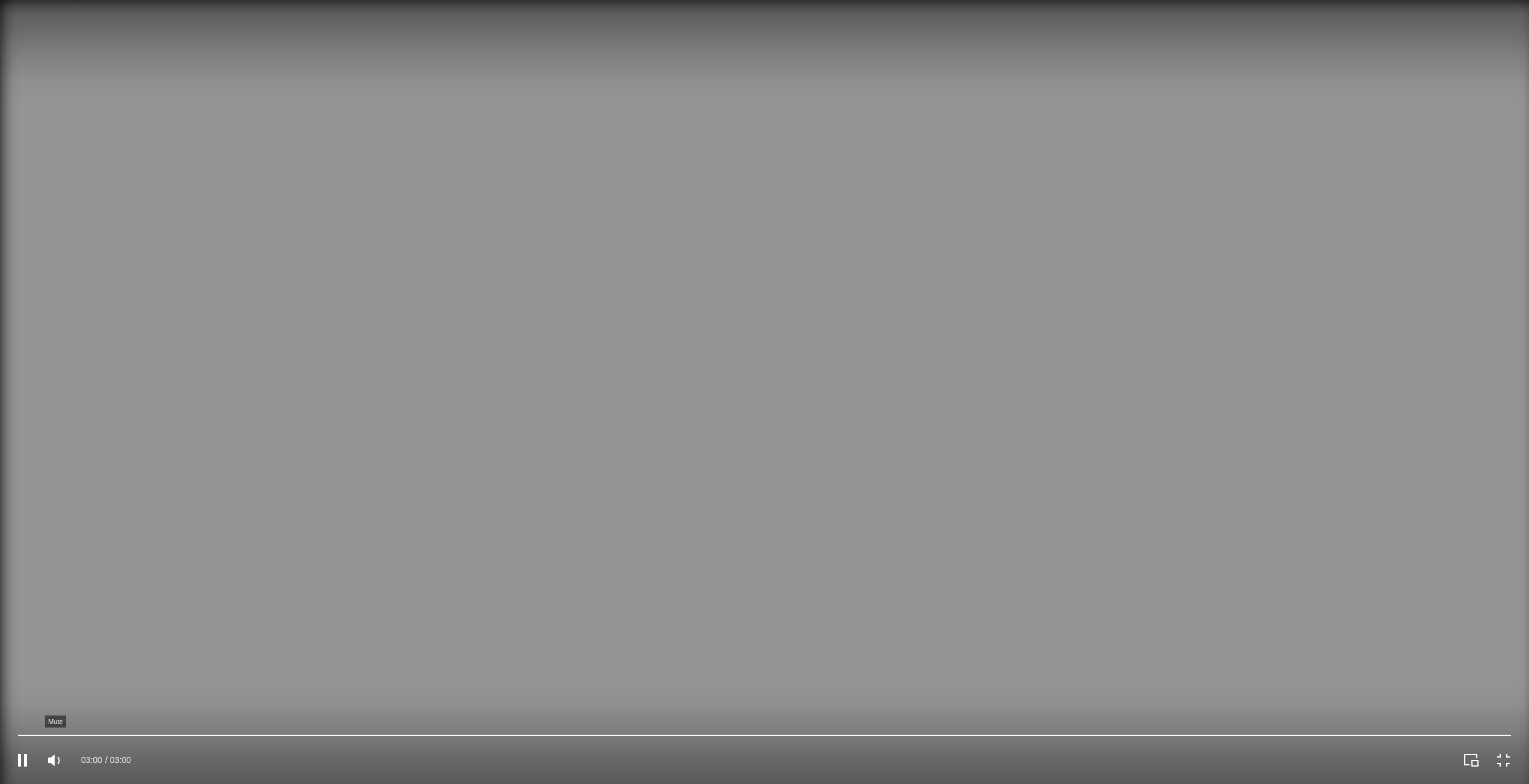
scroll to position [1802, 0]
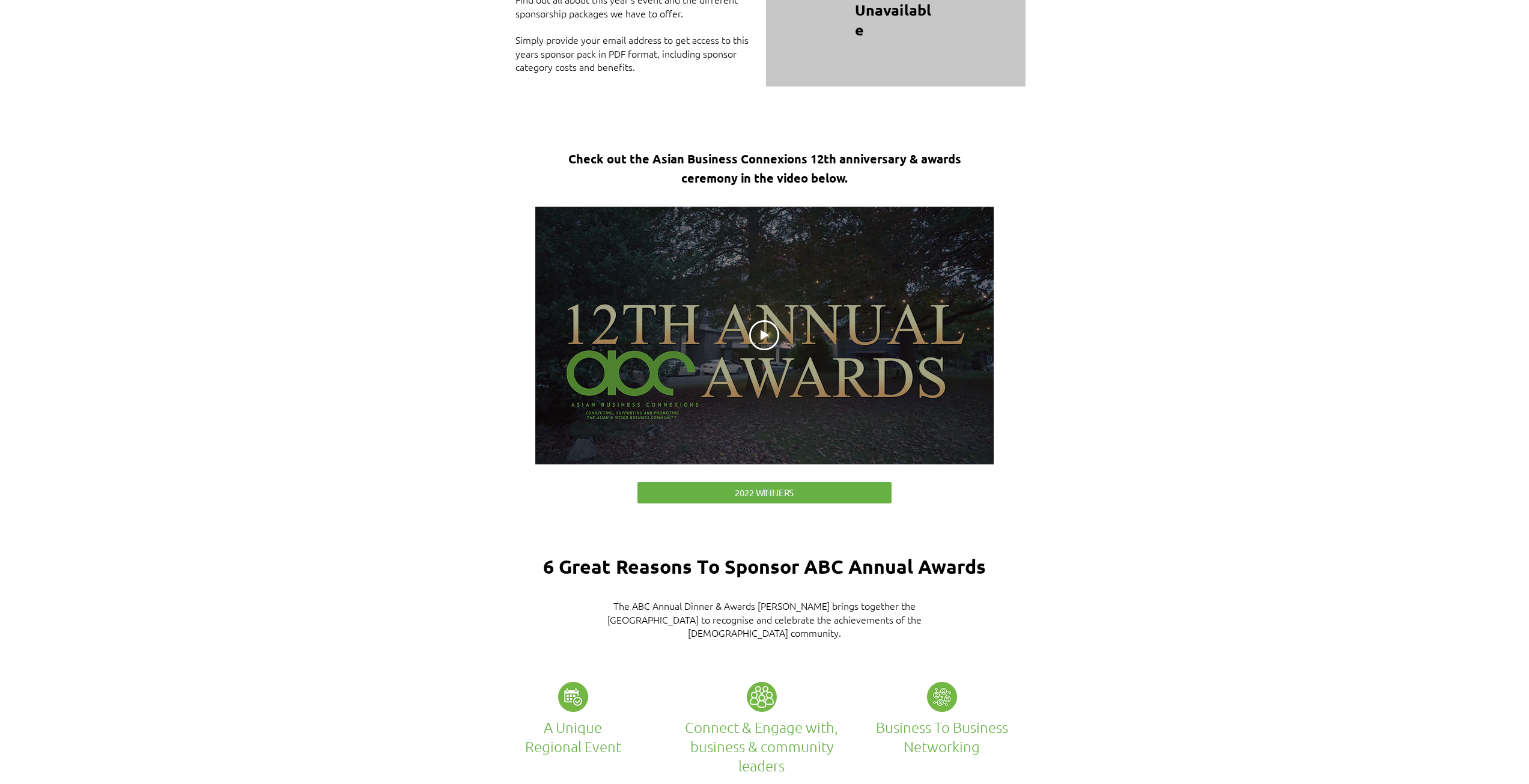
click at [891, 328] on div at bounding box center [764, 336] width 459 height 258
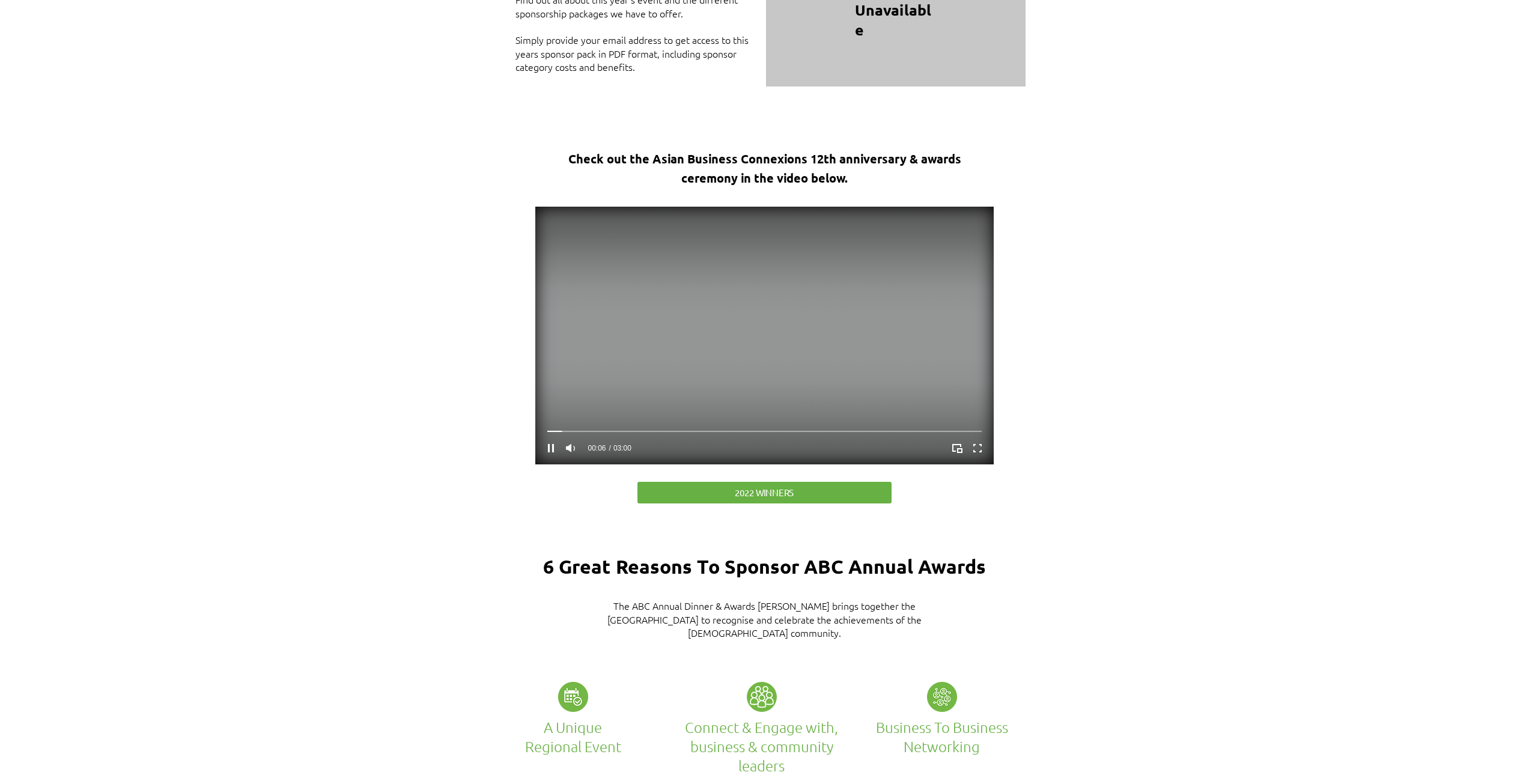
drag, startPoint x: 981, startPoint y: 435, endPoint x: 798, endPoint y: 309, distance: 222.2
click at [555, 440] on icon "Pause" at bounding box center [550, 448] width 15 height 15
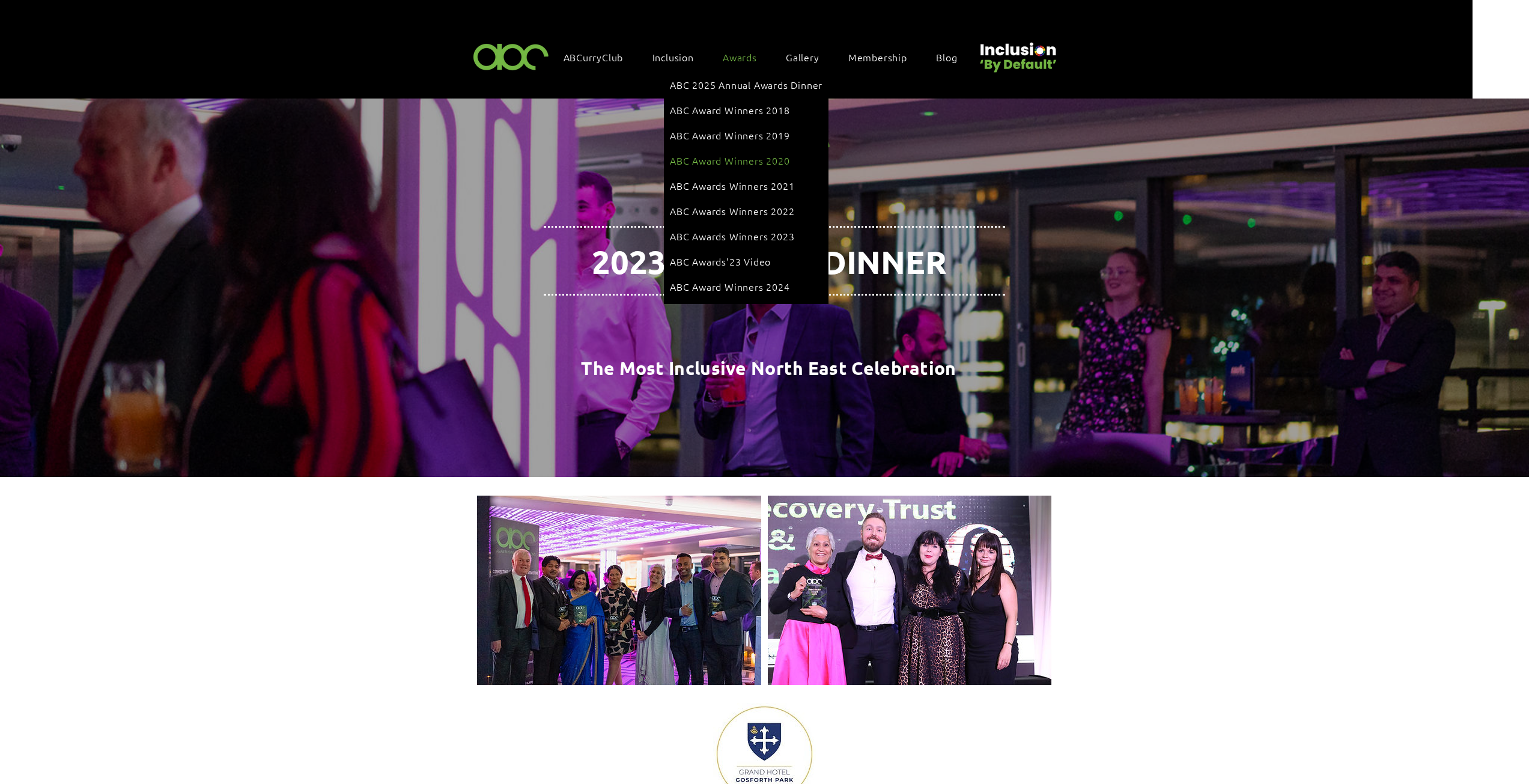
click at [756, 155] on span "ABC Award Winners 2020" at bounding box center [730, 160] width 120 height 13
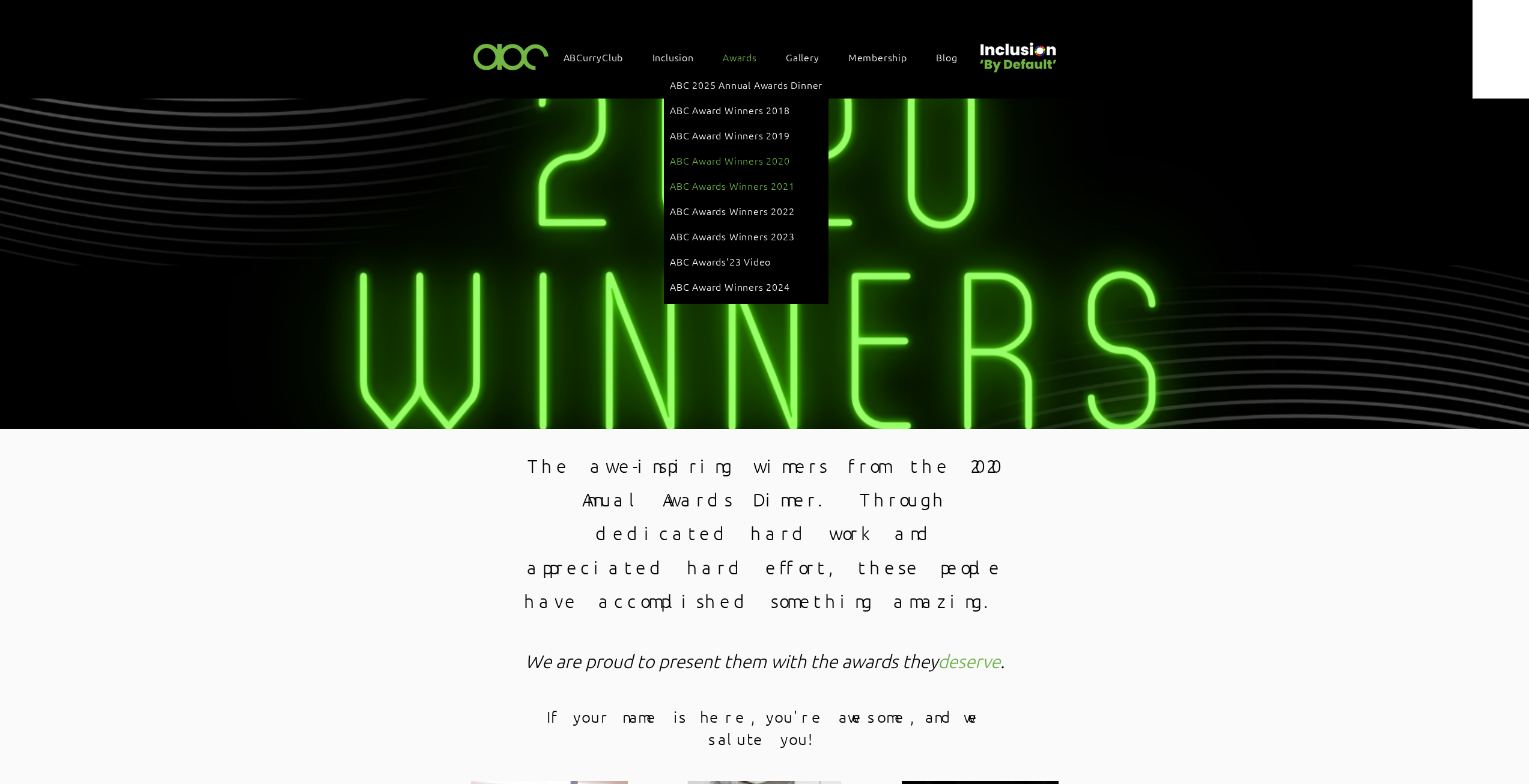
click at [764, 179] on span "ABC Awards Winners 2021" at bounding box center [732, 186] width 125 height 13
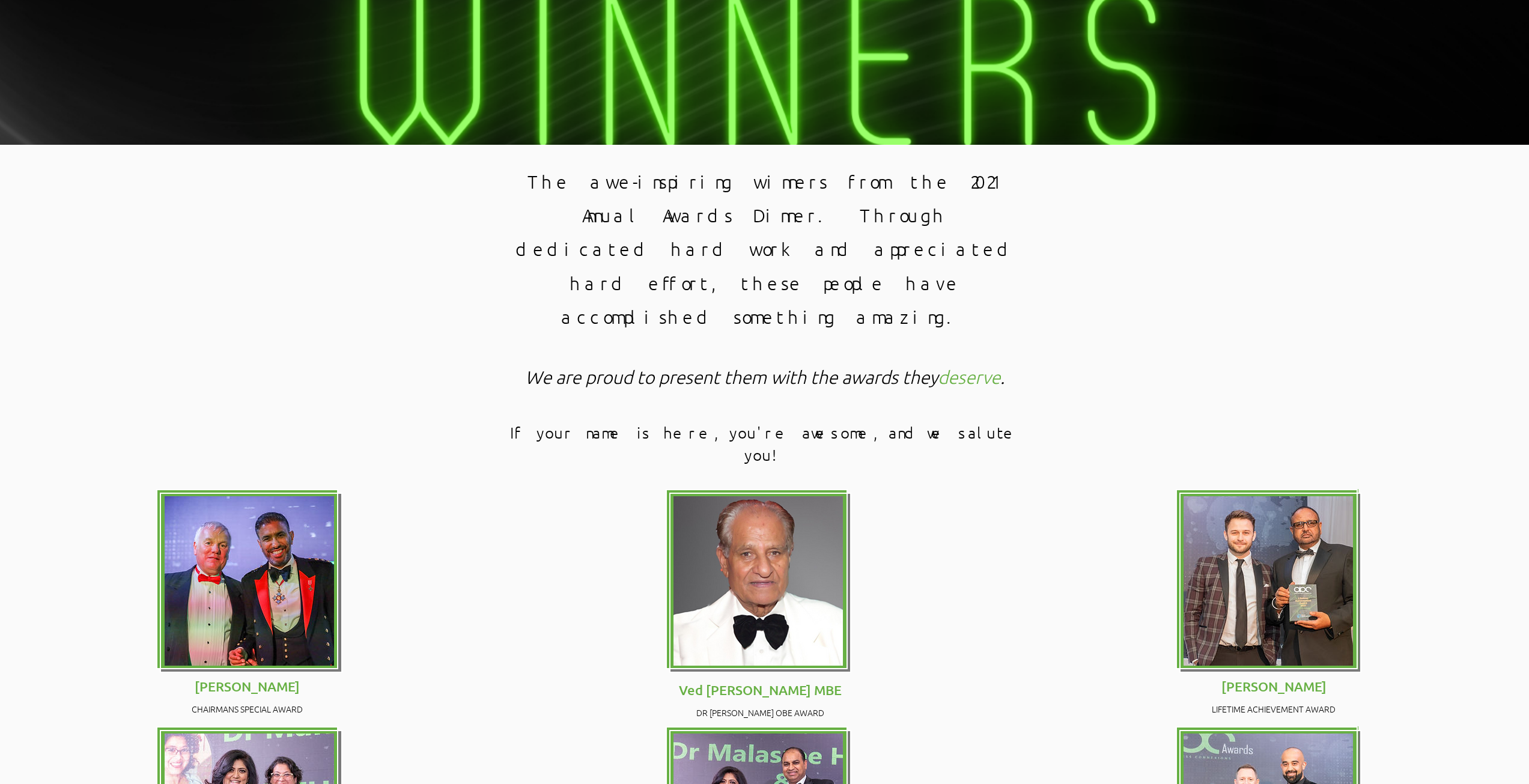
scroll to position [301, 0]
